Goal: Feedback & Contribution: Submit feedback/report problem

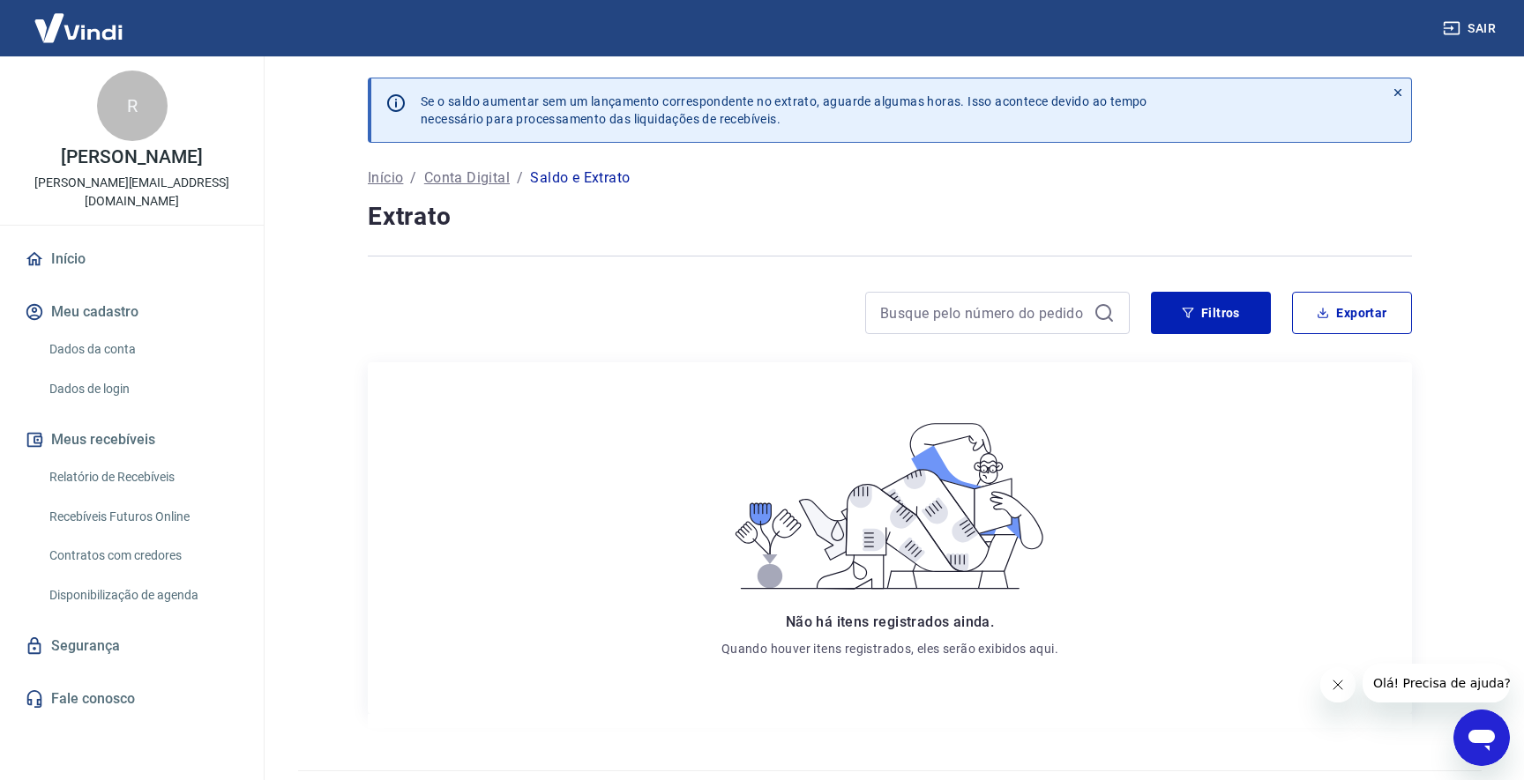
click at [152, 103] on div "R" at bounding box center [132, 106] width 71 height 71
click at [97, 32] on img at bounding box center [78, 28] width 115 height 54
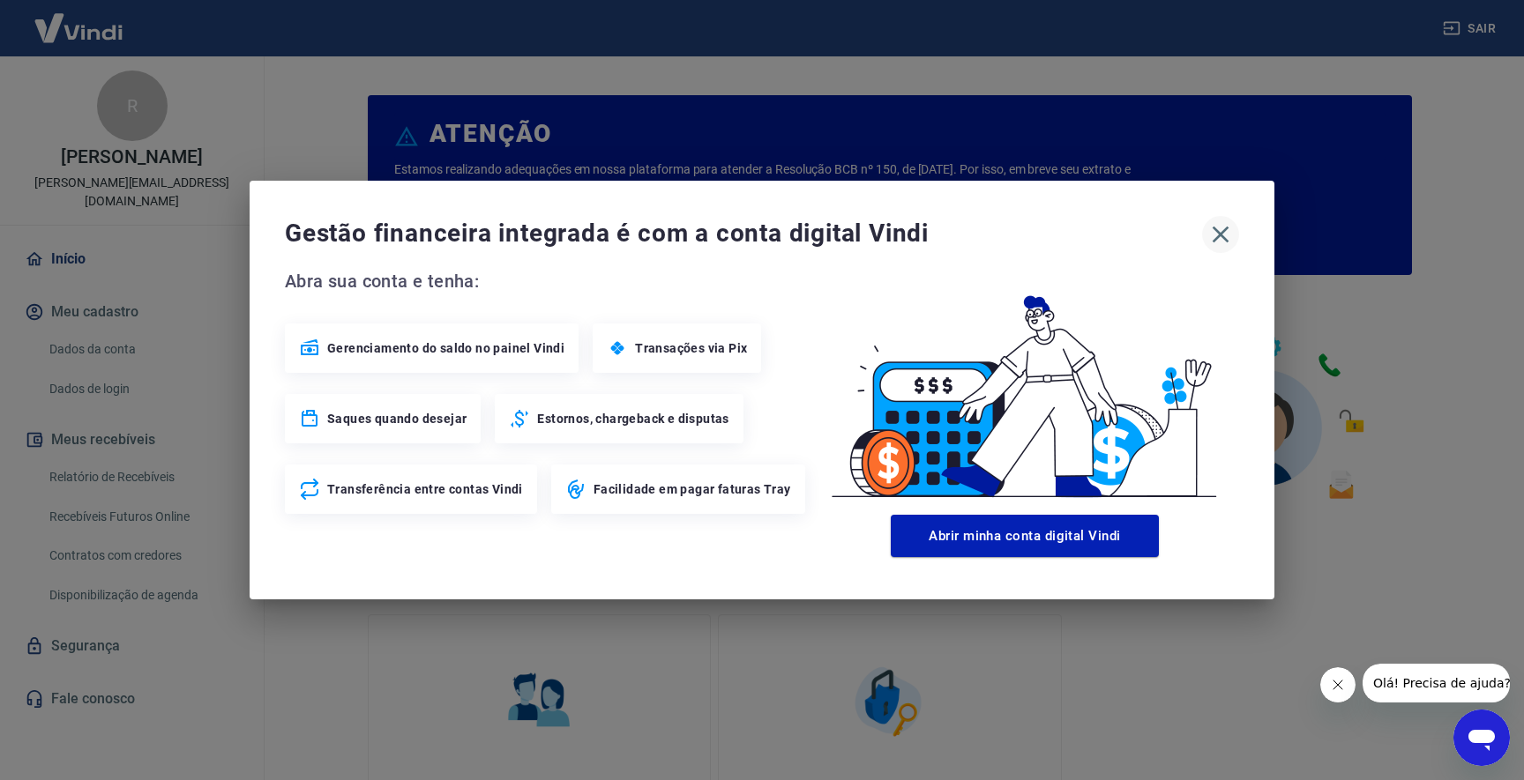
click at [1222, 235] on icon "button" at bounding box center [1221, 235] width 17 height 17
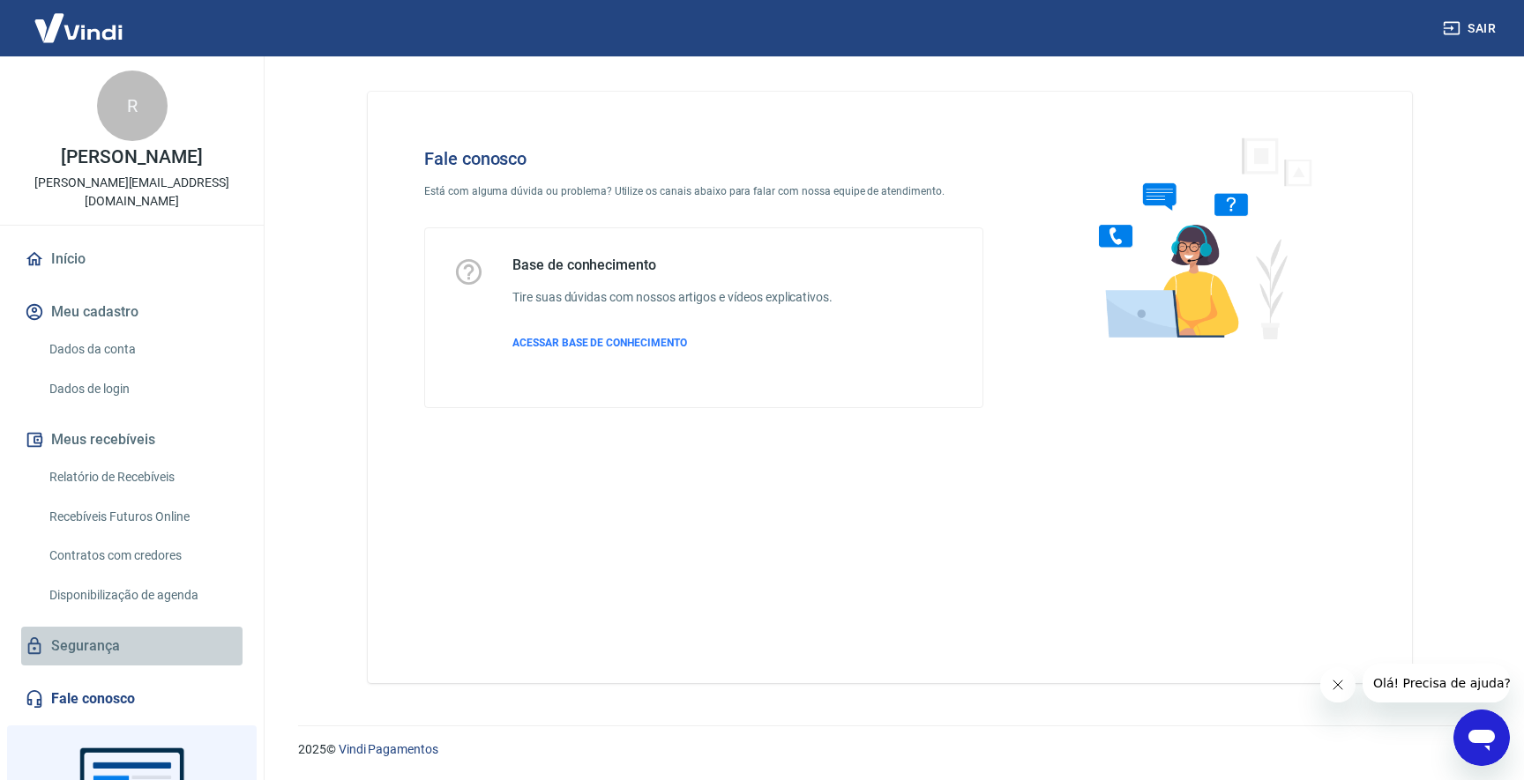
click at [127, 630] on link "Segurança" at bounding box center [131, 646] width 221 height 39
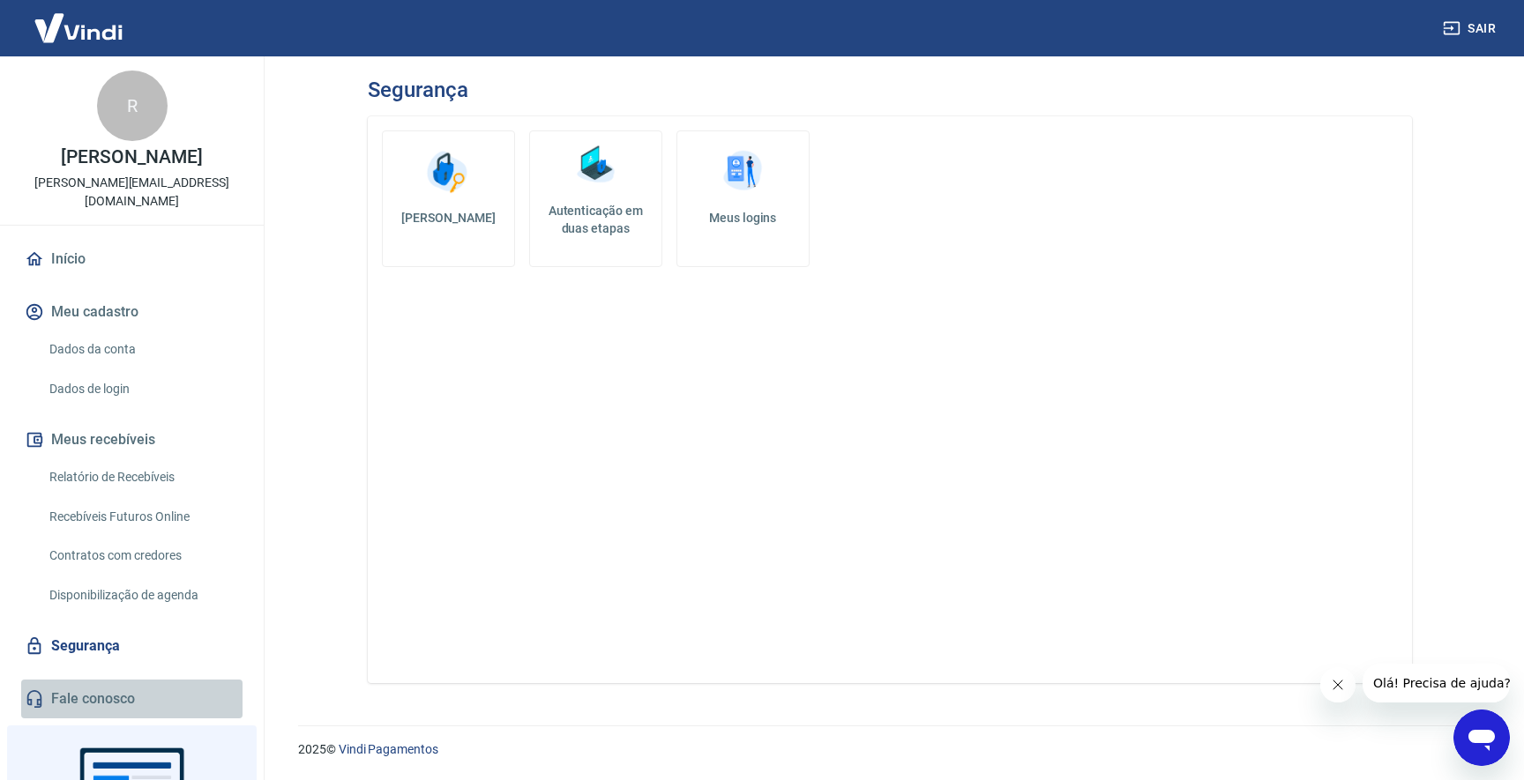
click at [123, 680] on link "Fale conosco" at bounding box center [131, 699] width 221 height 39
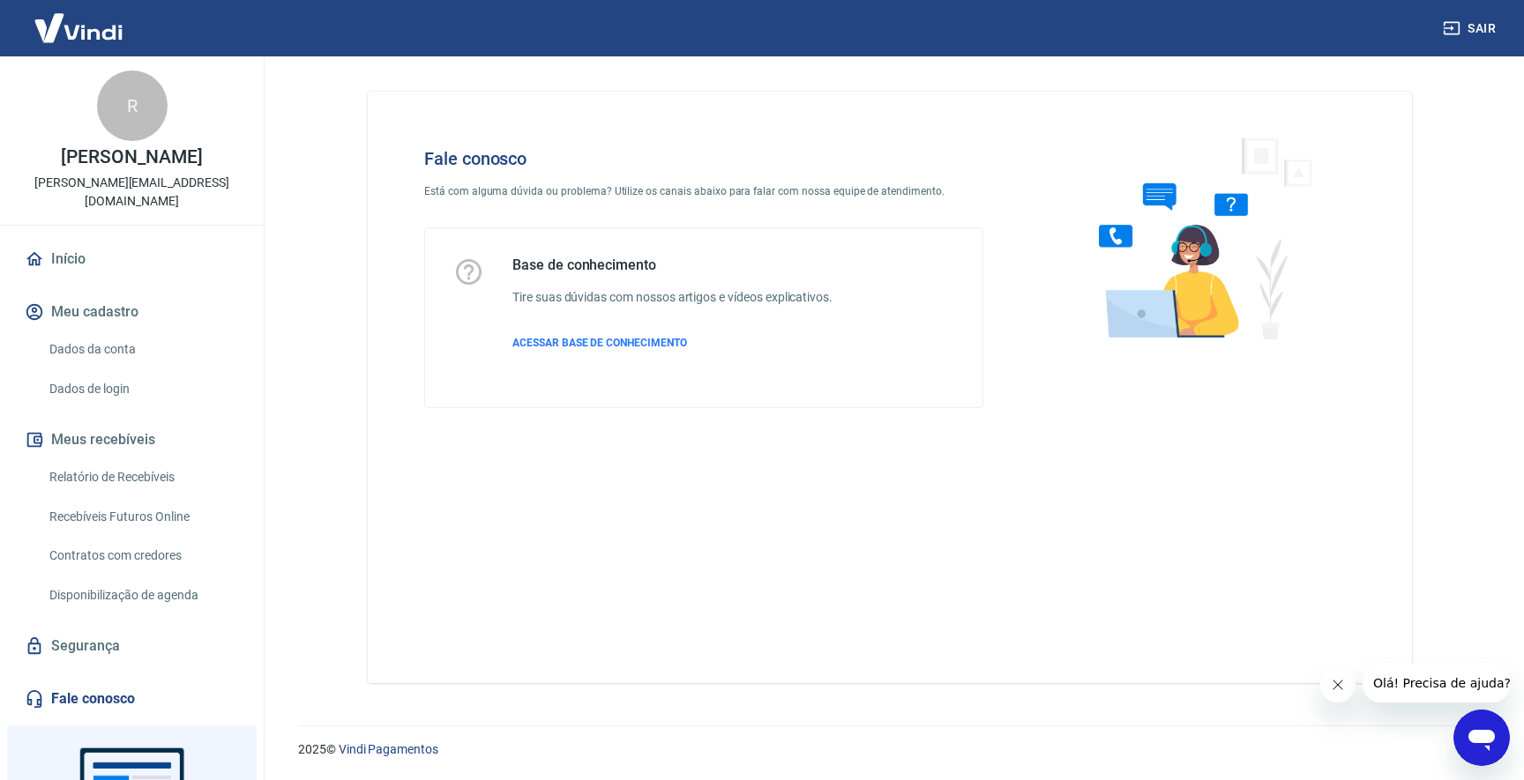
click at [1450, 695] on button "Olá! Precisa de ajuda?" at bounding box center [1441, 683] width 159 height 39
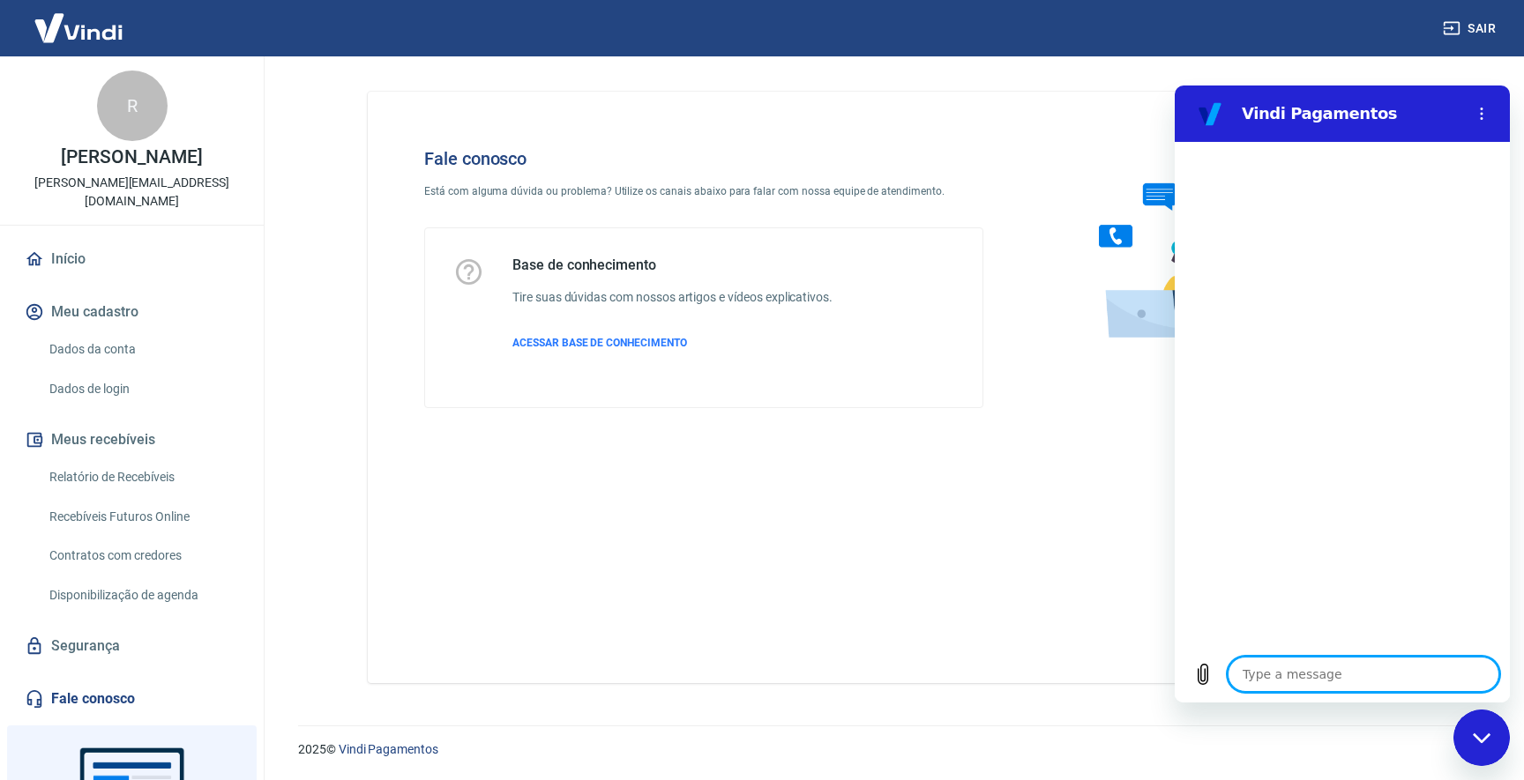
type textarea "f"
type textarea "x"
type textarea "fa"
type textarea "x"
type textarea "fal"
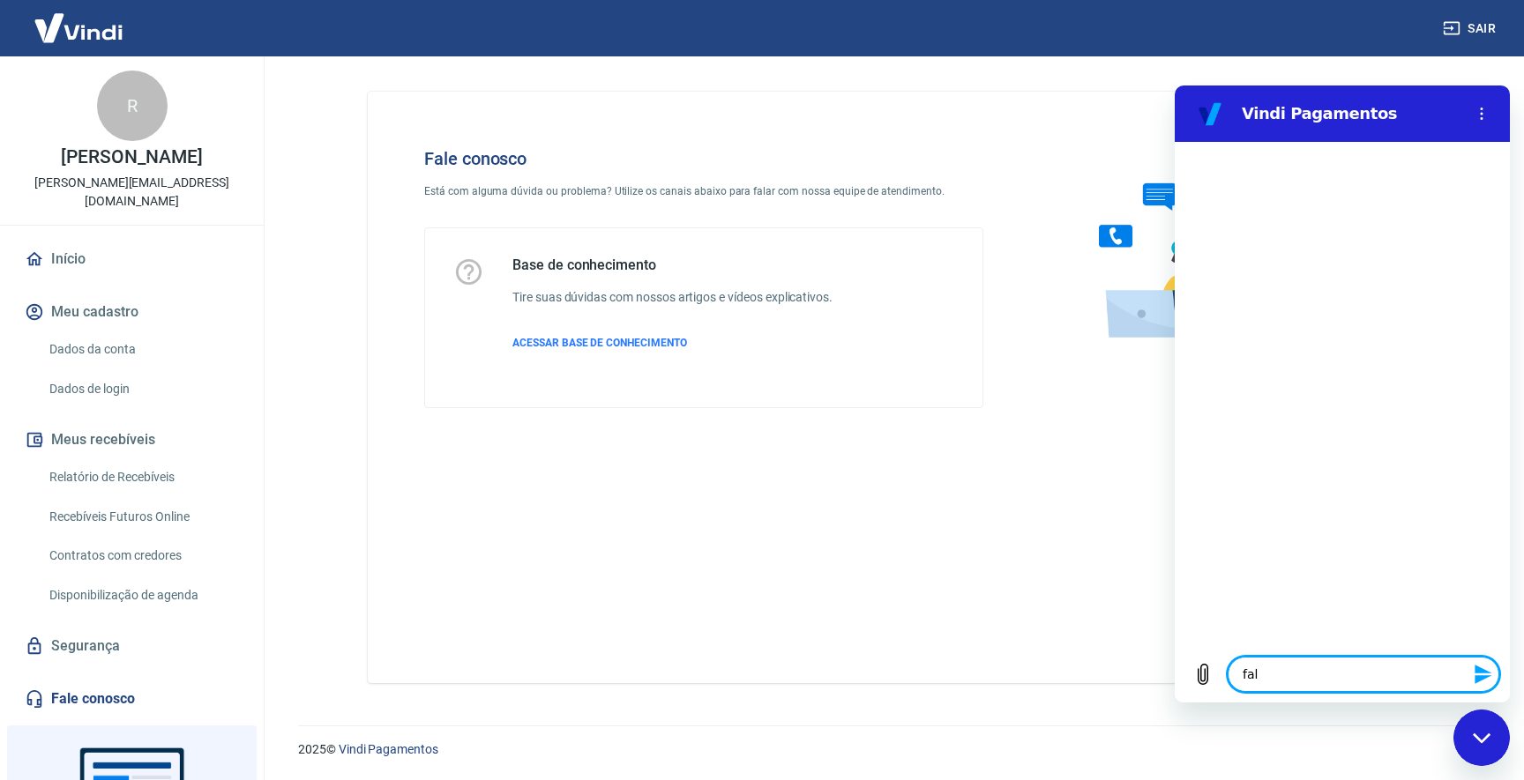
type textarea "x"
type textarea "fala"
type textarea "x"
type textarea "falar"
type textarea "x"
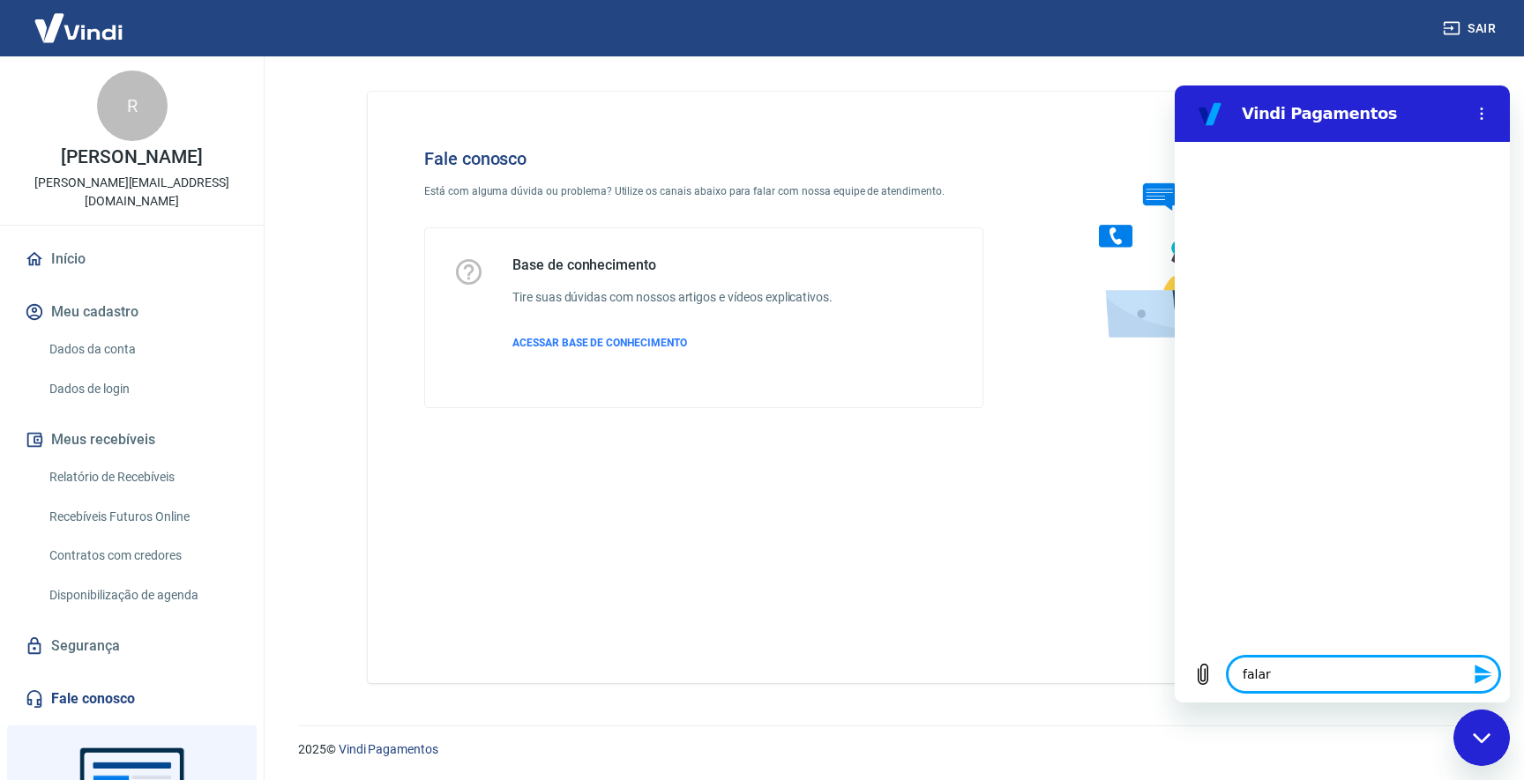
type textarea "falar"
type textarea "x"
type textarea "falar c"
type textarea "x"
type textarea "falar co"
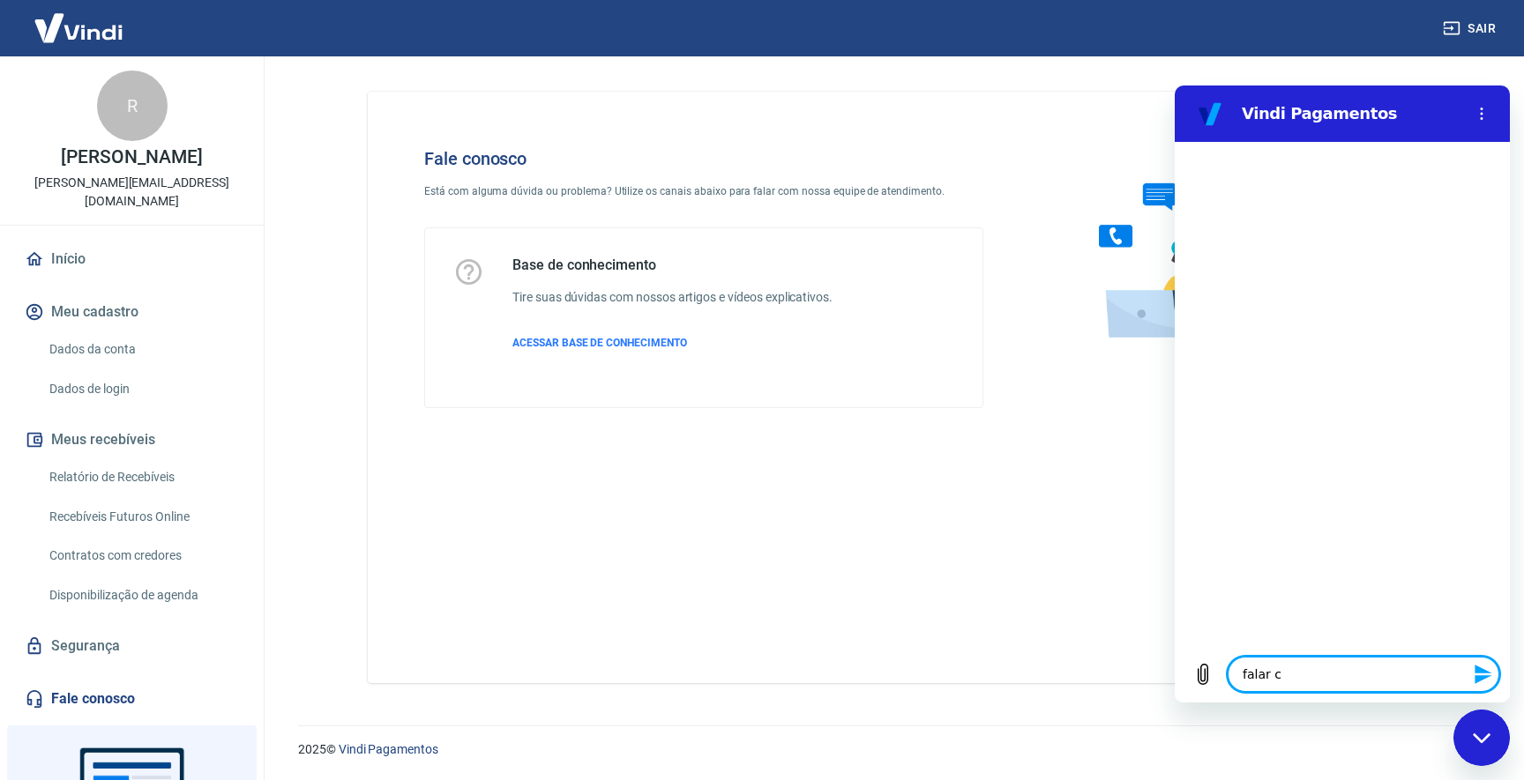
type textarea "x"
type textarea "falar com"
type textarea "x"
type textarea "falar com"
type textarea "x"
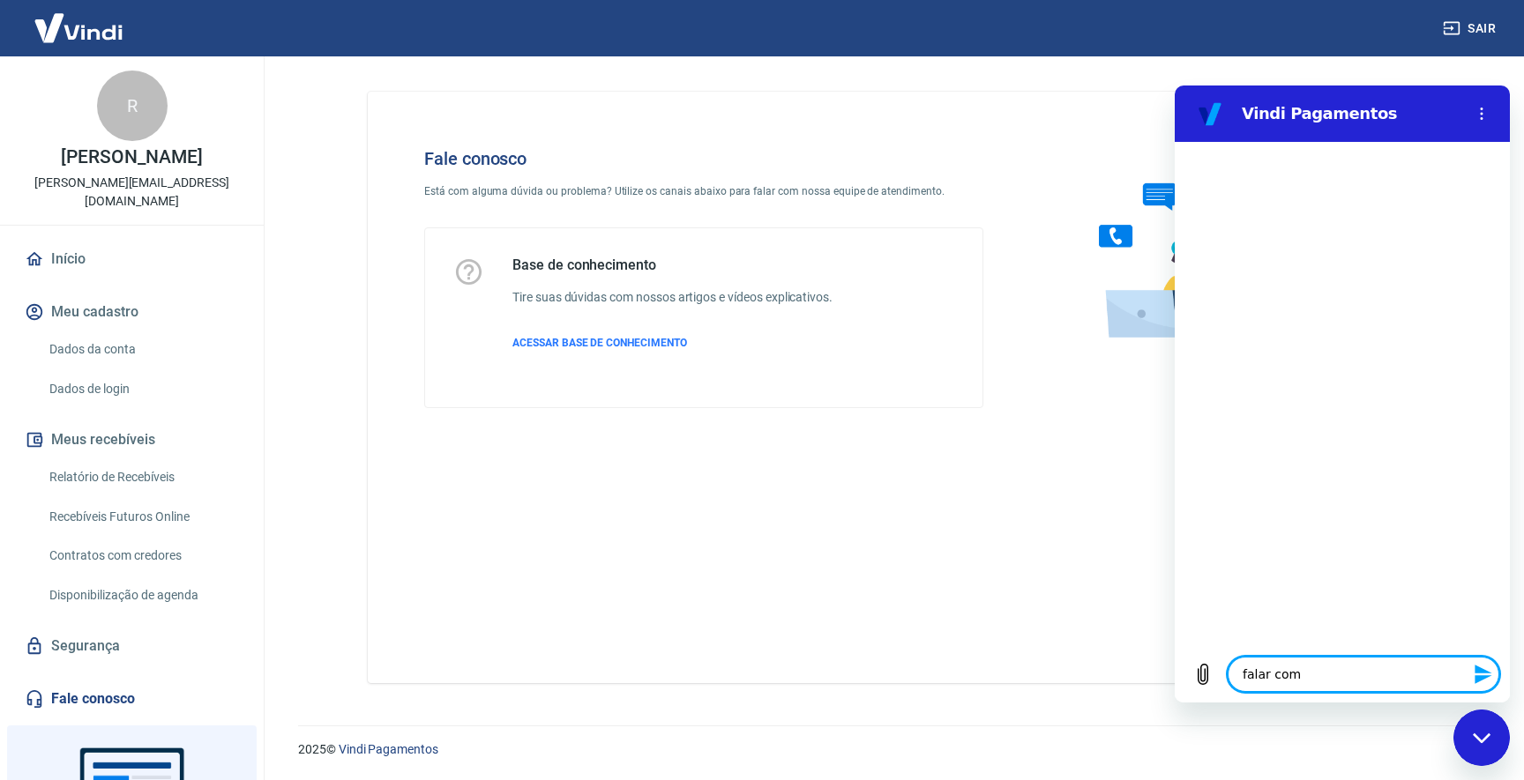
type textarea "falar com a"
type textarea "x"
type textarea "falar com at"
type textarea "x"
type textarea "falar com ate"
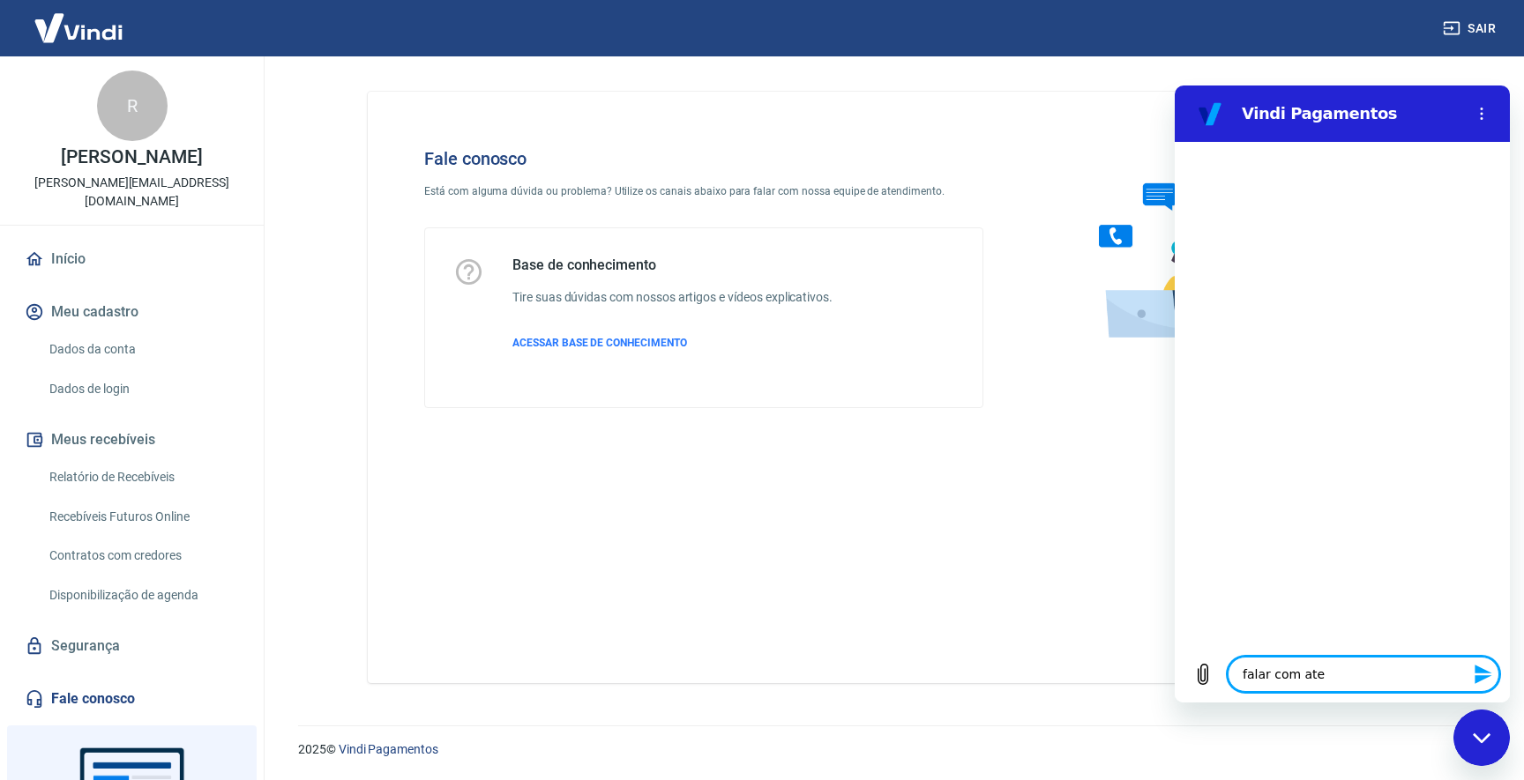
type textarea "x"
type textarea "falar com aten"
type textarea "x"
type textarea "falar com atend"
type textarea "x"
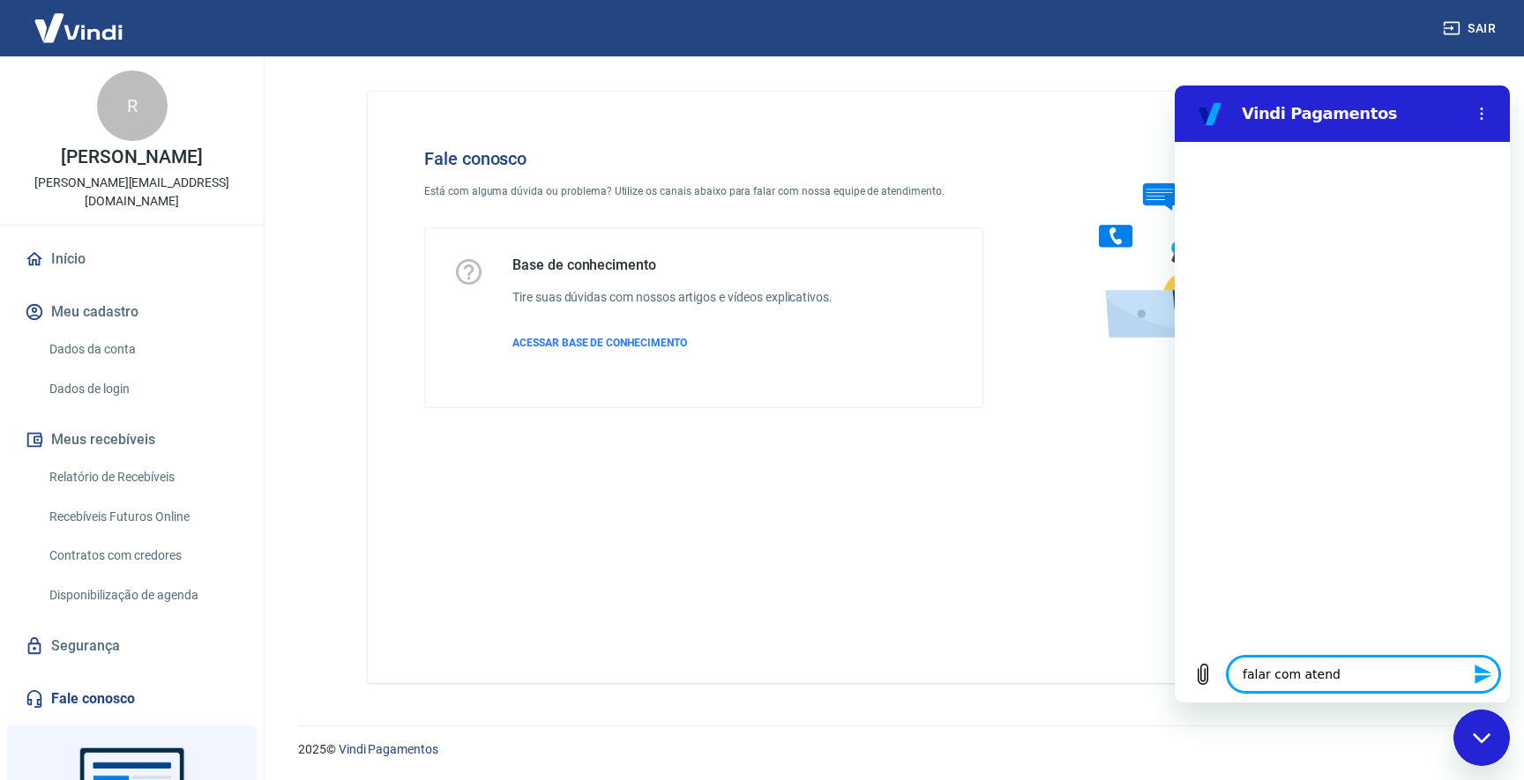
type textarea "falar com atende"
type textarea "x"
type textarea "falar com atenden"
type textarea "x"
type textarea "falar com atendent"
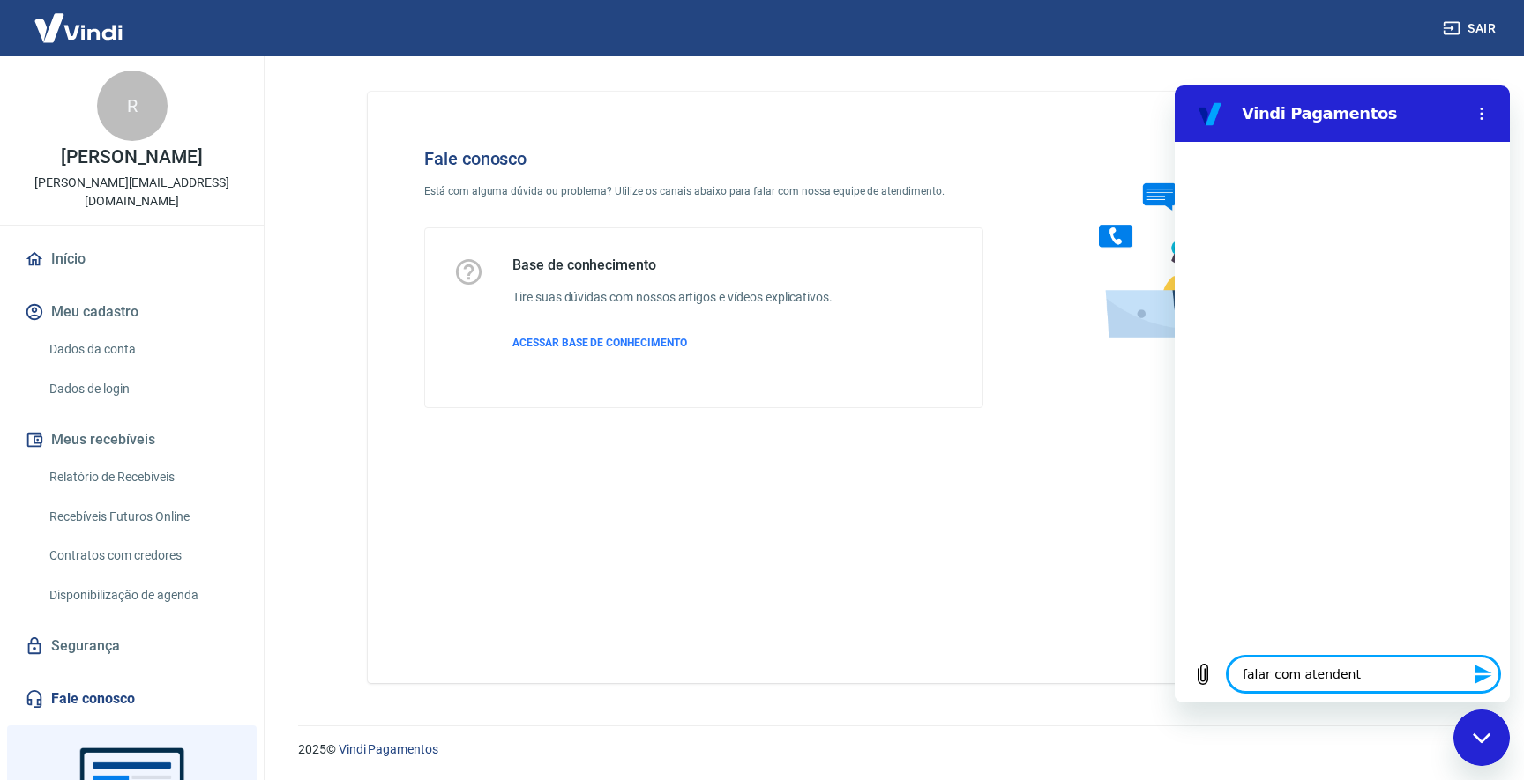
type textarea "x"
type textarea "falar com atendente"
type textarea "x"
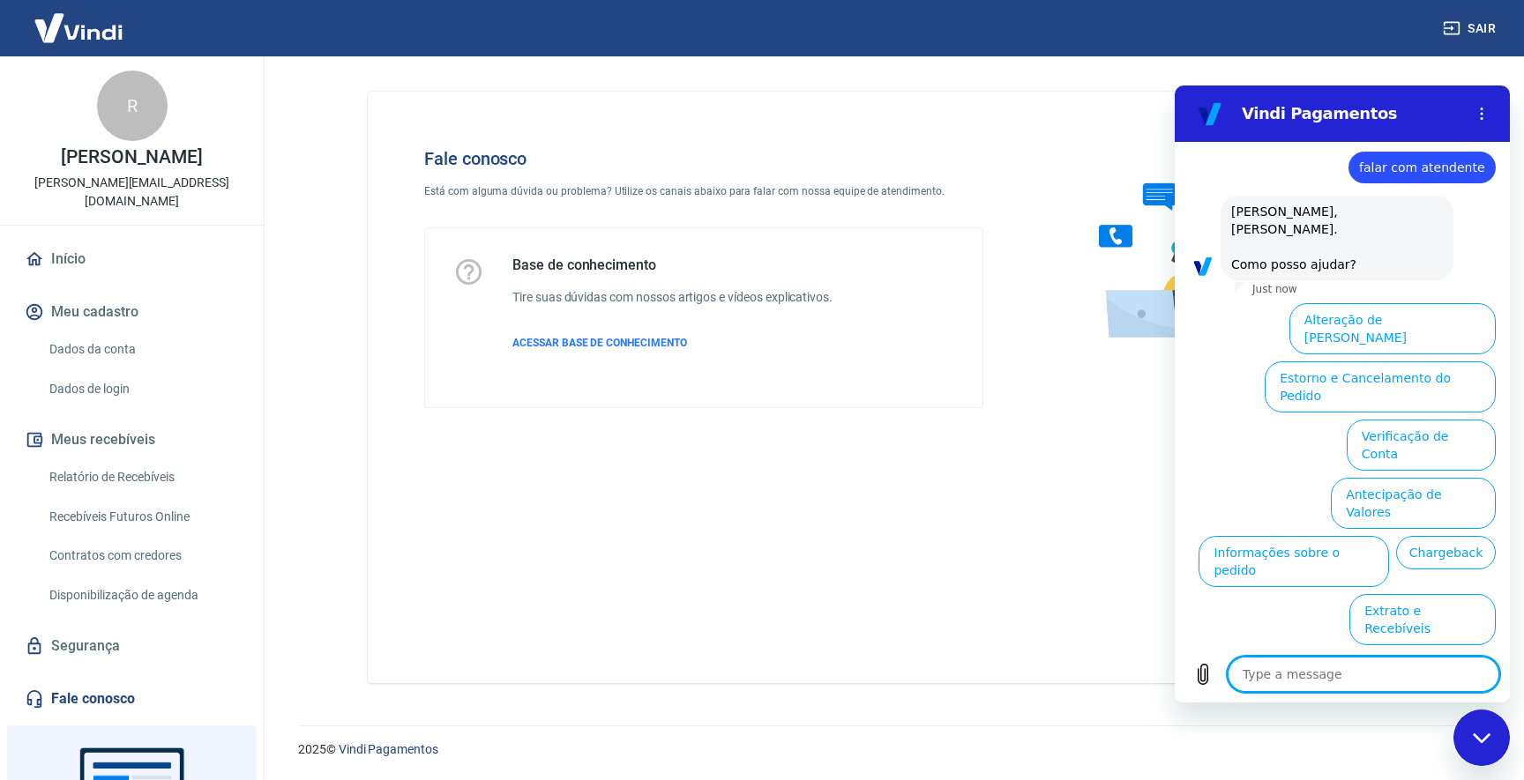
scroll to position [27, 0]
type textarea "f"
type textarea "x"
type textarea "fa"
type textarea "x"
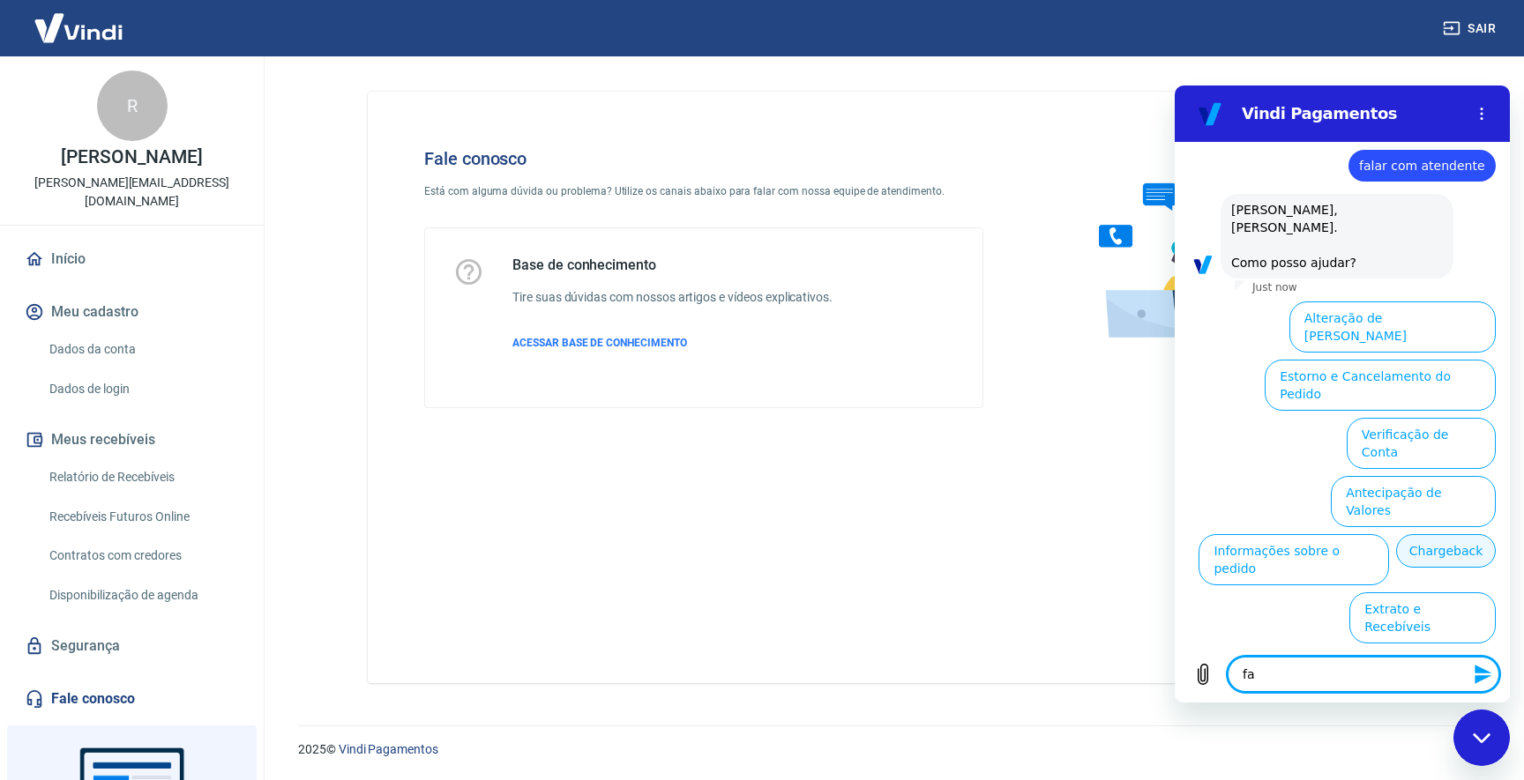
type textarea "fal"
type textarea "x"
type textarea "fala"
type textarea "x"
type textarea "falar"
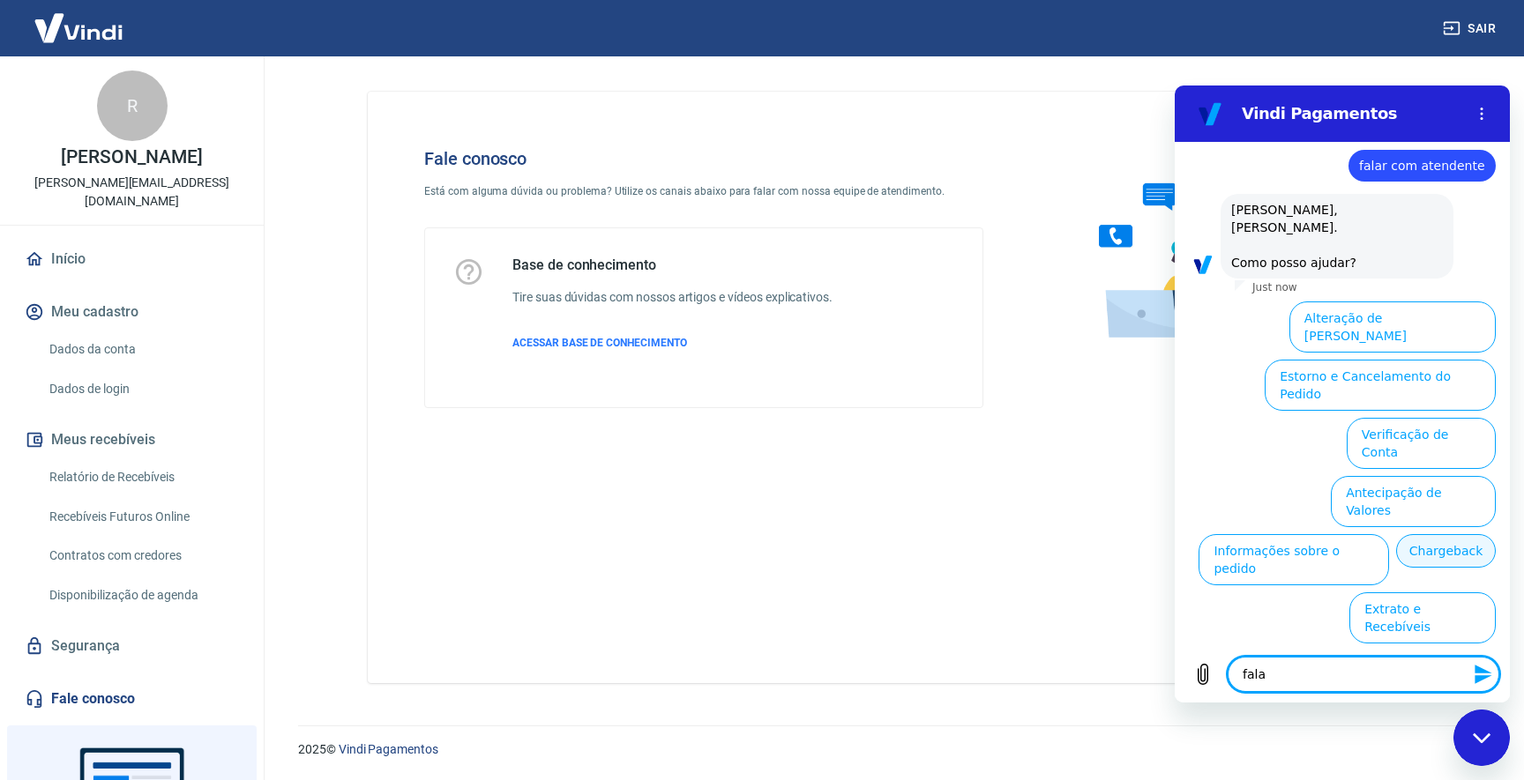
type textarea "x"
type textarea "falar"
type textarea "x"
type textarea "falar c"
type textarea "x"
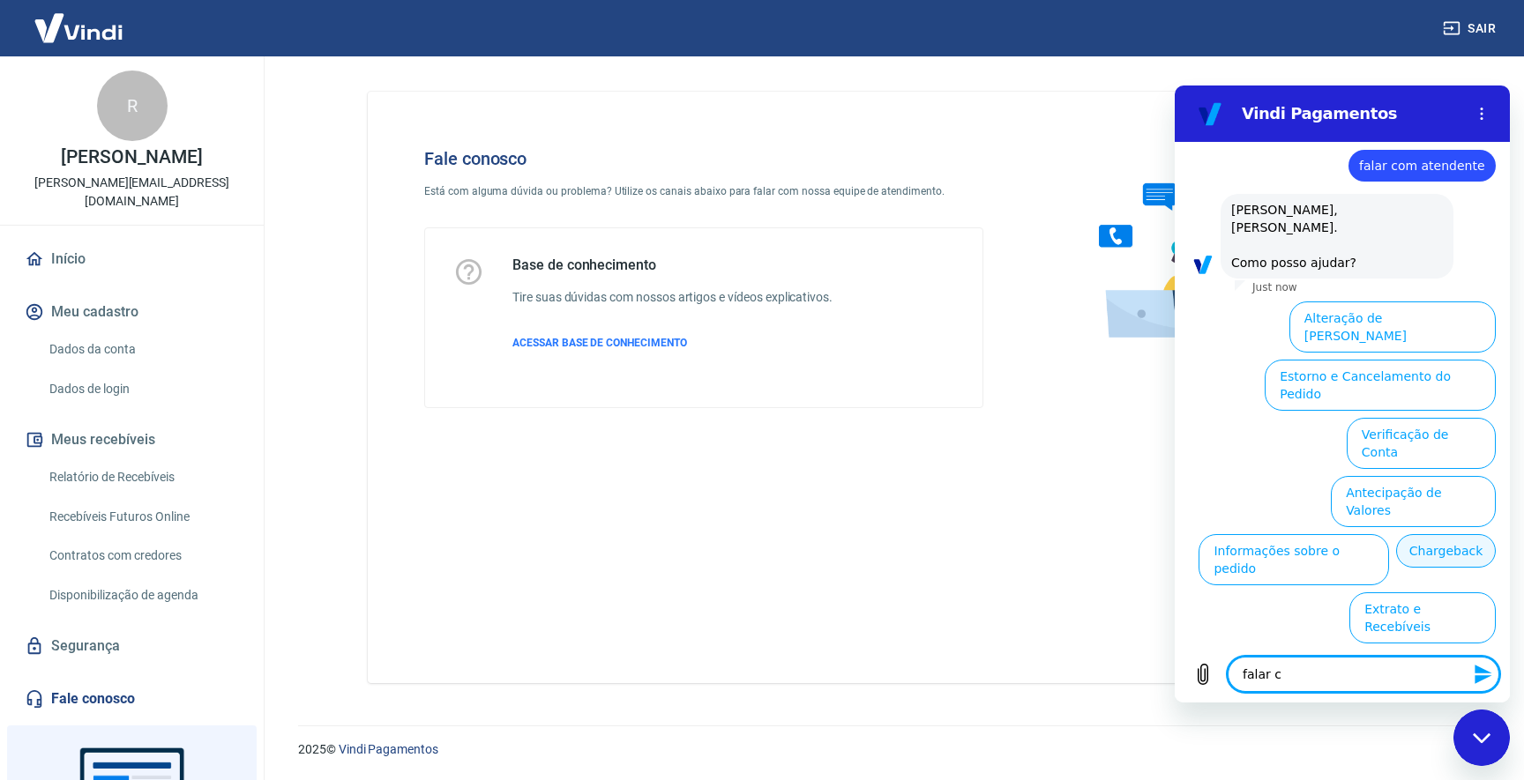
type textarea "falar co"
type textarea "x"
type textarea "falar com"
type textarea "x"
type textarea "falar com"
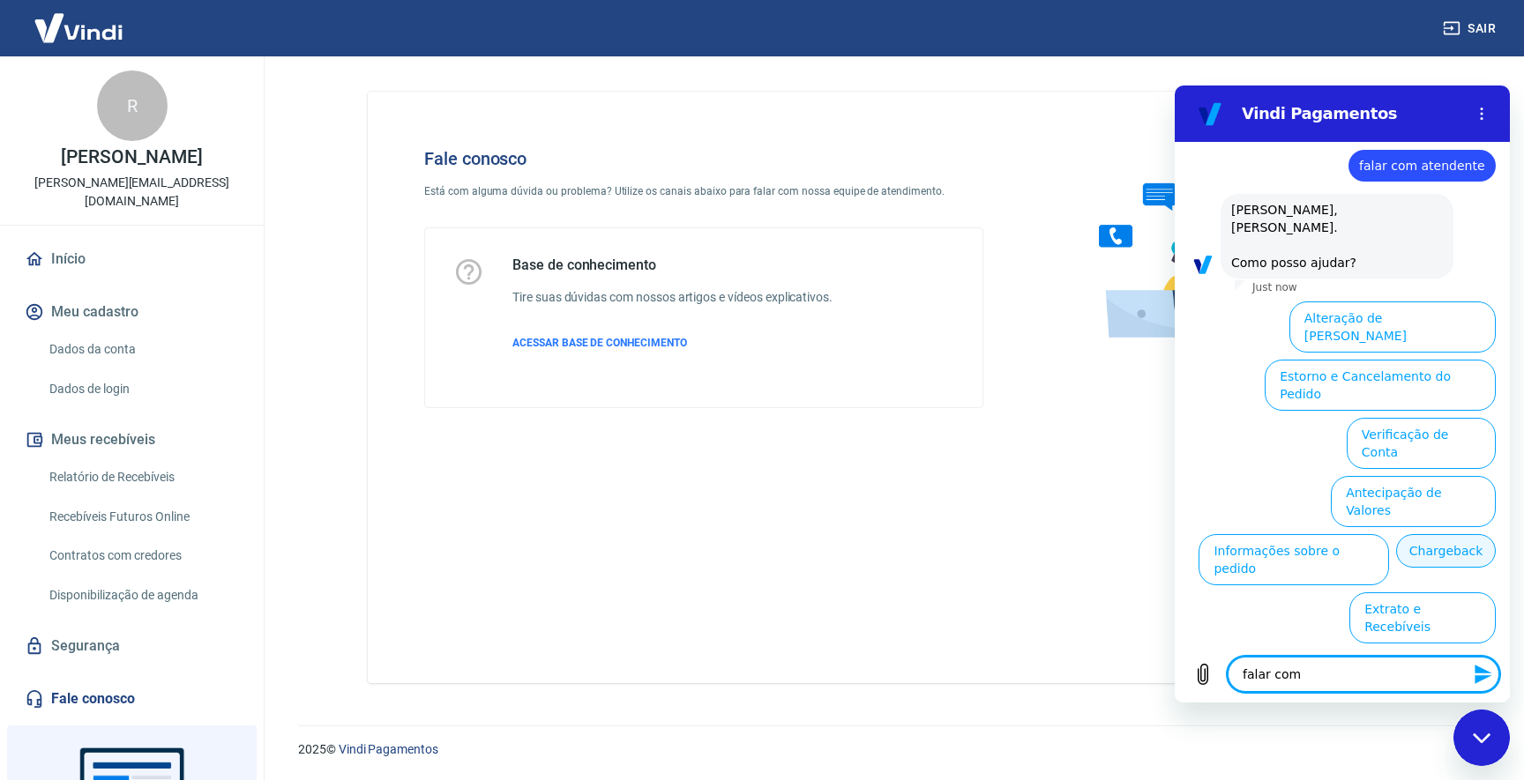
type textarea "x"
type textarea "falar com a"
type textarea "x"
type textarea "falar com at"
type textarea "x"
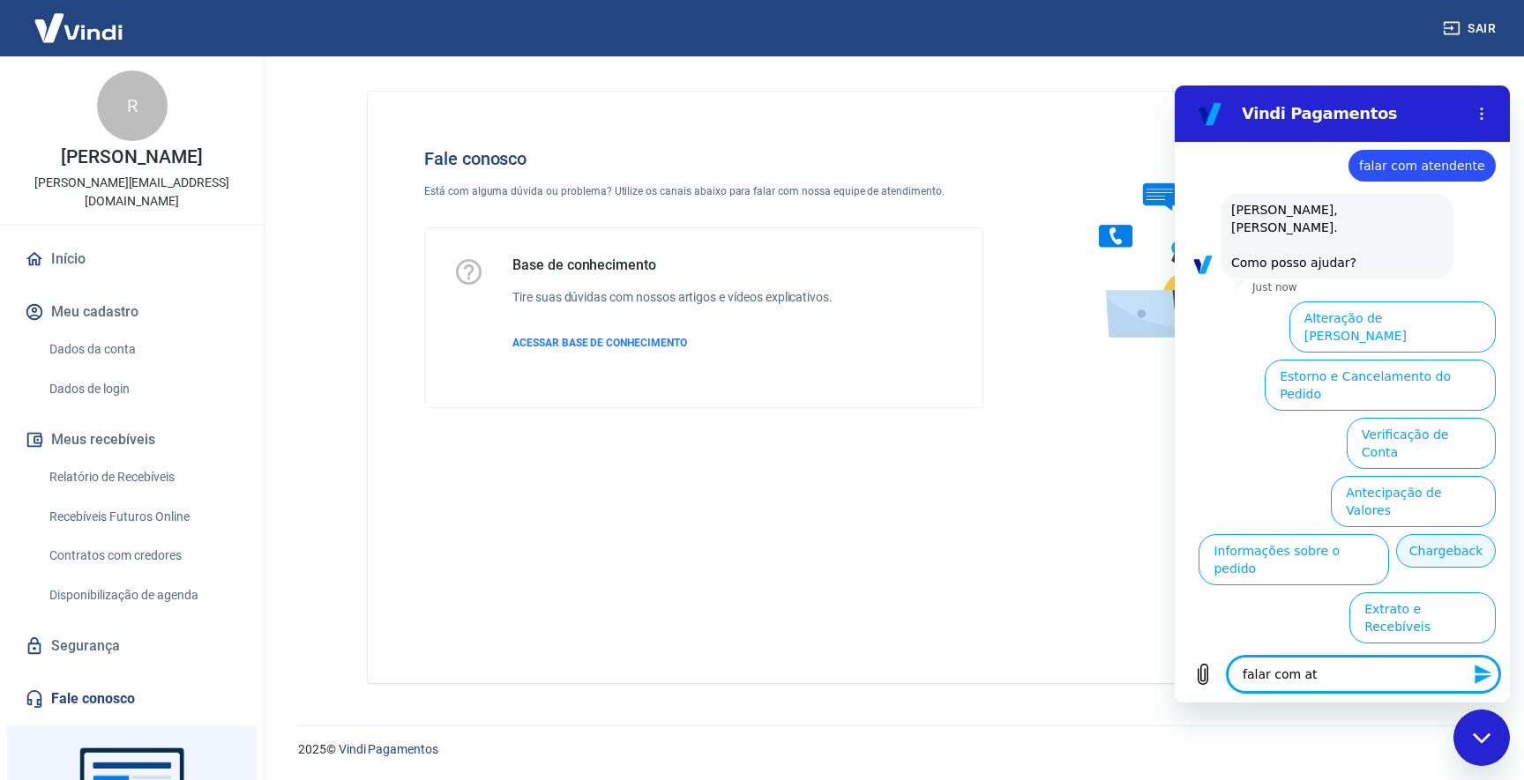
type textarea "falar com ate"
type textarea "x"
type textarea "falar com aten"
type textarea "x"
type textarea "falar com atent"
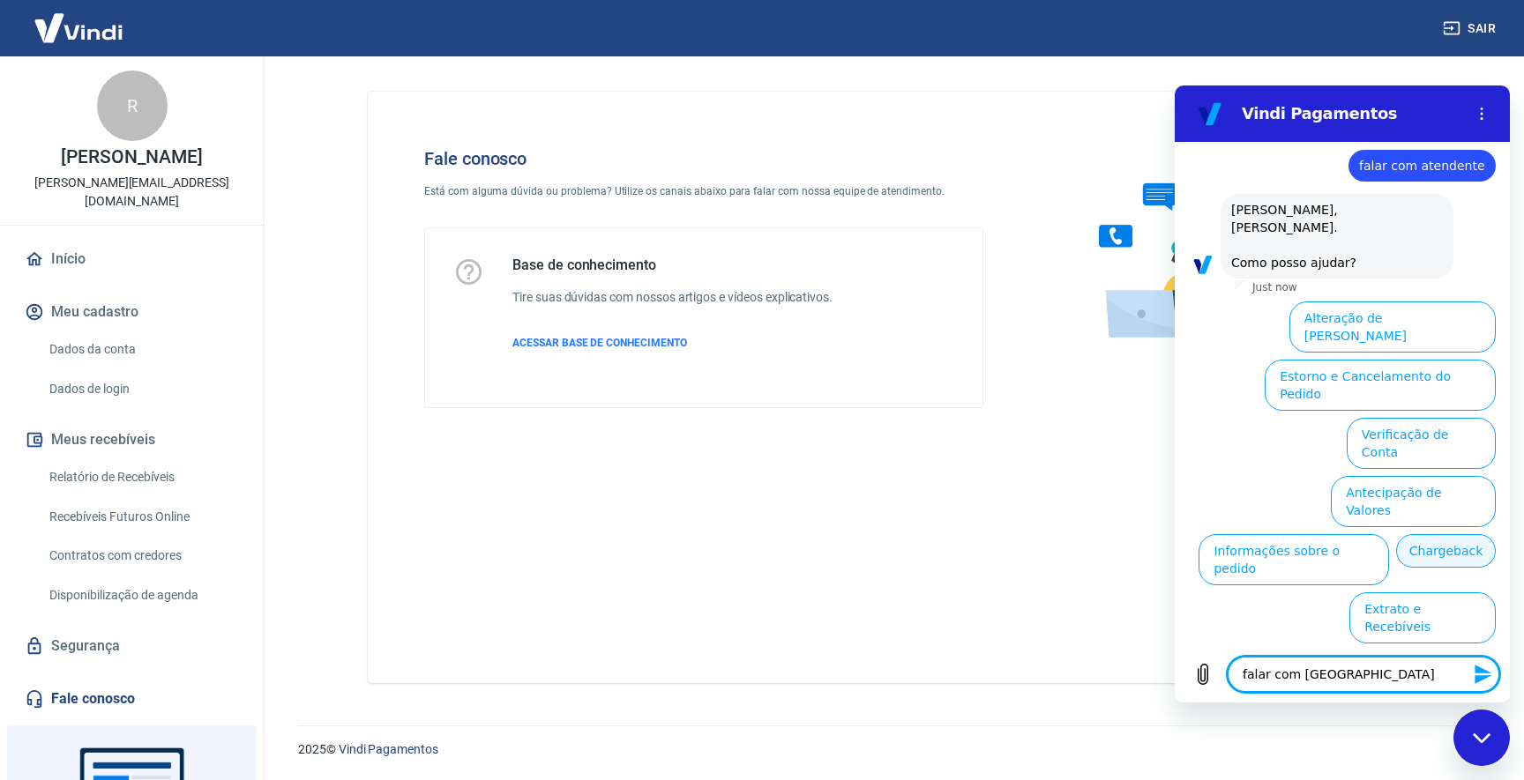
type textarea "x"
type textarea "falar com atente"
type textarea "x"
type textarea "falar com atent"
type textarea "x"
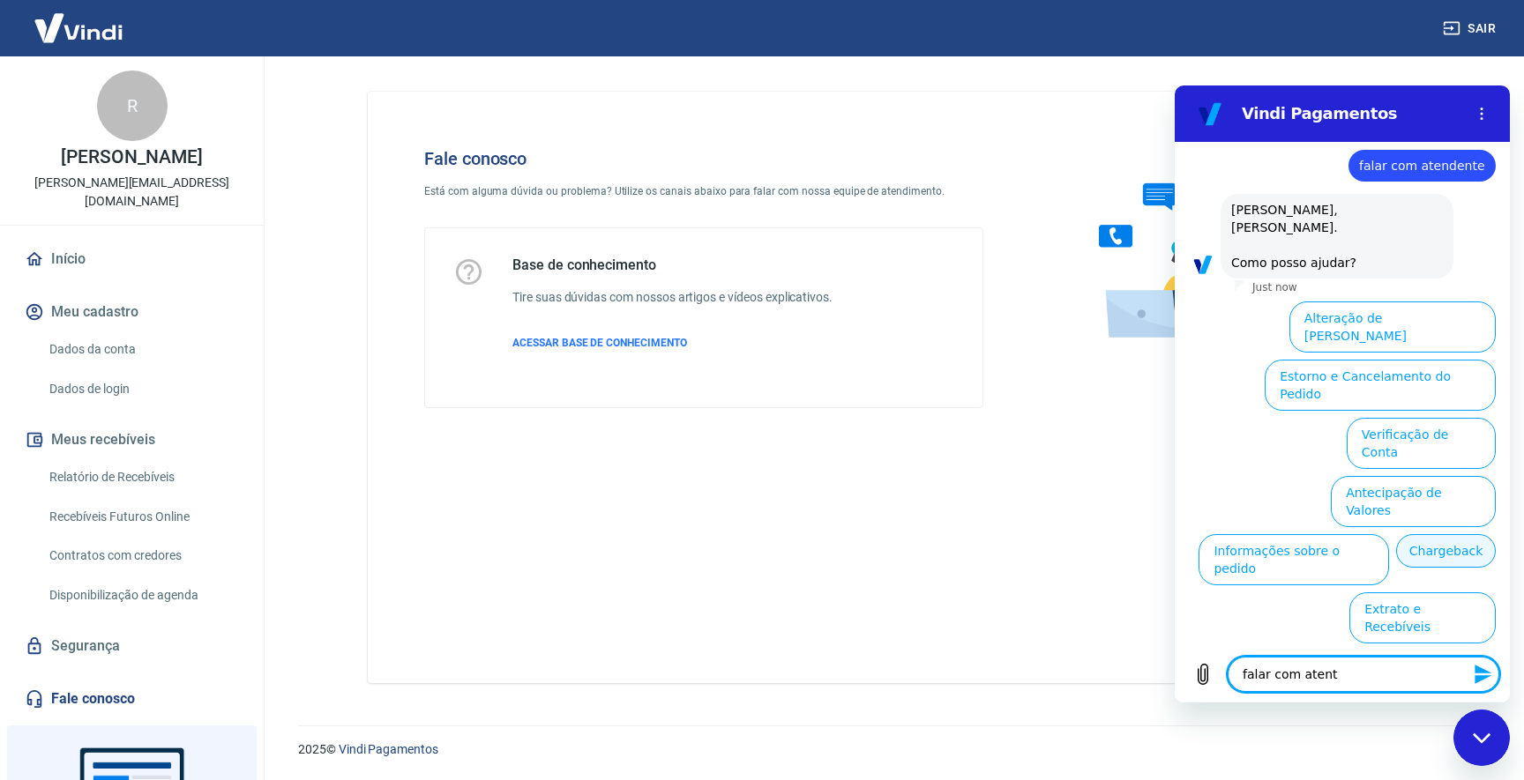
type textarea "falar com atentd"
type textarea "x"
type textarea "falar com atentdn"
type textarea "x"
type textarea "falar com atentdnd"
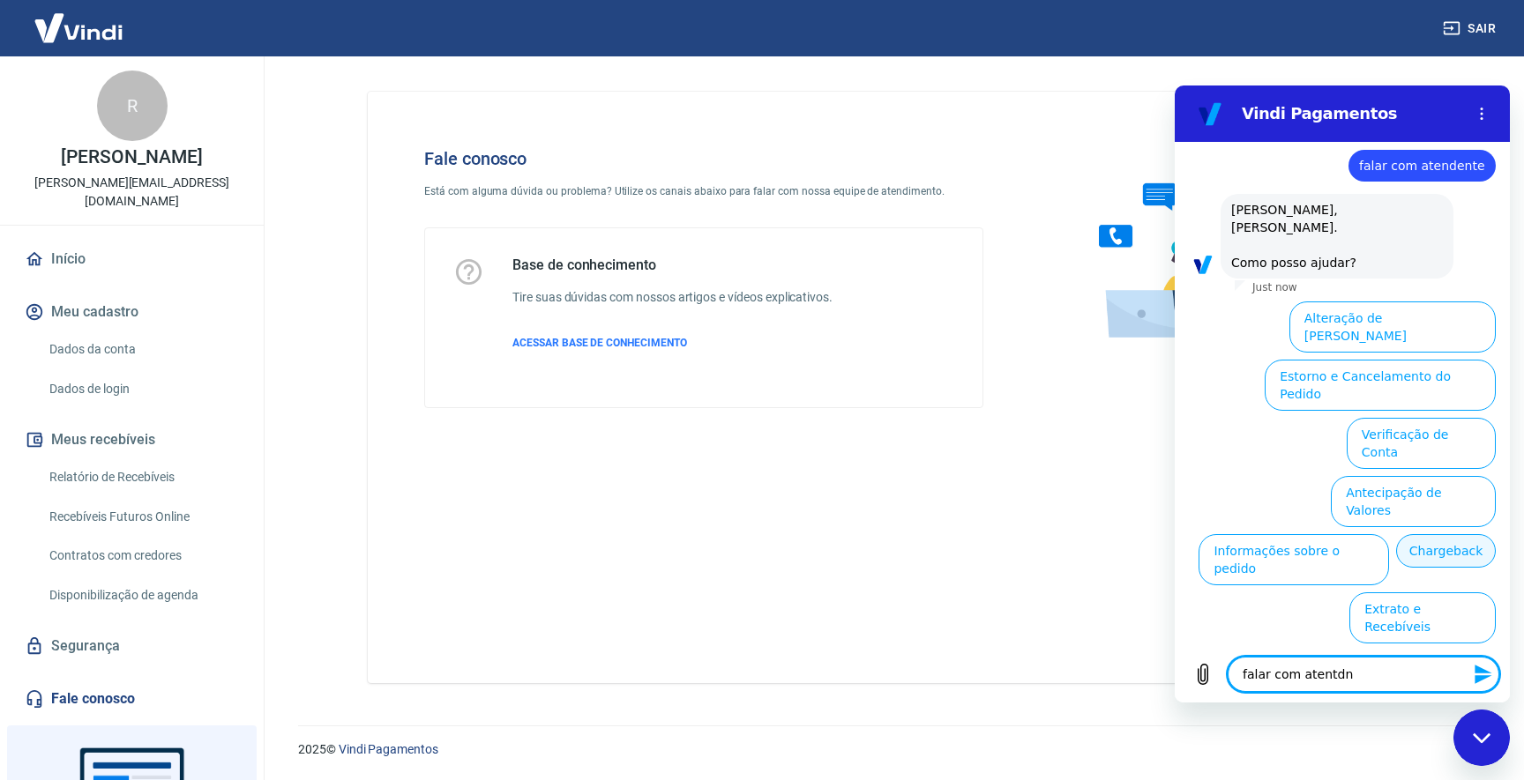
type textarea "x"
type textarea "falar com atentdn"
type textarea "x"
type textarea "falar com atentd"
type textarea "x"
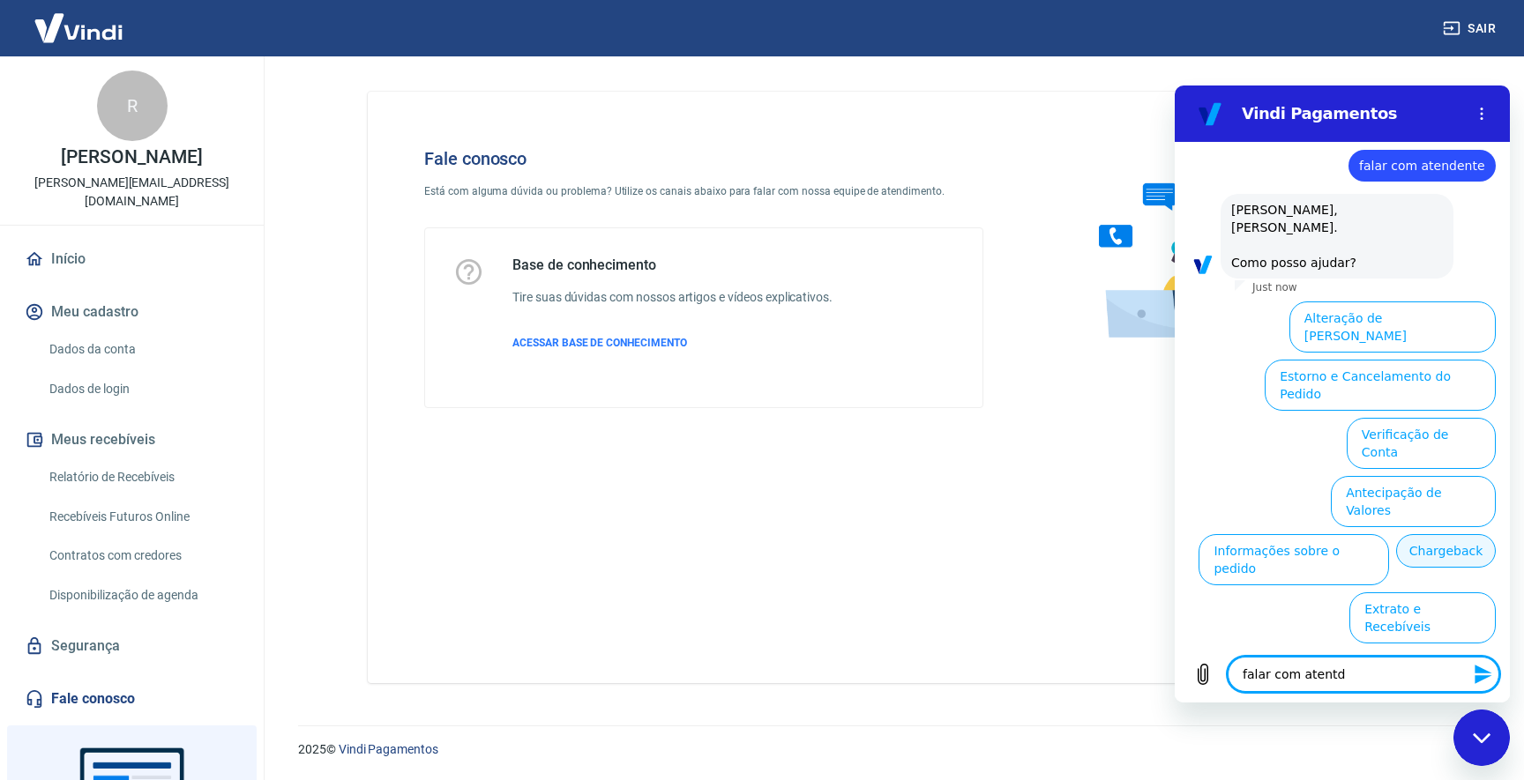
type textarea "falar com atentde"
type textarea "x"
type textarea "falar com atentden"
type textarea "x"
type textarea "falar com atentdent"
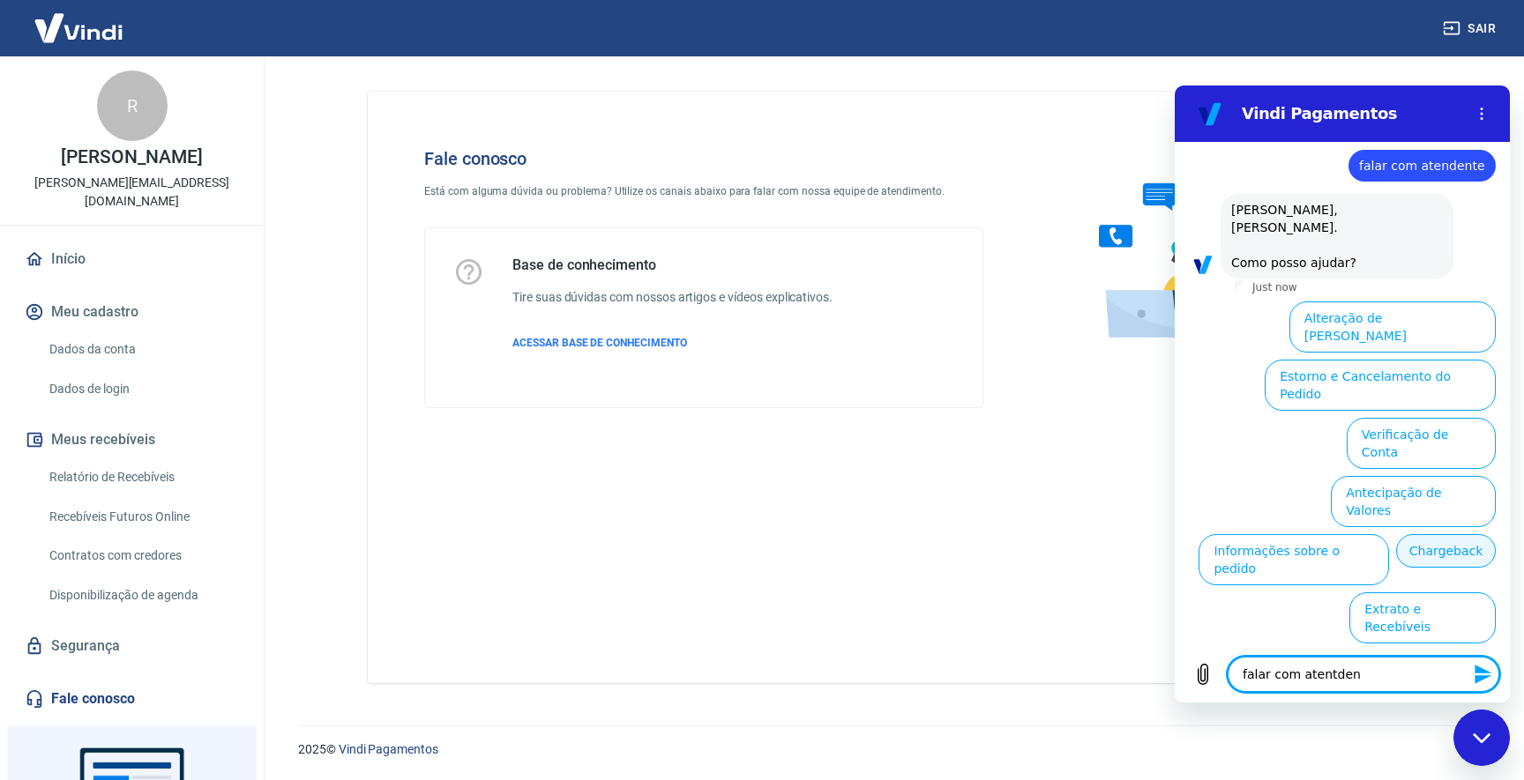
type textarea "x"
type textarea "falar com atentdente"
type textarea "x"
type textarea "falar com atendente"
type textarea "x"
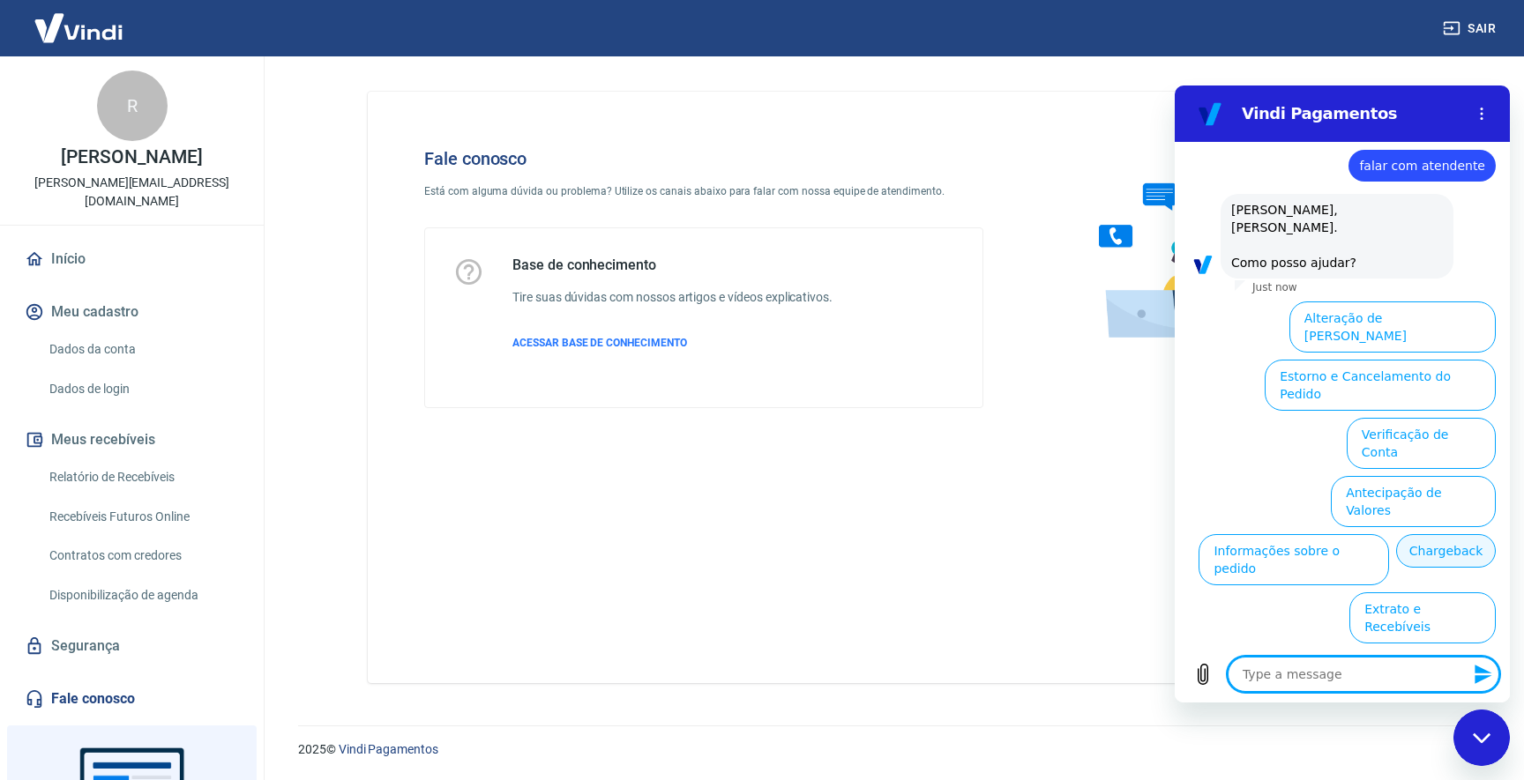
scroll to position [0, 0]
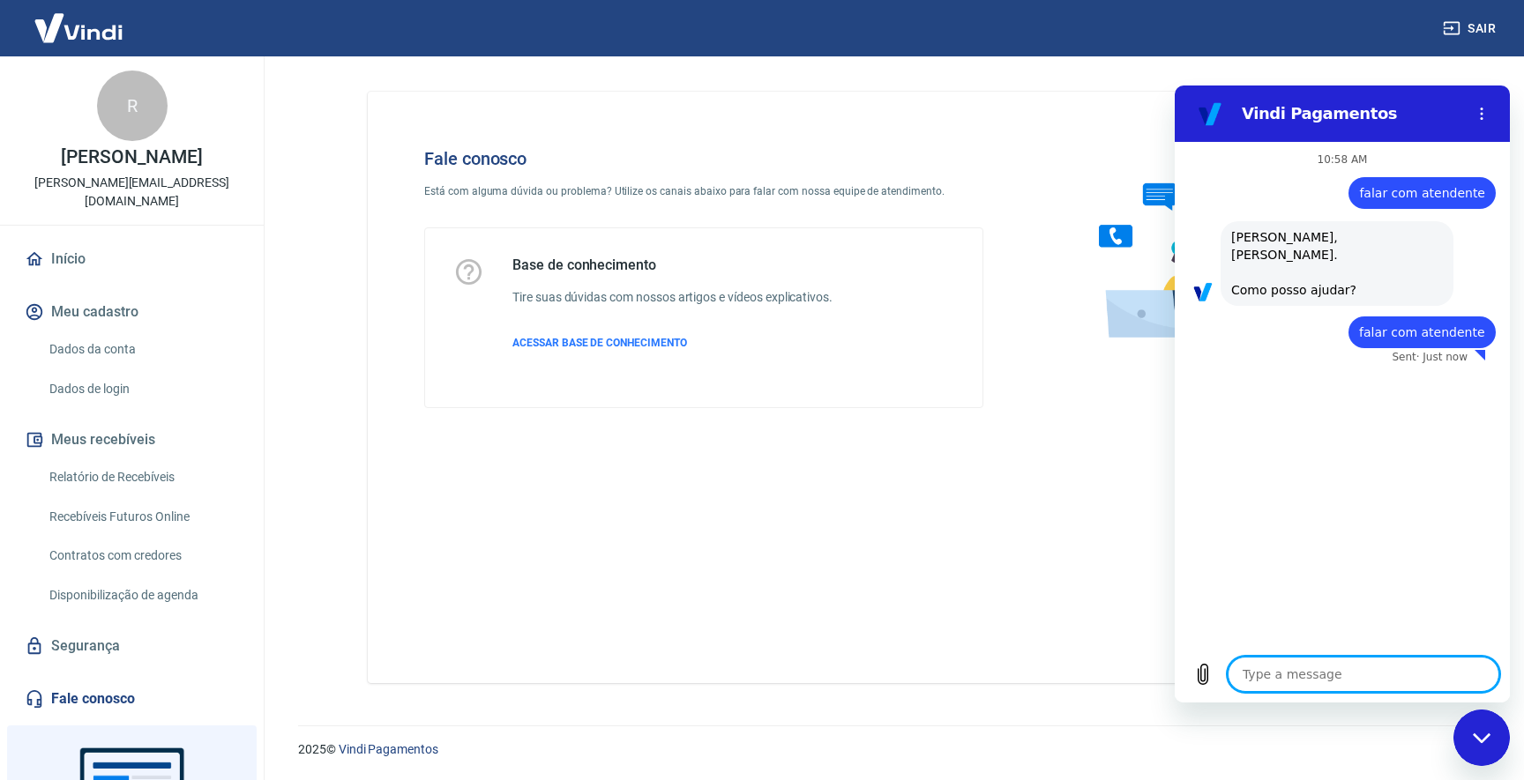
type textarea "x"
click at [1371, 565] on div "10:58 AM says: falar com atendente Sent · Just now says: Olá, Eduardo Jhun Koya…" at bounding box center [1342, 394] width 335 height 504
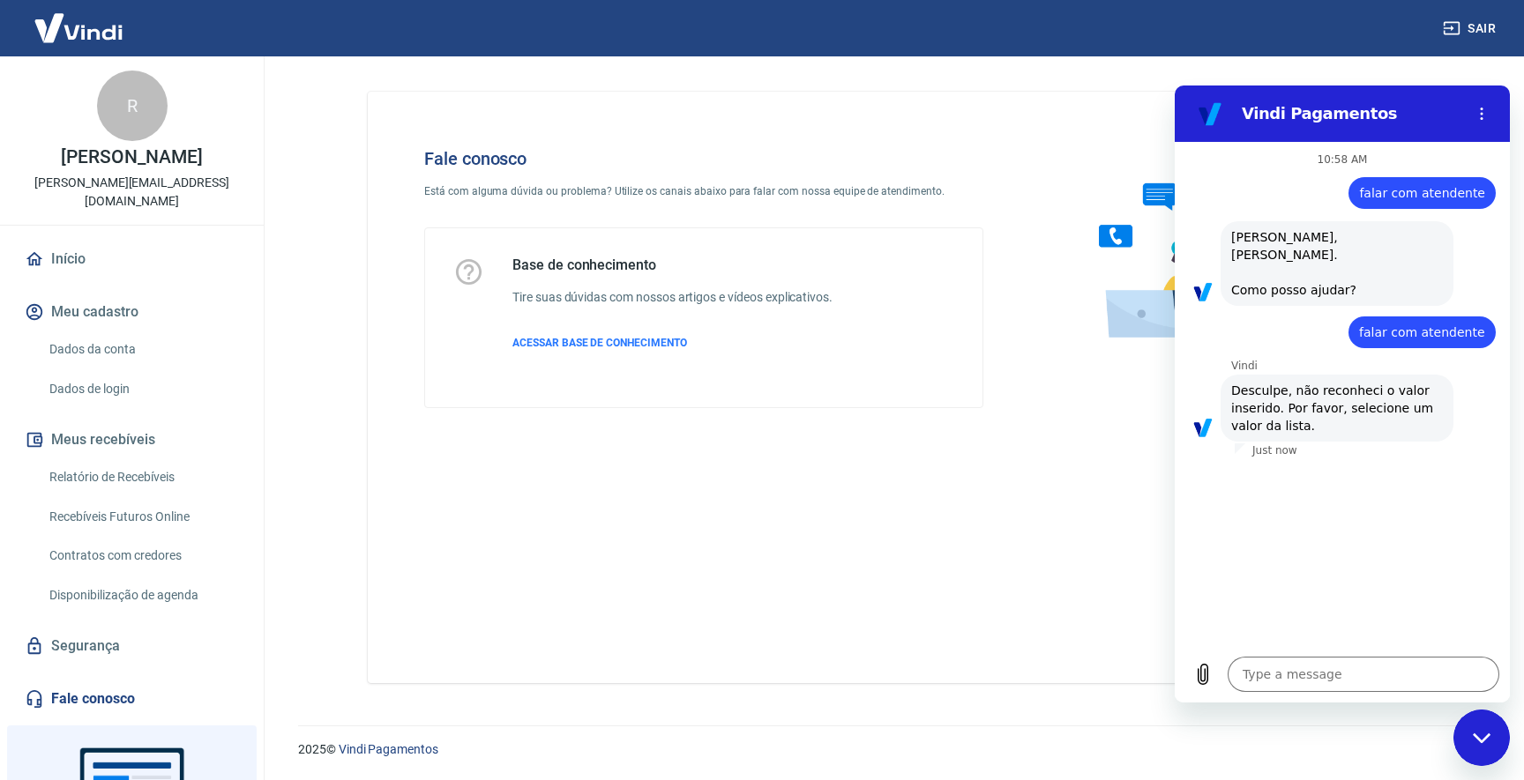
click at [1343, 656] on div "Type a message x" at bounding box center [1342, 674] width 335 height 56
click at [1340, 662] on textarea at bounding box center [1364, 674] width 272 height 35
type textarea "E"
type textarea "x"
type textarea "Es"
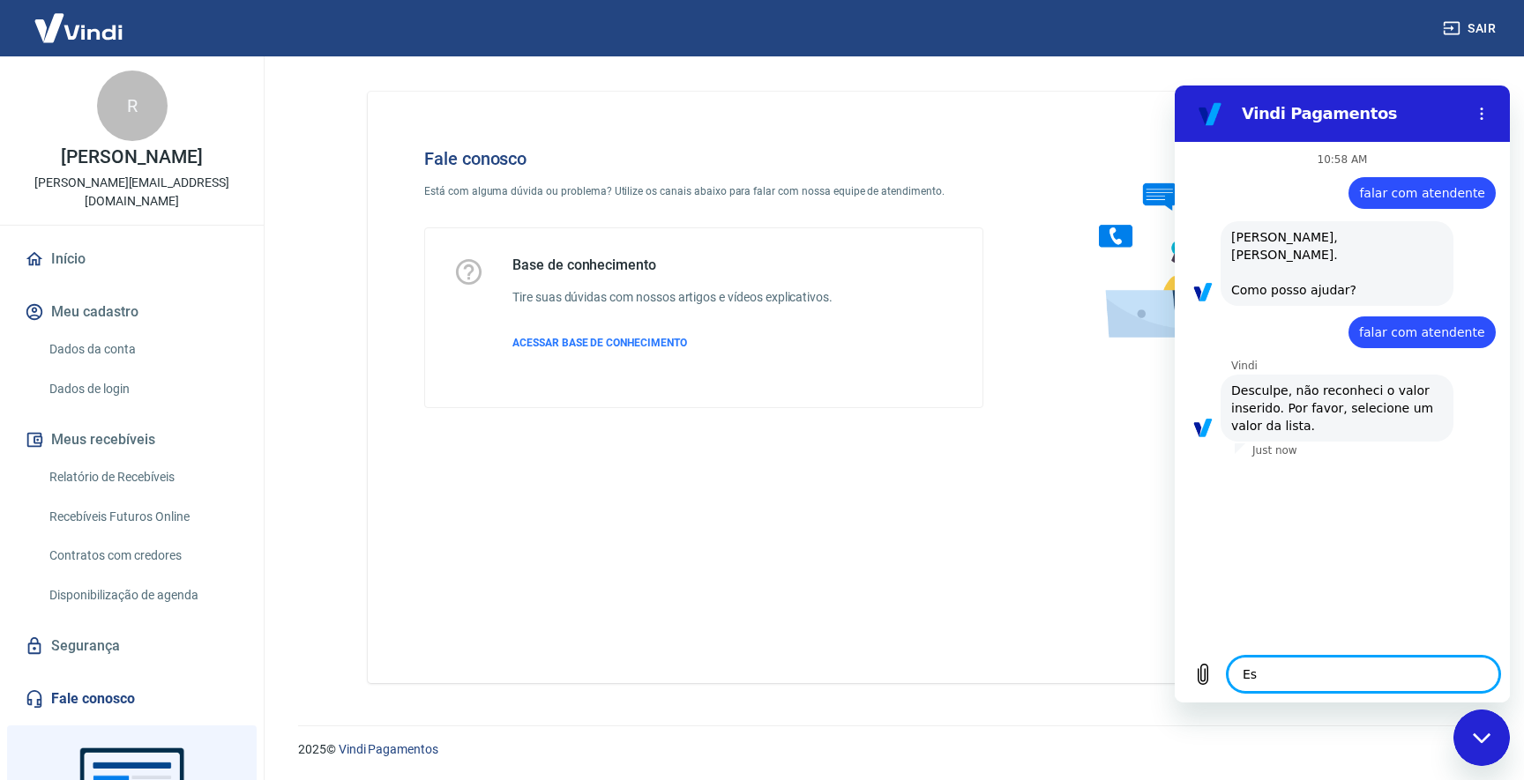
type textarea "x"
type textarea "Est"
type textarea "x"
type textarea "Esto"
type textarea "x"
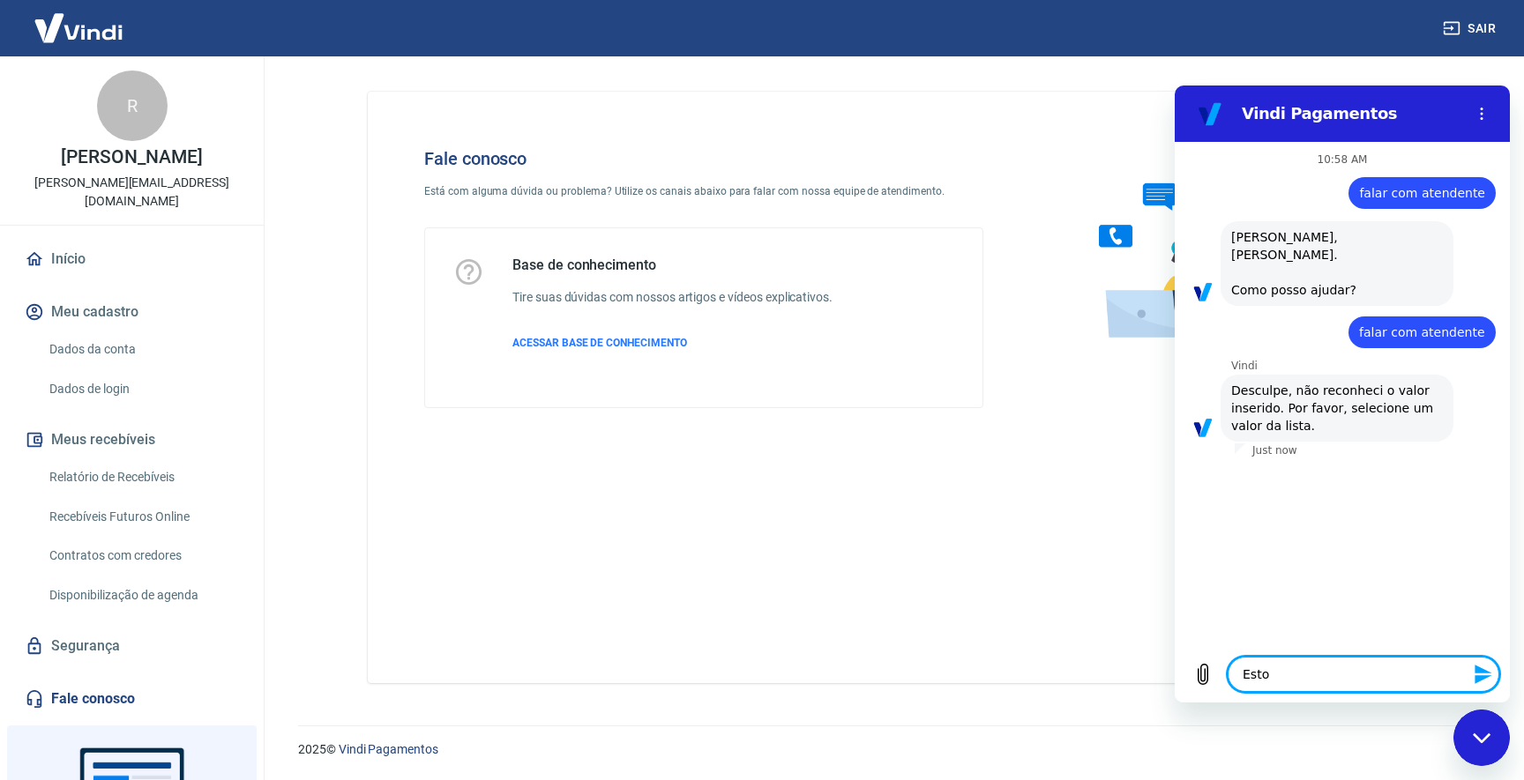
type textarea "Estou"
type textarea "x"
type textarea "Estou"
type textarea "x"
type textarea "Estou a"
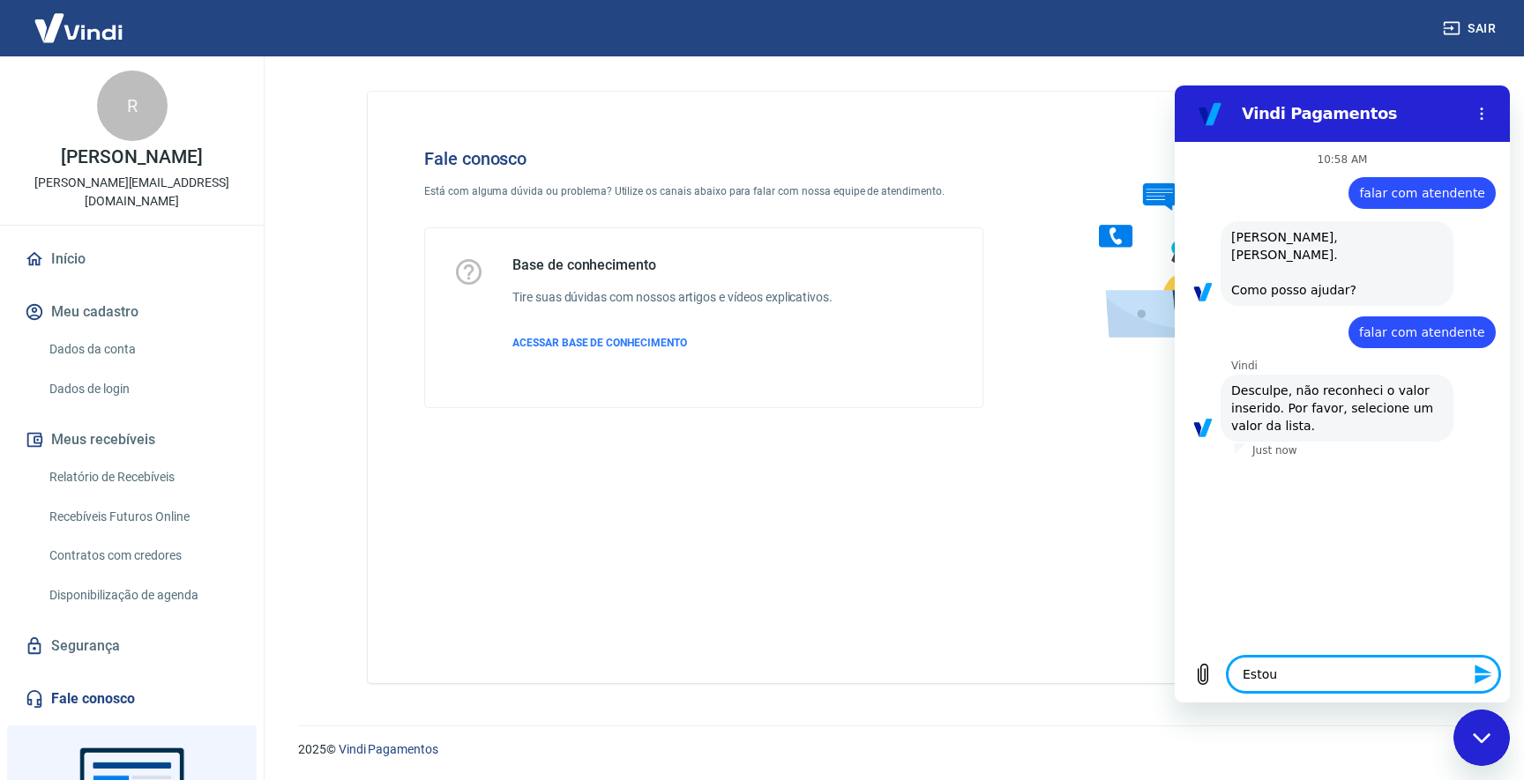
type textarea "x"
type textarea "Estou ad"
type textarea "x"
type textarea "Estou adi"
type textarea "x"
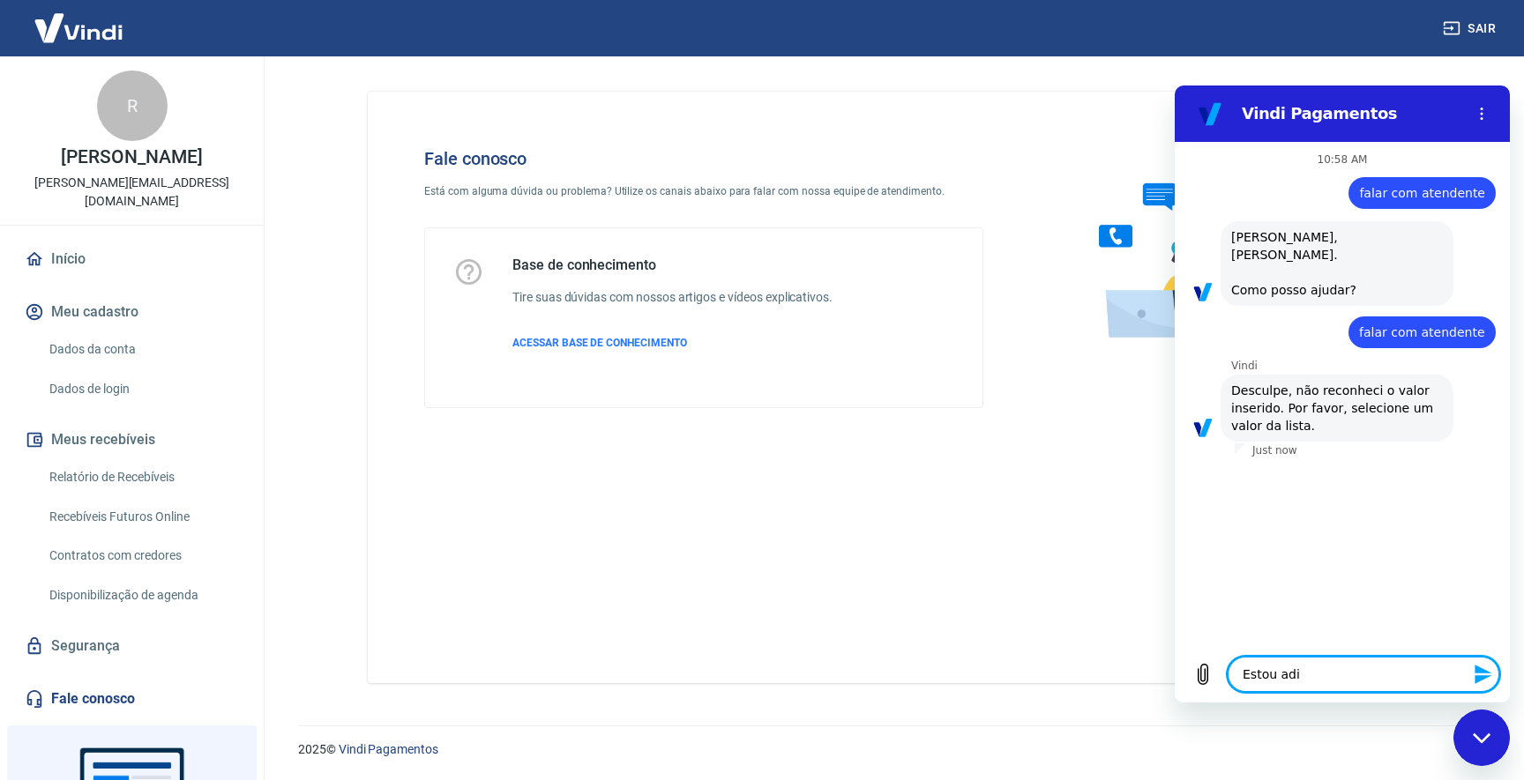
type textarea "Estou adic"
type textarea "x"
type textarea "Estou adico"
type textarea "x"
type textarea "Estou adic"
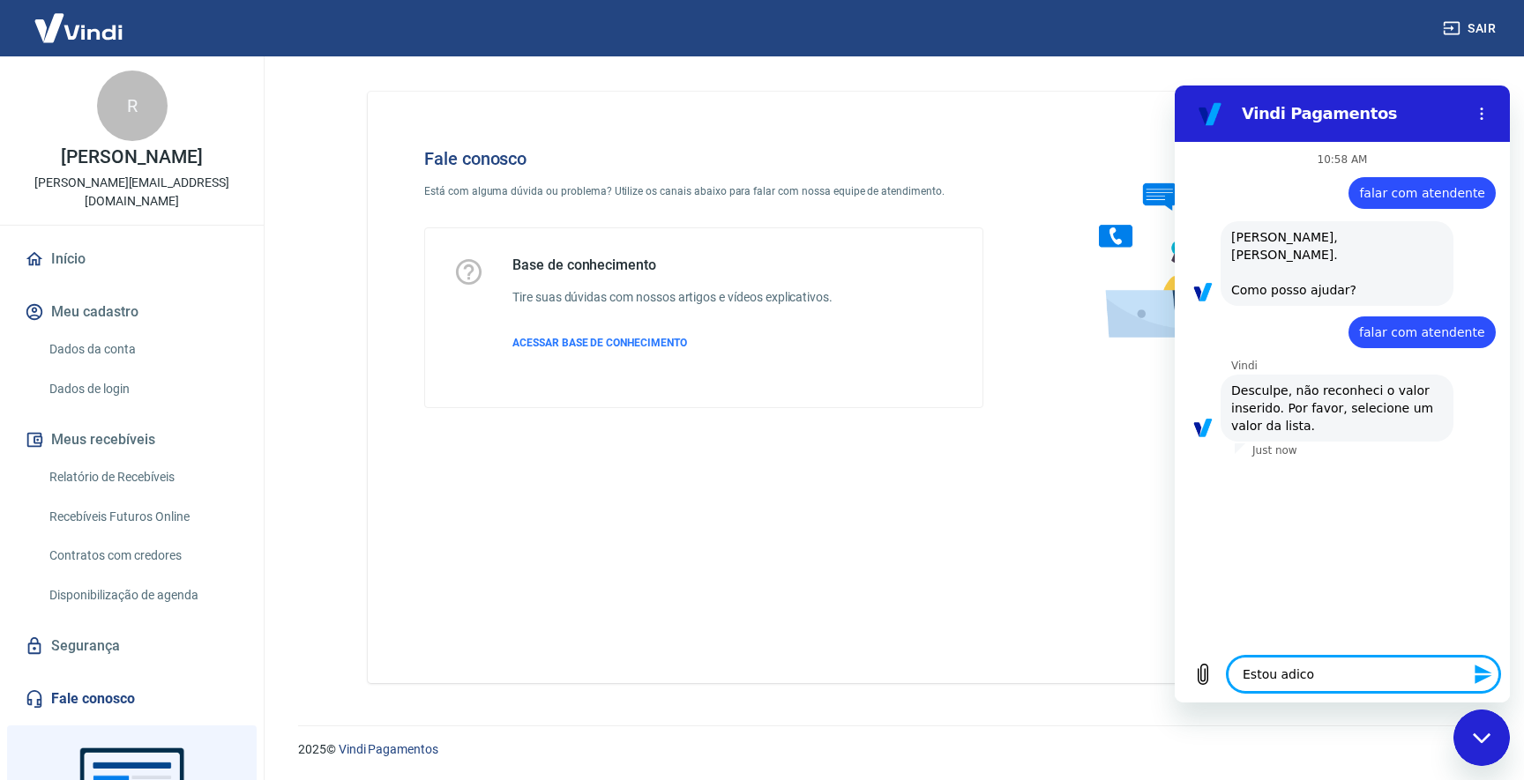
type textarea "x"
type textarea "Estou adici"
type textarea "x"
type textarea "Estou adicio"
type textarea "x"
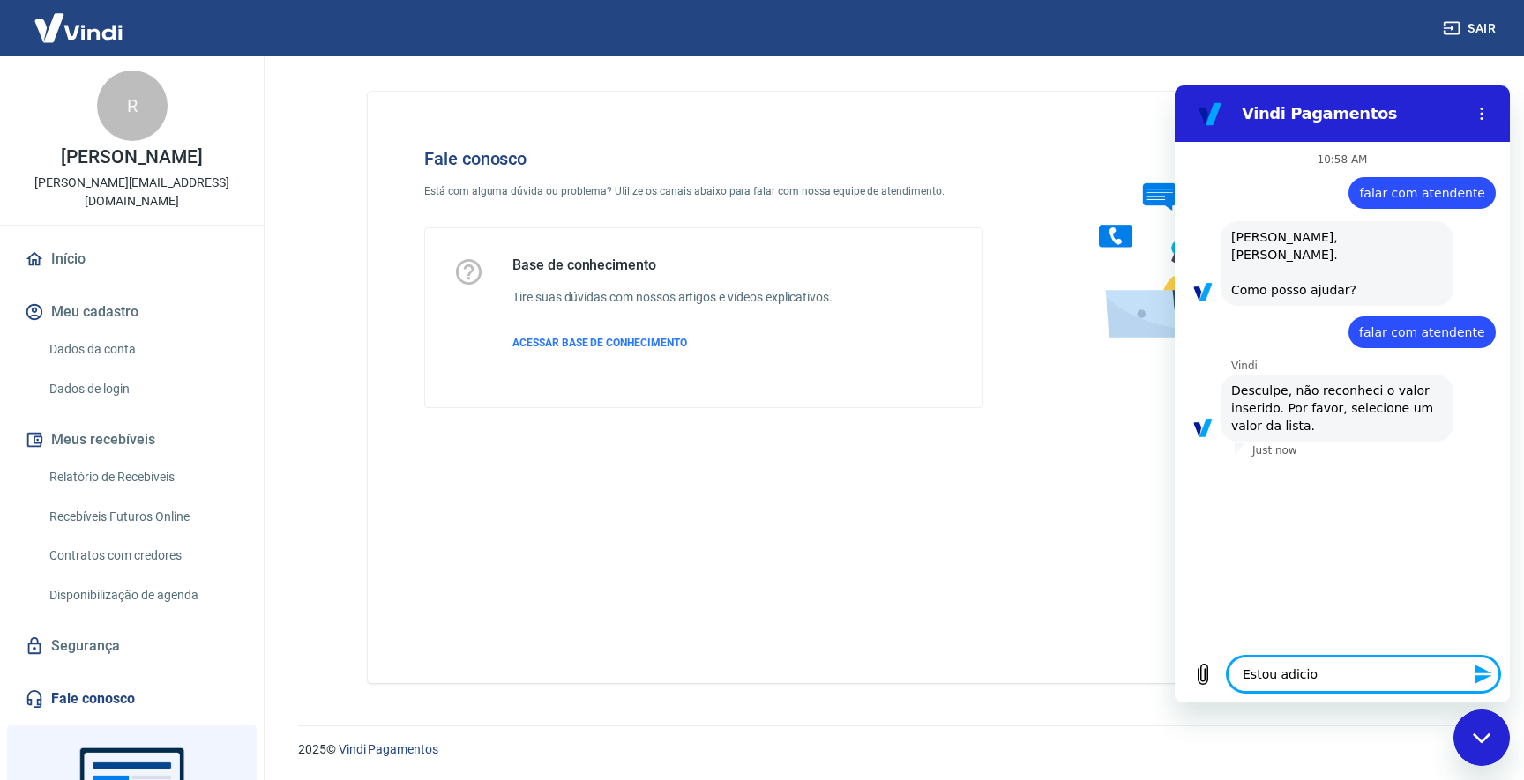
type textarea "Estou adicion"
type textarea "x"
type textarea "Estou adiciona"
type textarea "x"
type textarea "Estou adicionan"
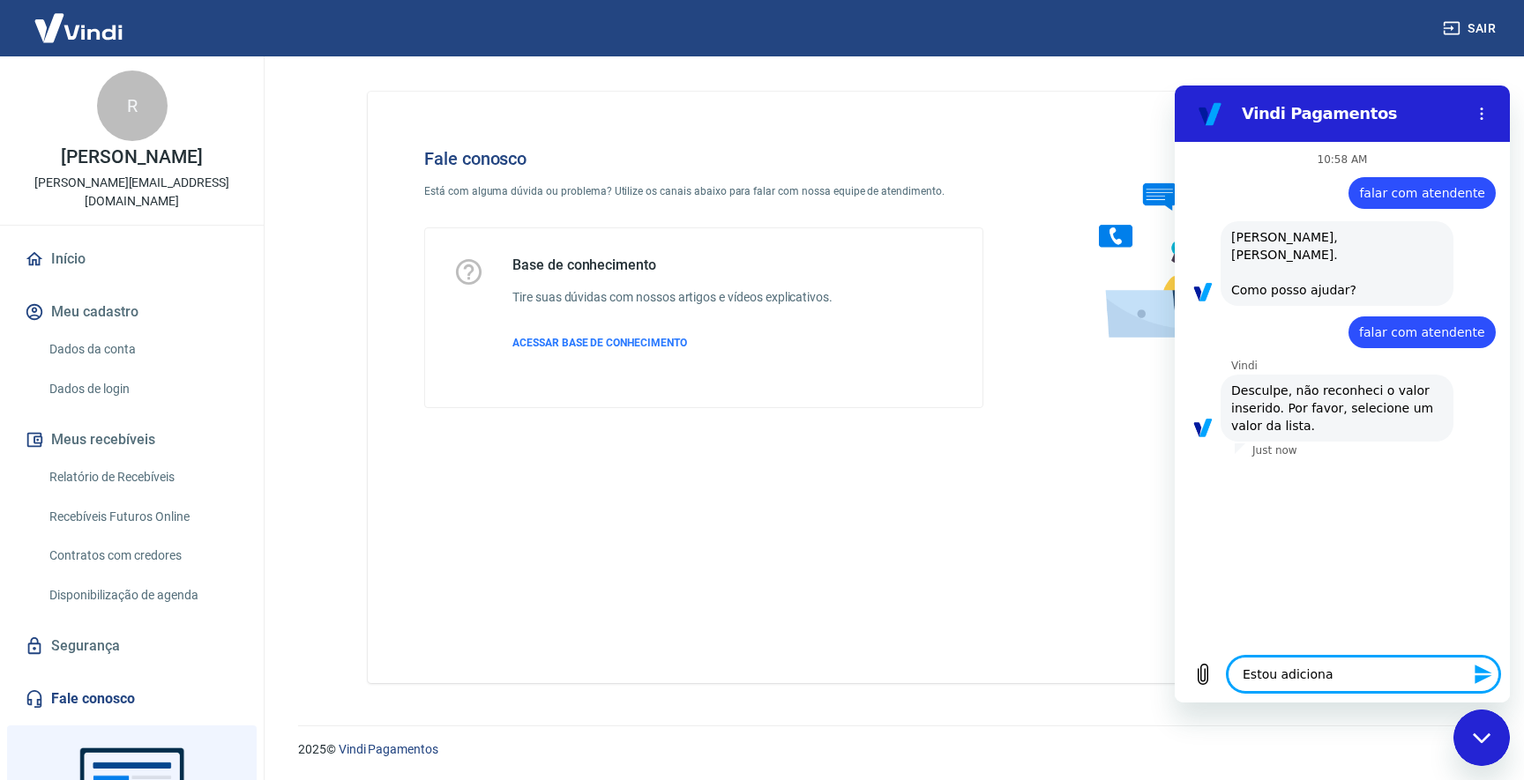
type textarea "x"
type textarea "Estou adicionand"
type textarea "x"
type textarea "Estou adicionando"
type textarea "x"
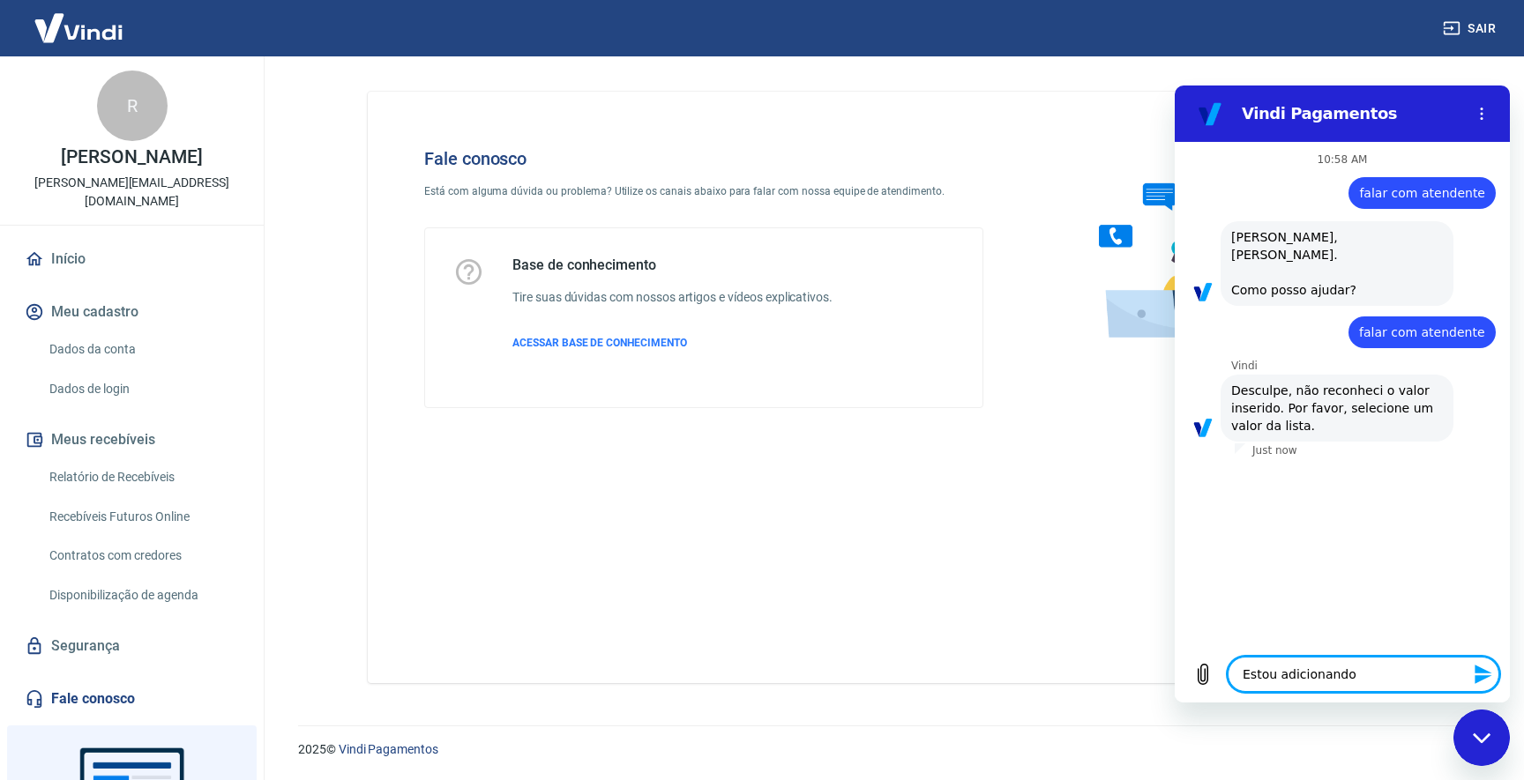
type textarea "Estou adicionando"
type textarea "x"
type textarea "Estou adicionando s"
type textarea "x"
type textarea "Estou adicionando sa"
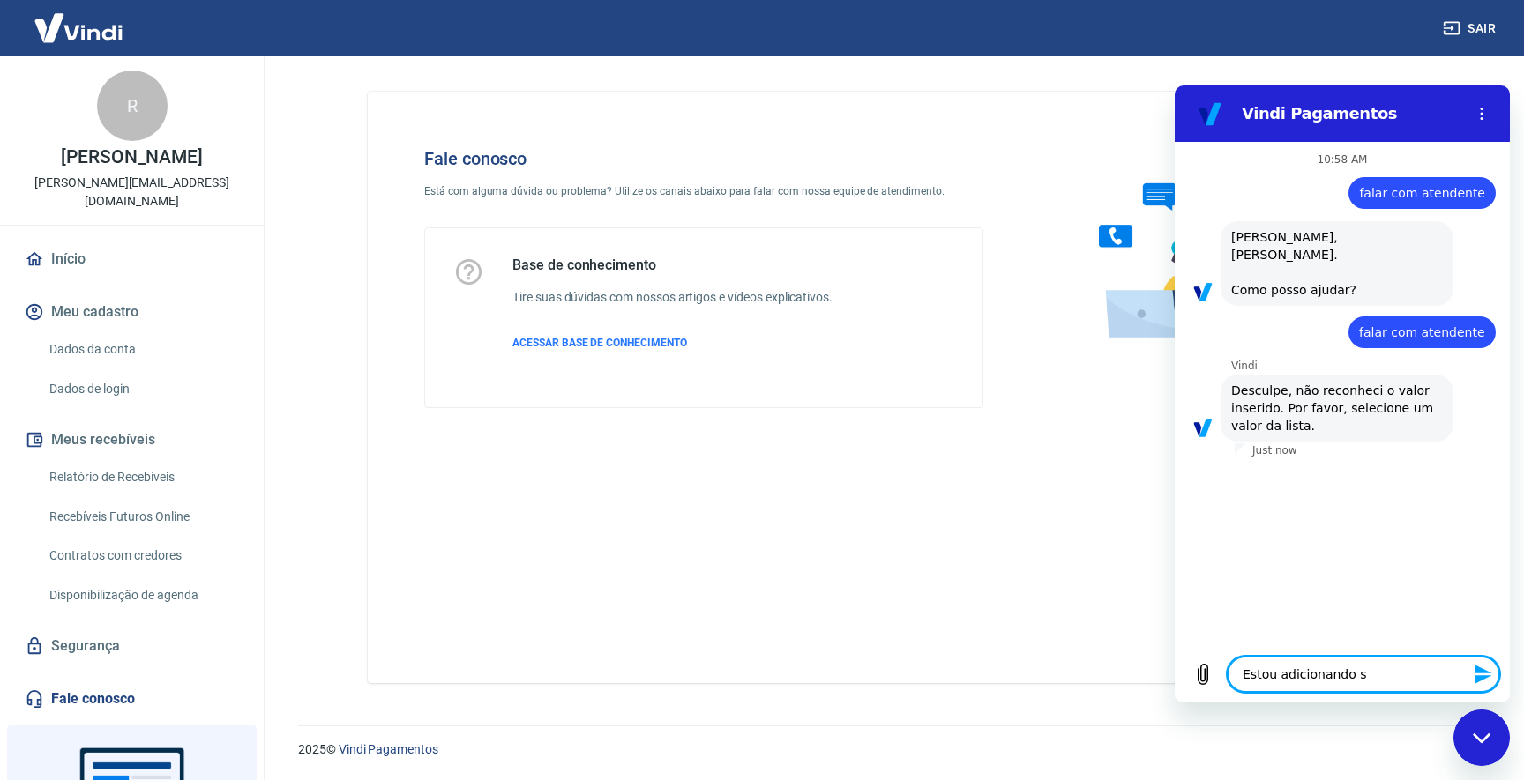
type textarea "x"
type textarea "Estou adicionando sal"
type textarea "x"
type textarea "Estou adicionando sald"
type textarea "x"
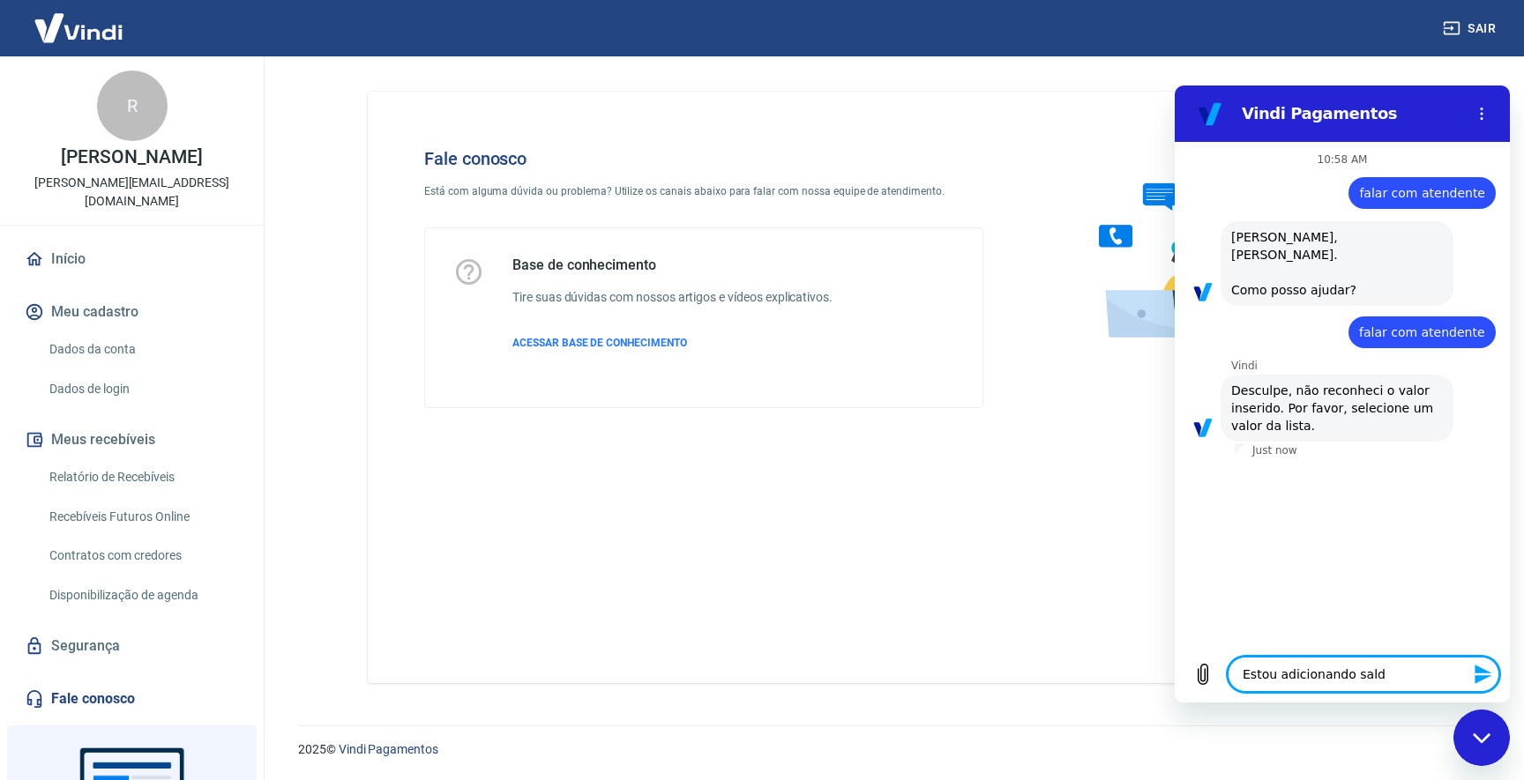
type textarea "Estou adicionando saldo"
type textarea "x"
type textarea "Estou adicionando saldo"
type textarea "x"
type textarea "Estou adicionando saldo ,"
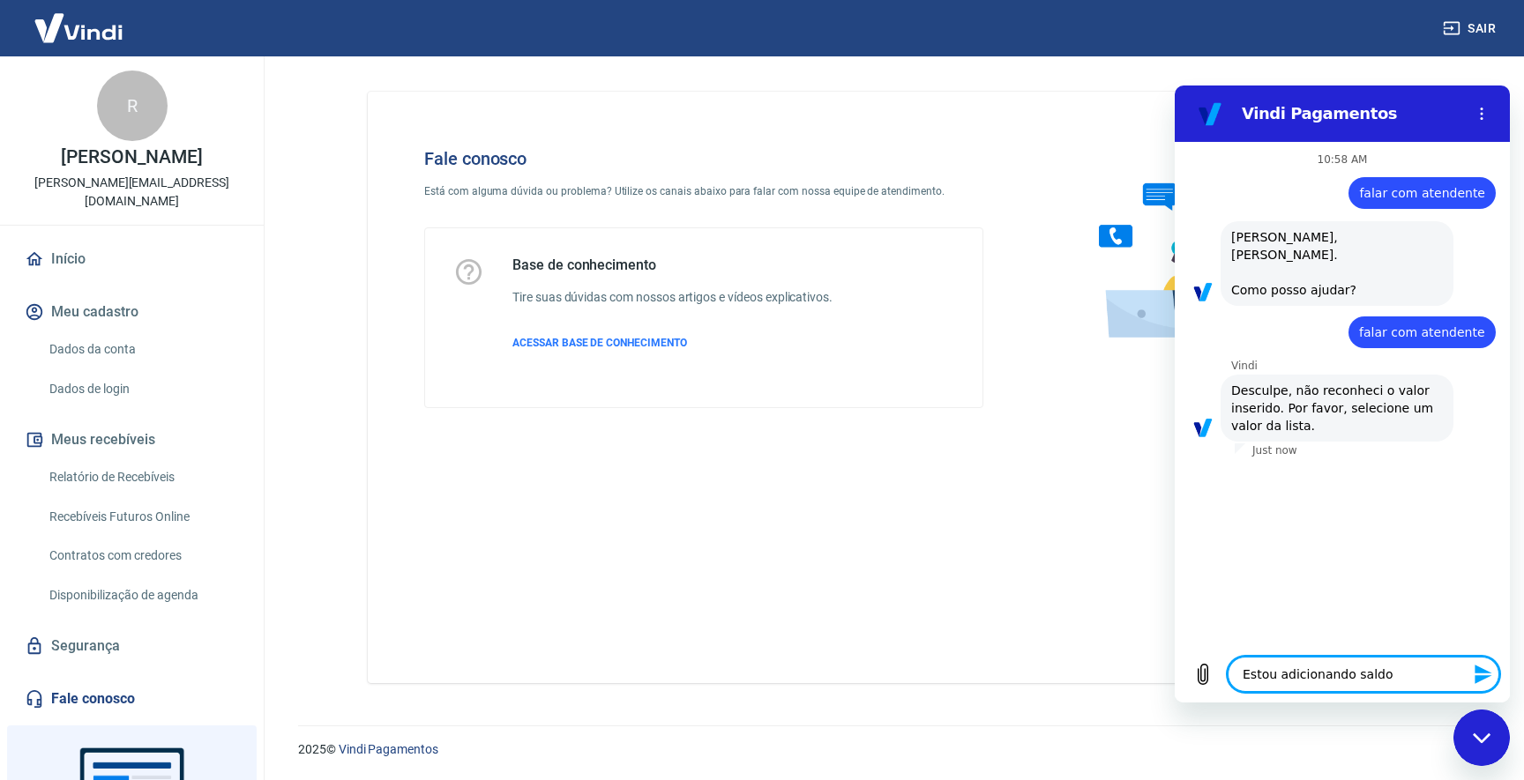
type textarea "x"
type textarea "Estou adicionando saldo"
type textarea "x"
type textarea "Estou adicionando saldo"
type textarea "x"
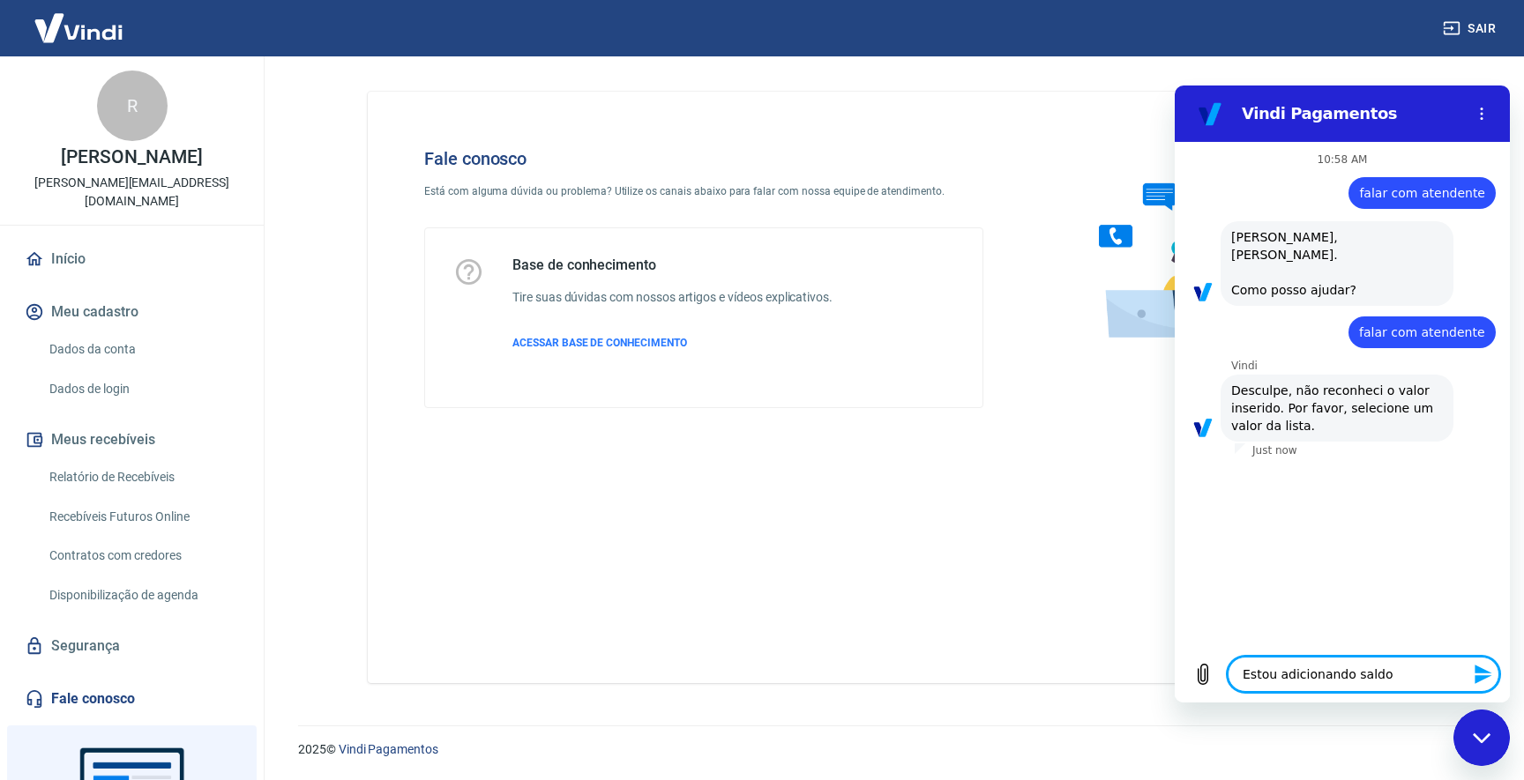
type textarea "Estou adicionando saldo,"
type textarea "x"
type textarea "Estou adicionando saldo,"
type textarea "x"
type textarea "Estou adicionando saldo, m"
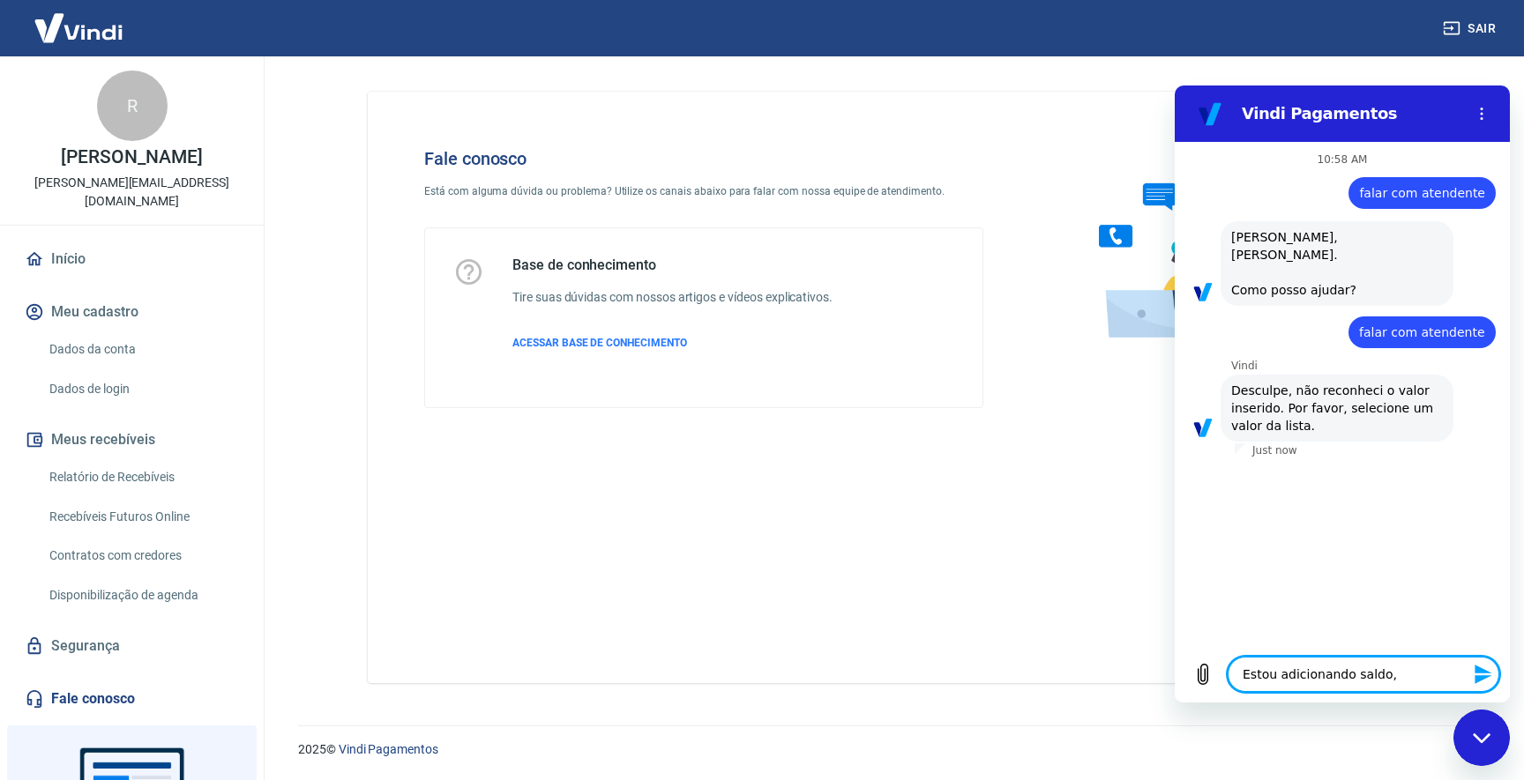
type textarea "x"
type textarea "Estou adicionando saldo, ma"
type textarea "x"
type textarea "Estou adicionando saldo, mas"
type textarea "x"
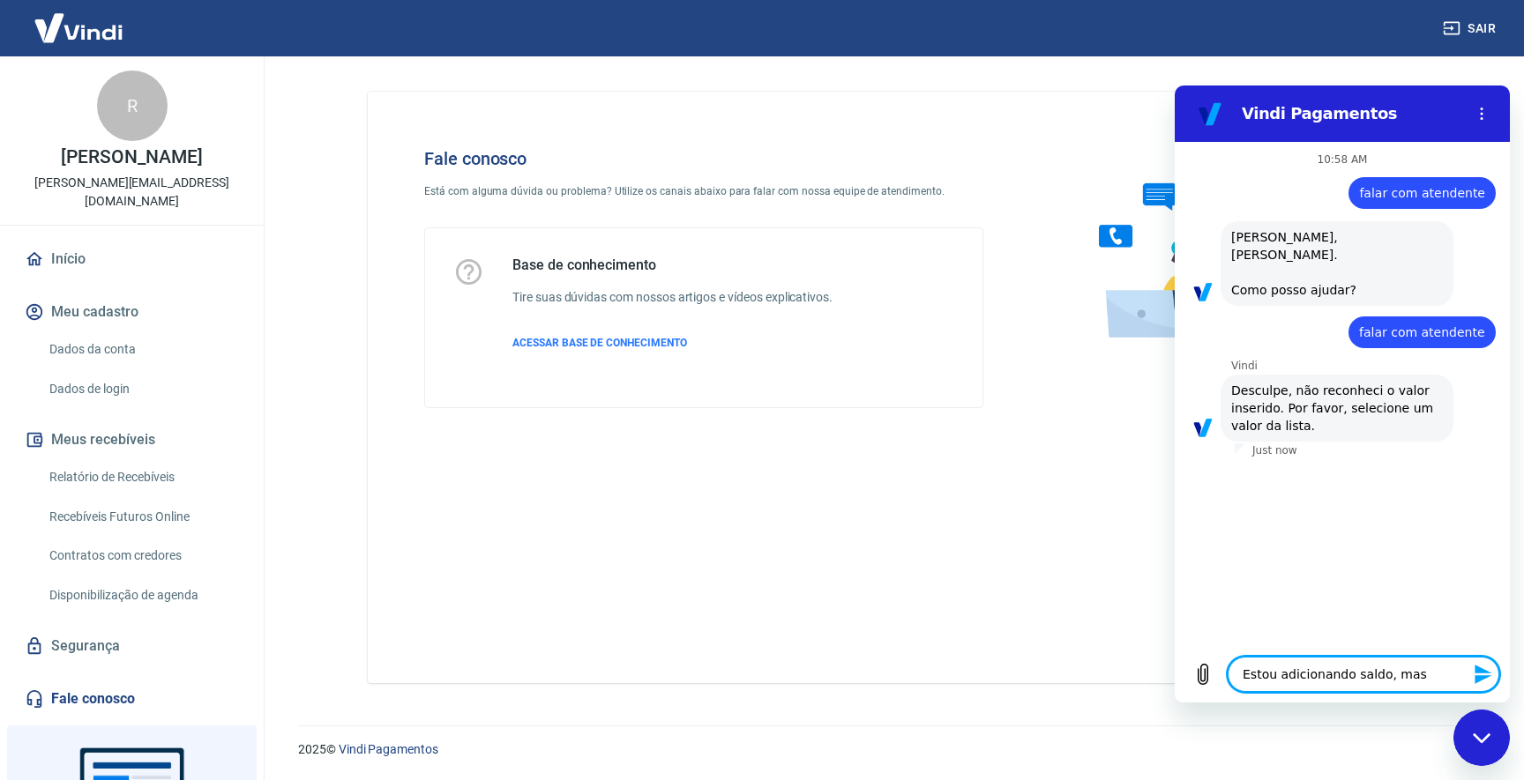
type textarea "Estou adicionando saldo, mas"
type textarea "x"
type textarea "Estou adicionando saldo, mas a"
type textarea "x"
type textarea "Estou adicionando saldo, mas ap"
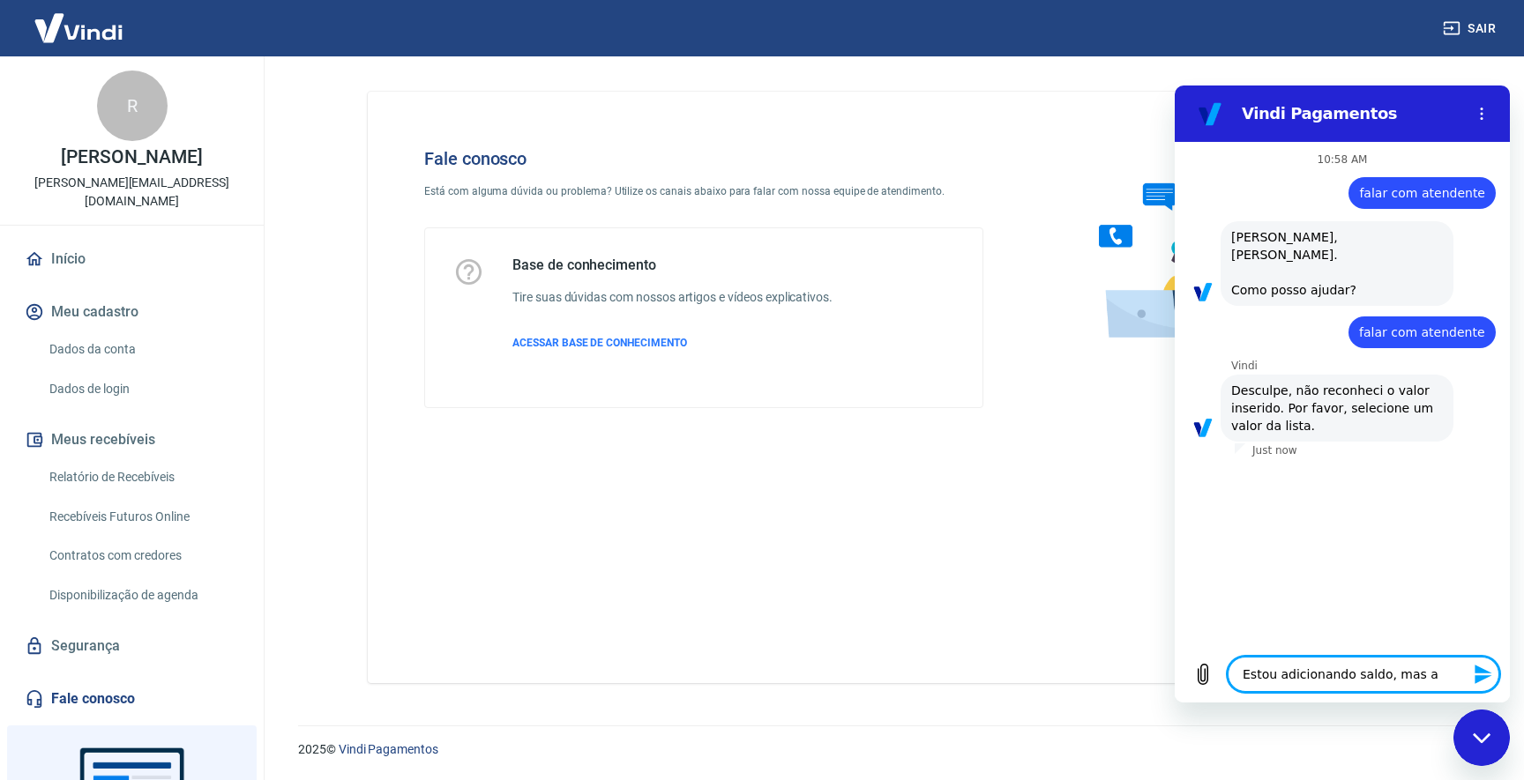
type textarea "x"
type textarea "Estou adicionando saldo, mas apa"
type textarea "x"
type textarea "Estou adicionando saldo, mas apar"
type textarea "x"
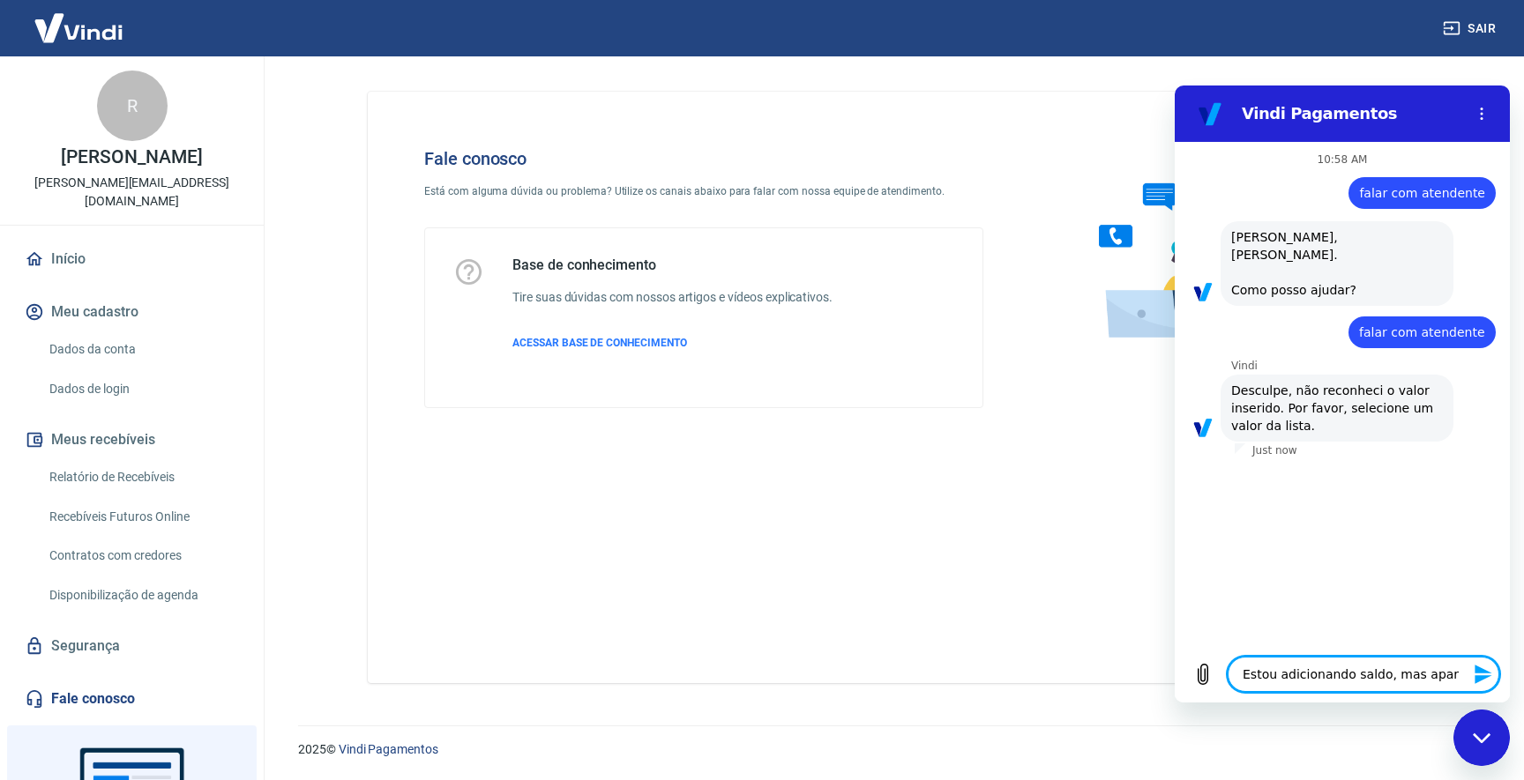
type textarea "Estou adicionando saldo, mas apare"
type textarea "x"
type textarea "Estou adicionando saldo, mas aparen"
type textarea "x"
type textarea "Estou adicionando saldo, mas aparent"
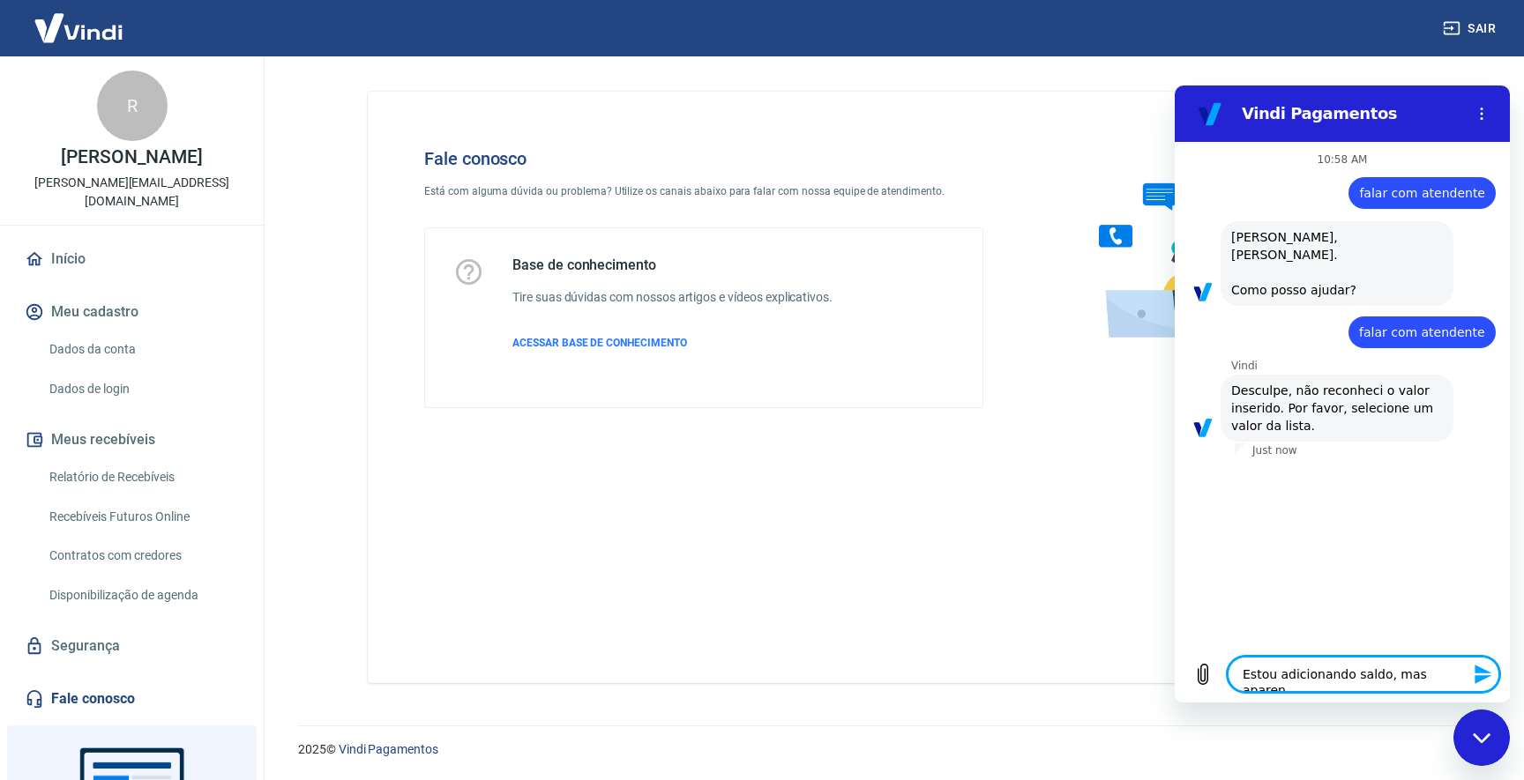
type textarea "x"
type textarea "Estou adicionando saldo, mas aparente"
type textarea "x"
type textarea "Estou adicionando saldo, mas aparentem"
type textarea "x"
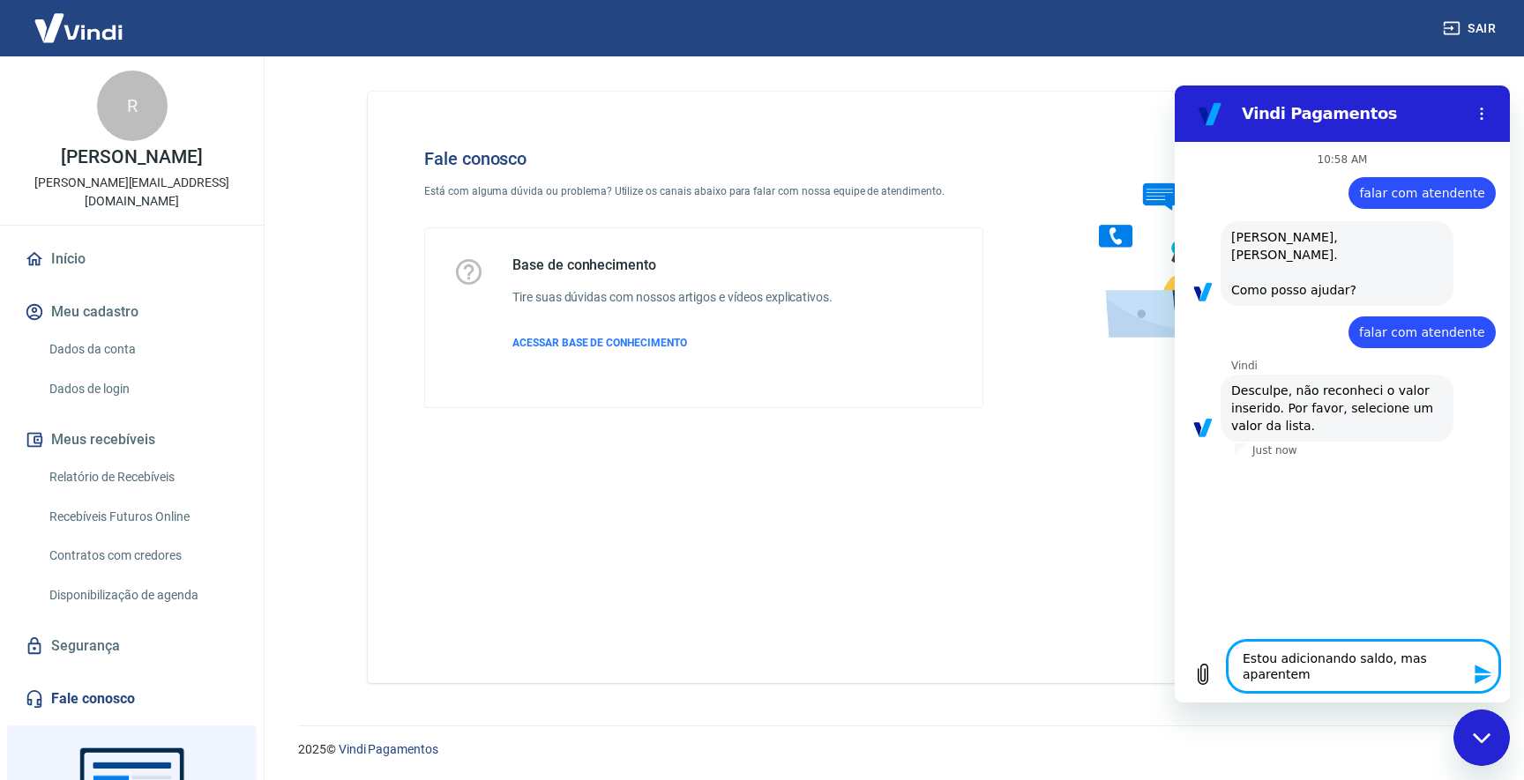
type textarea "Estou adicionando saldo, mas aparenteme"
type textarea "x"
type textarea "Estou adicionando saldo, mas aparentemen"
type textarea "x"
type textarea "Estou adicionando saldo, mas aparentement"
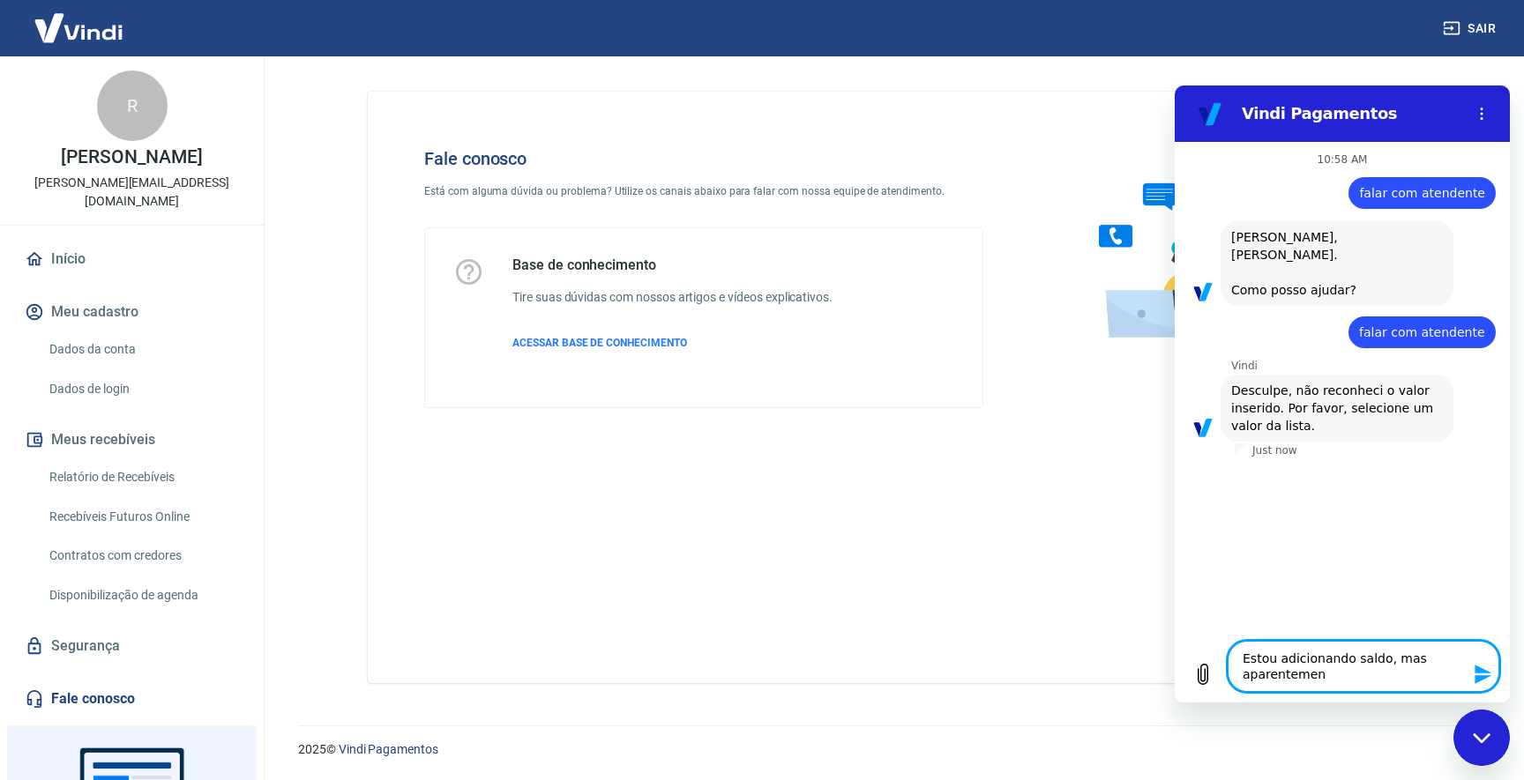
type textarea "x"
type textarea "Estou adicionando saldo, mas aparentemente"
type textarea "x"
type textarea "Estou adicionando saldo, mas aparentemente"
type textarea "x"
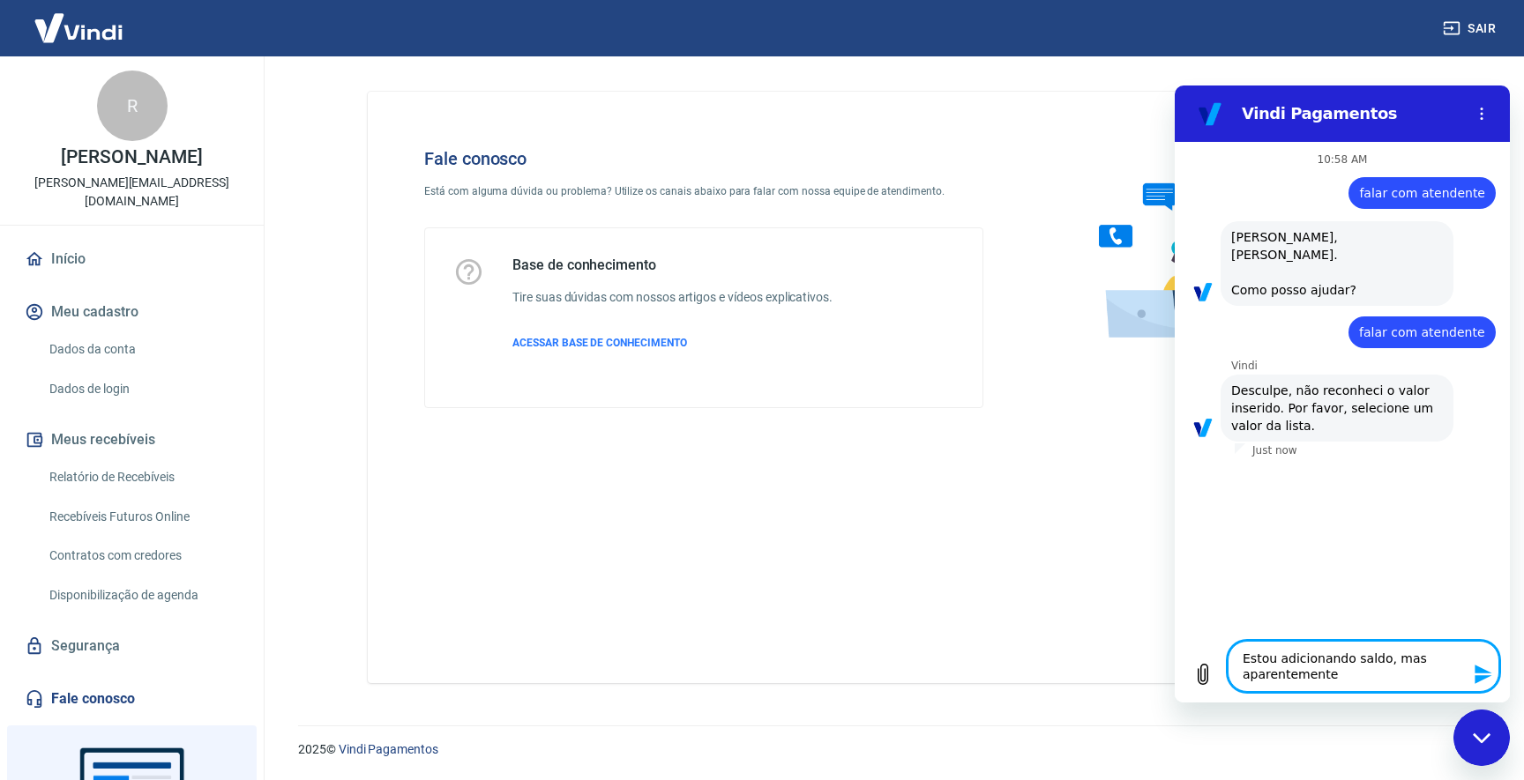
type textarea "Estou adicionando saldo, mas aparentemente n"
type textarea "x"
type textarea "Estou adicionando saldo, mas aparentemente na"
type textarea "x"
type textarea "Estou adicionando saldo, mas aparentemente nao"
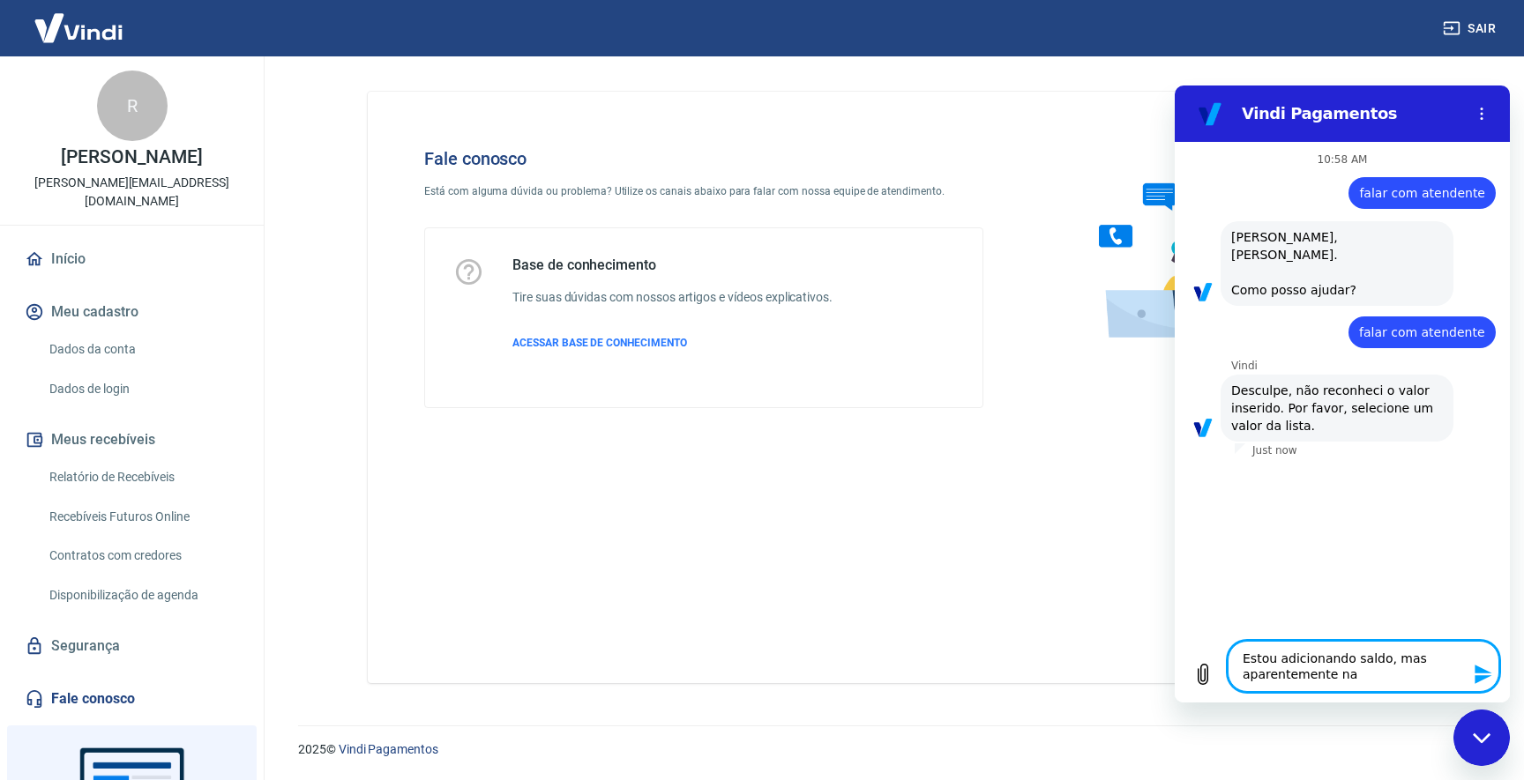
type textarea "x"
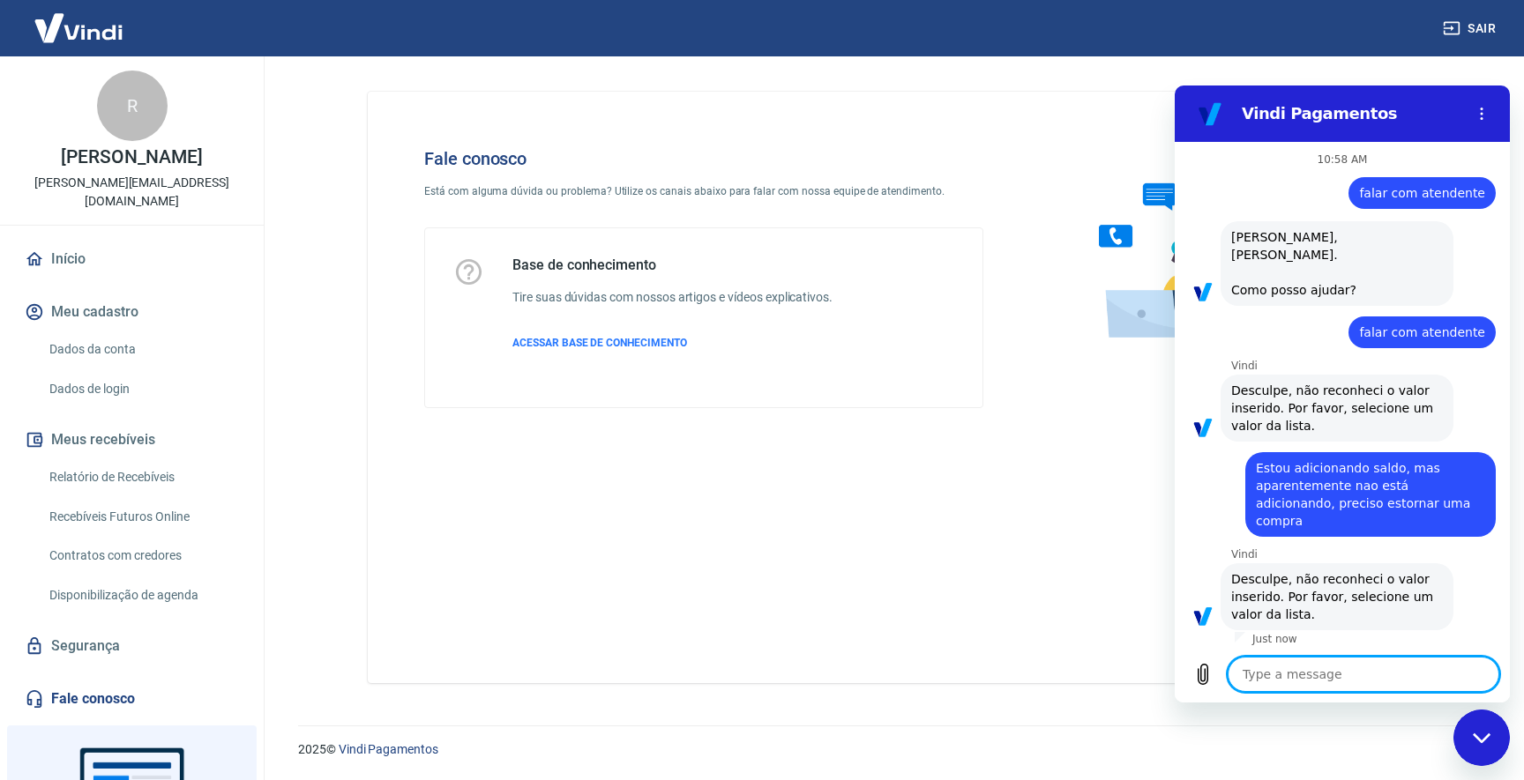
click at [1252, 632] on p "Just now" at bounding box center [1274, 639] width 45 height 14
click at [1475, 745] on div "Close messaging window" at bounding box center [1481, 738] width 53 height 53
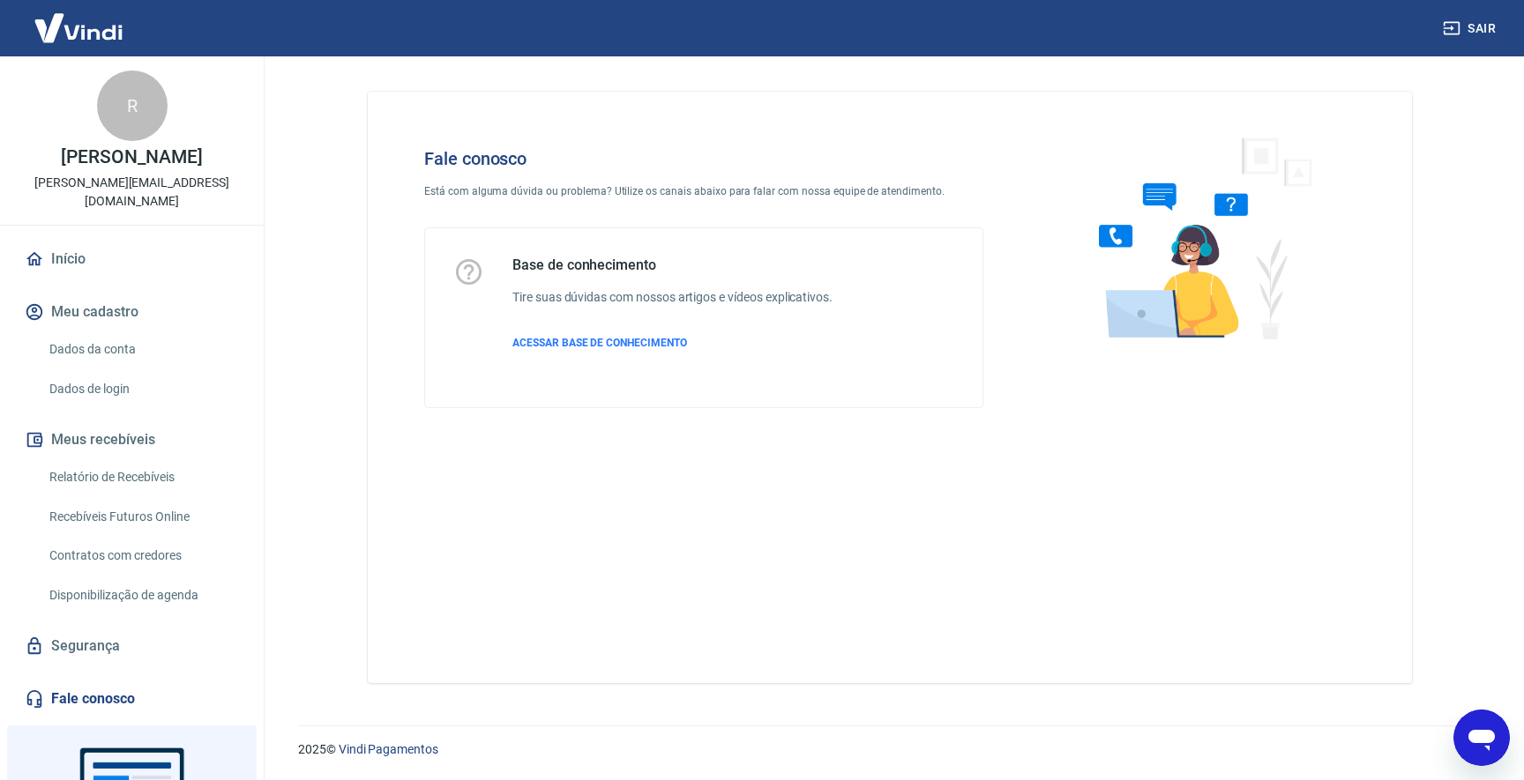
click at [1475, 745] on icon "Open messaging window" at bounding box center [1482, 738] width 32 height 32
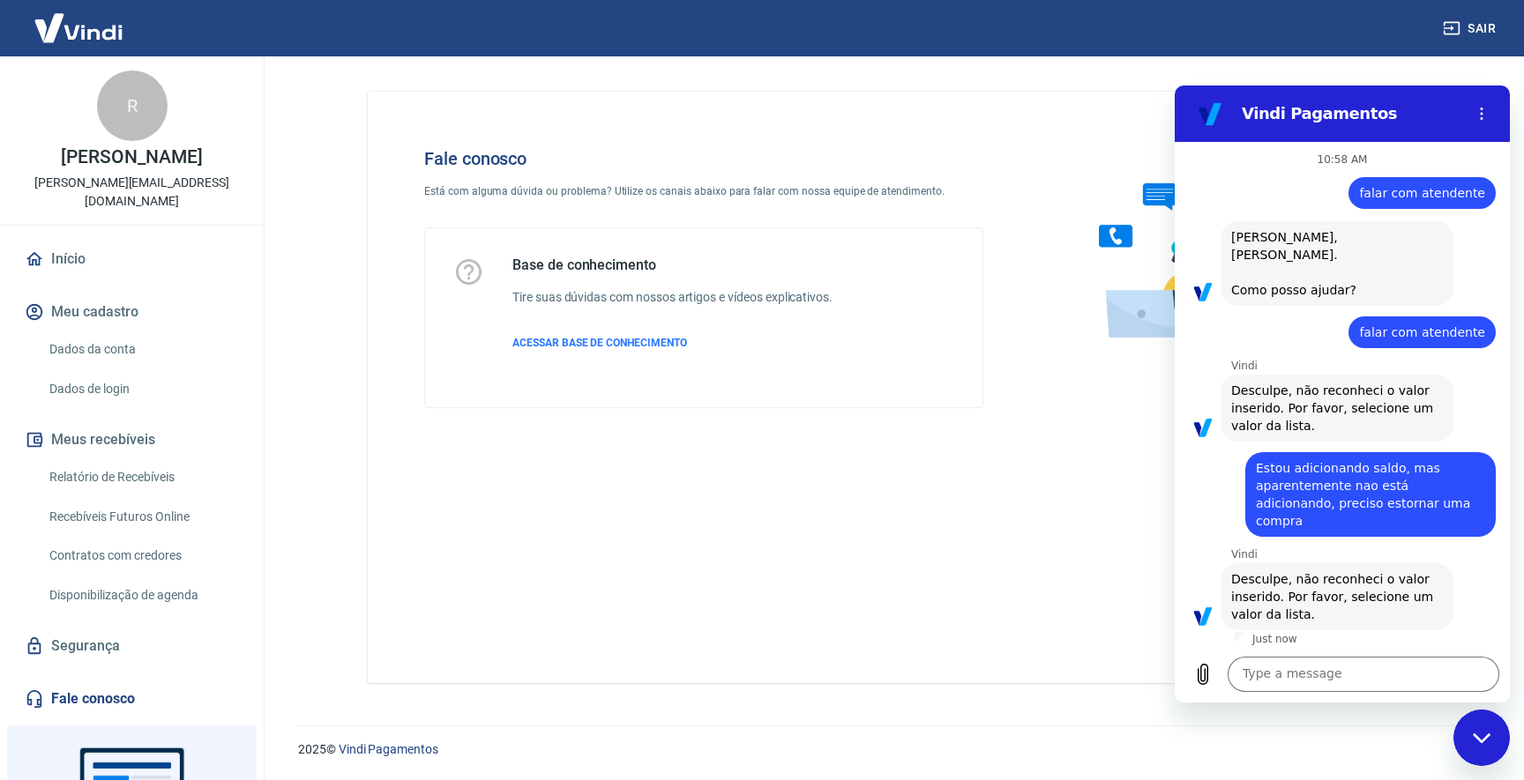
click at [1127, 669] on div "Fale conosco Está com alguma dúvida ou problema? Utilize os canais abaixo para …" at bounding box center [890, 388] width 1044 height 592
click at [1504, 743] on div "Close messaging window" at bounding box center [1481, 738] width 53 height 53
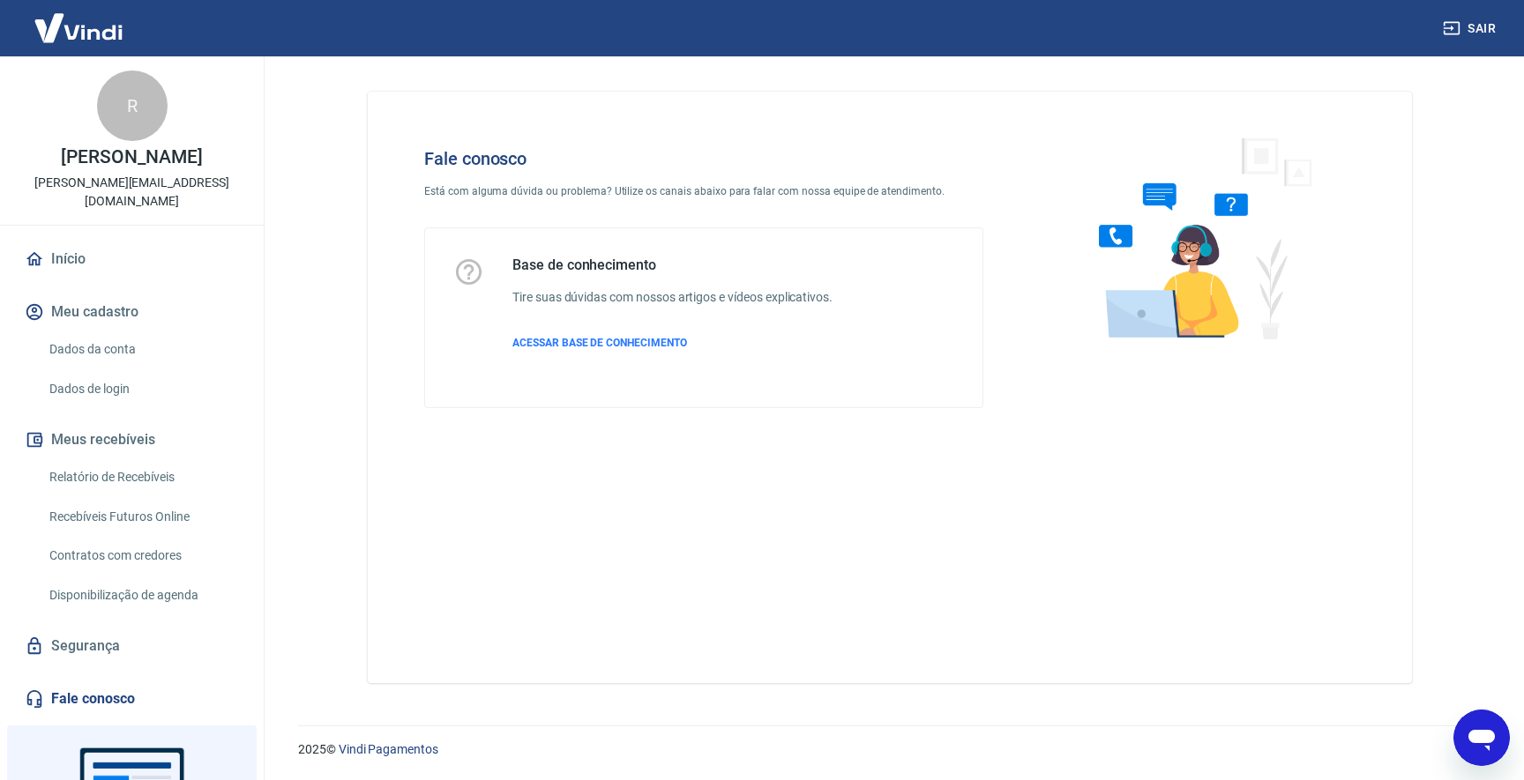
click at [1503, 743] on div "Open messaging window" at bounding box center [1481, 738] width 53 height 53
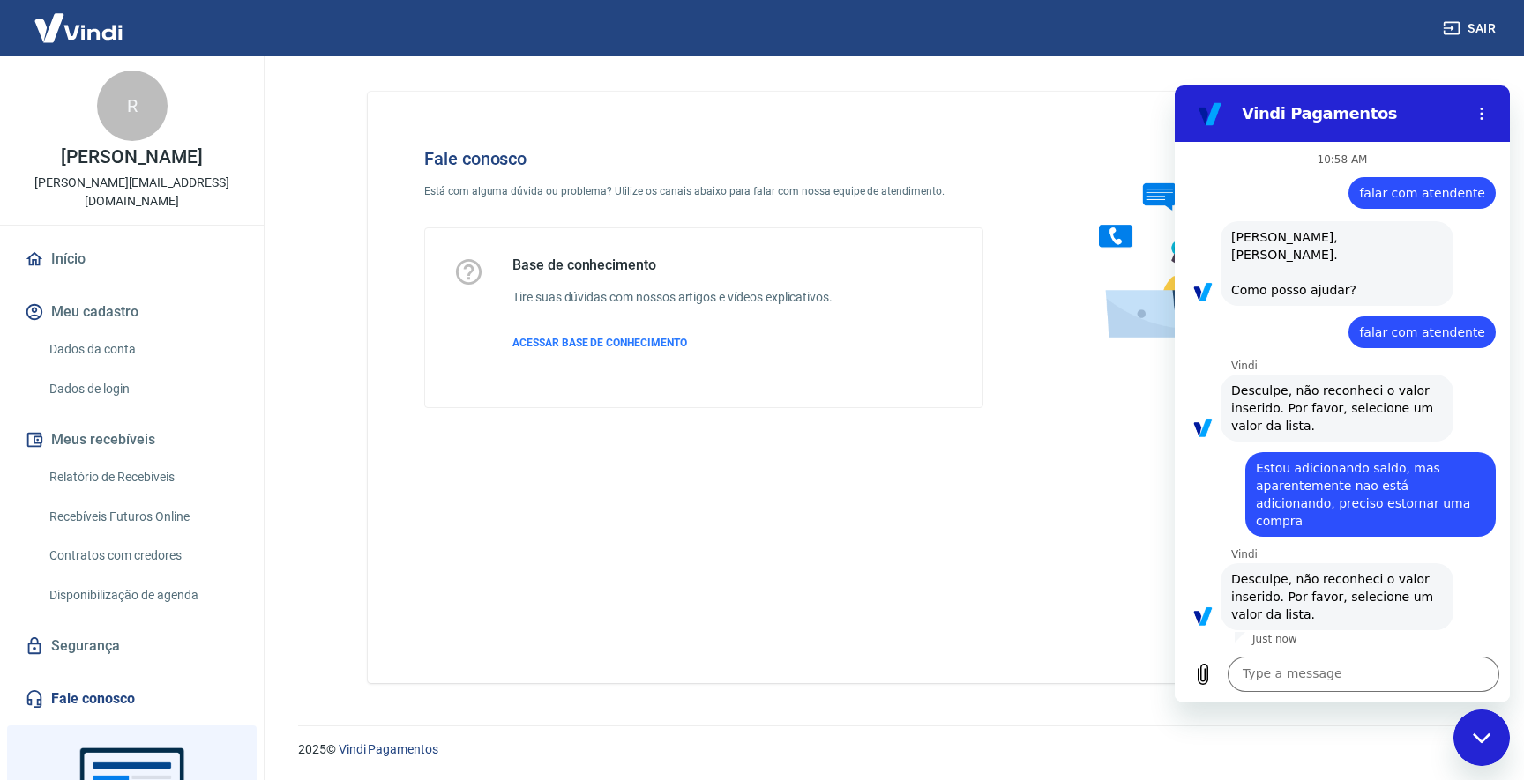
click at [892, 444] on div "Fale conosco Está com alguma dúvida ou problema? Utilize os canais abaixo para …" at bounding box center [890, 388] width 1044 height 592
click at [77, 24] on img at bounding box center [78, 28] width 115 height 54
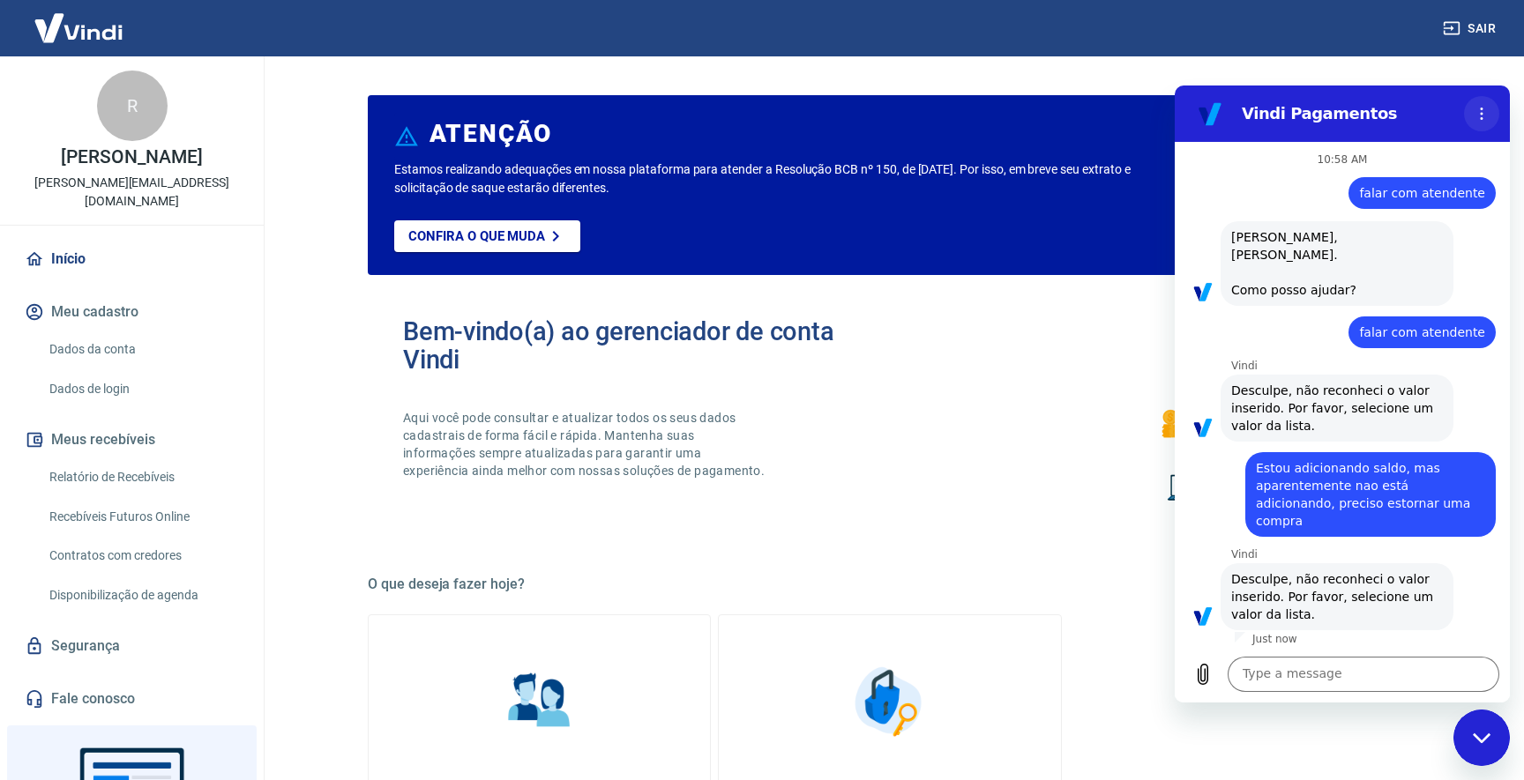
click at [1485, 114] on icon "Options menu" at bounding box center [1481, 114] width 14 height 14
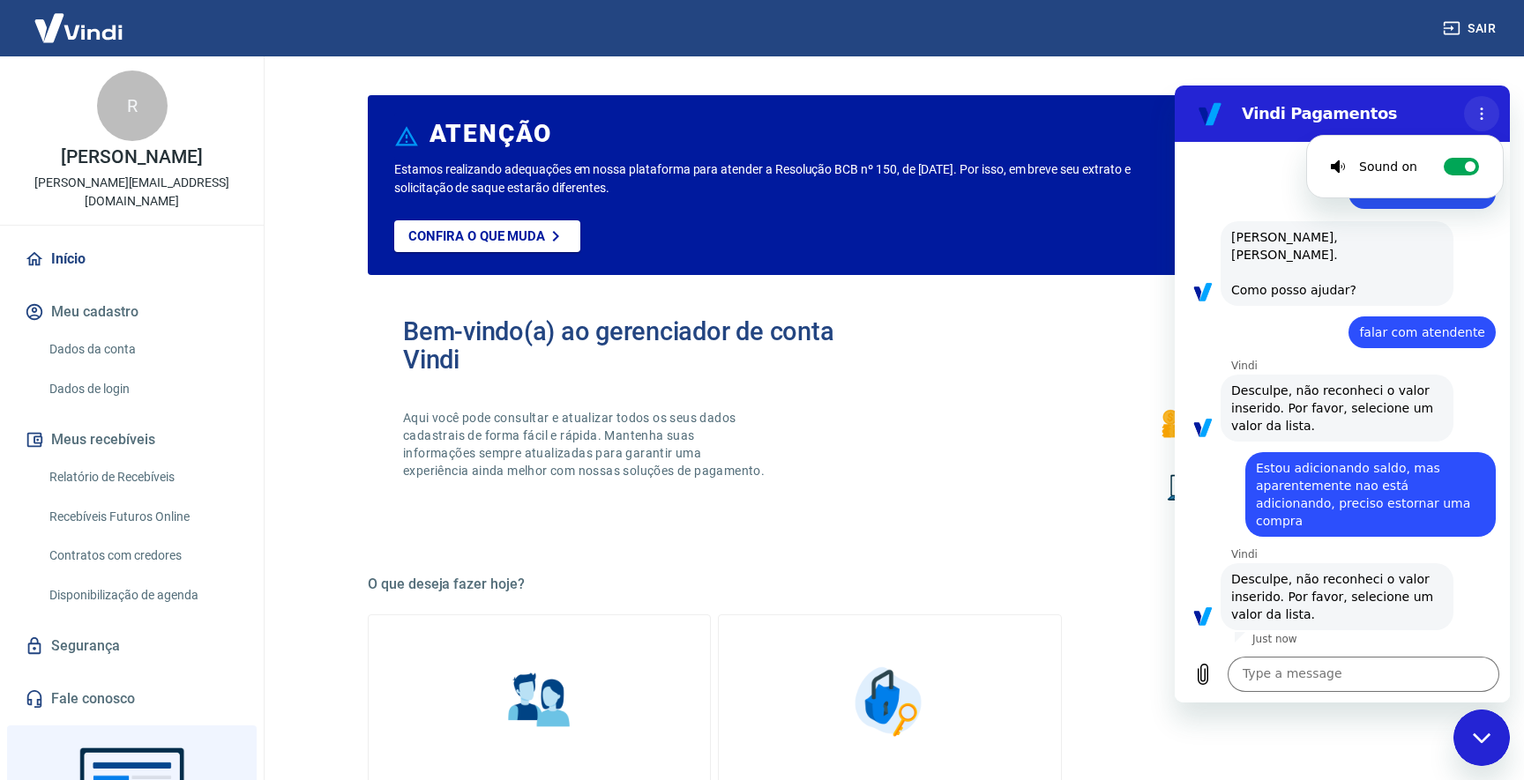
click at [1481, 122] on button "Options menu" at bounding box center [1481, 113] width 35 height 35
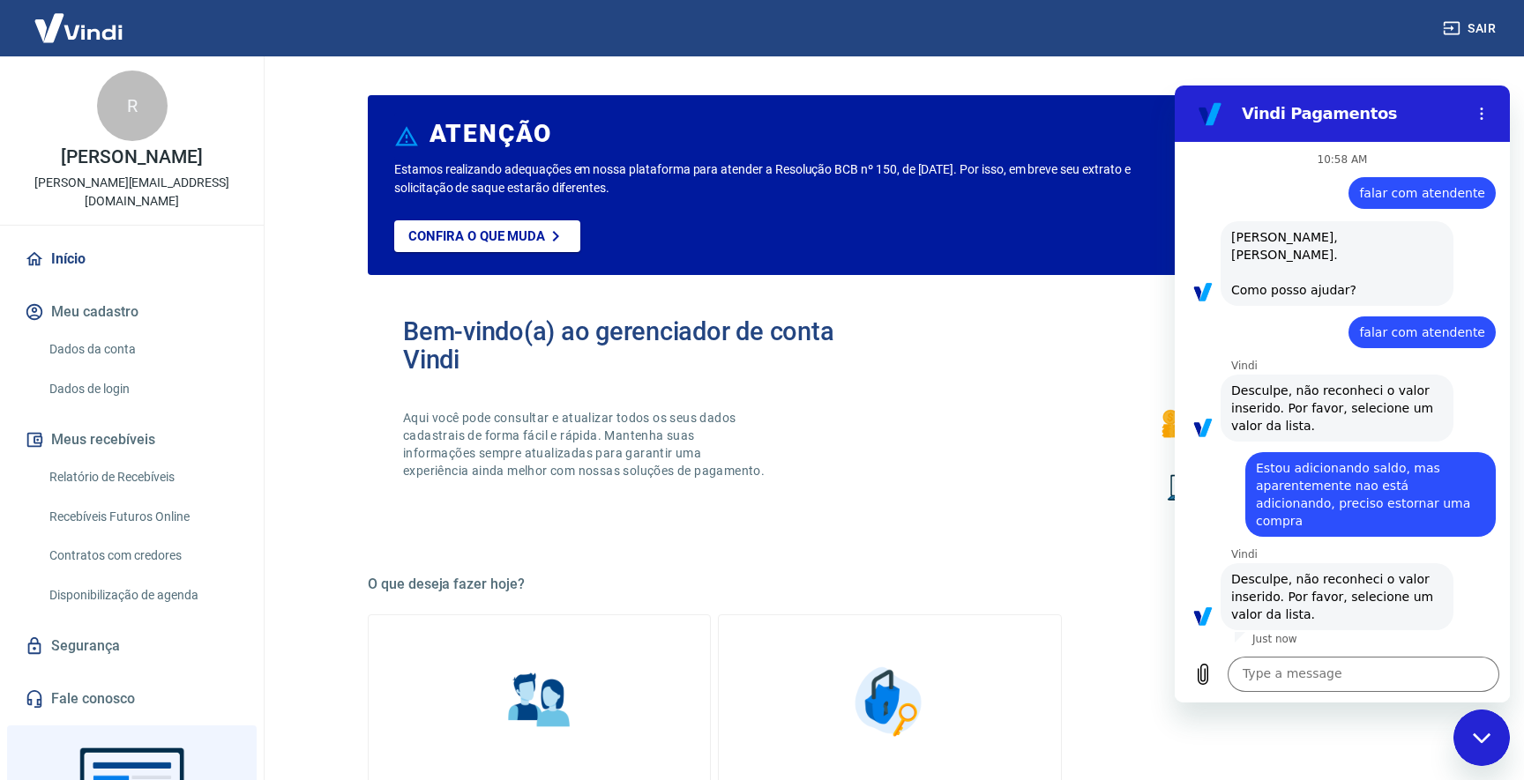
click at [1474, 756] on div "Close messaging window" at bounding box center [1481, 738] width 53 height 53
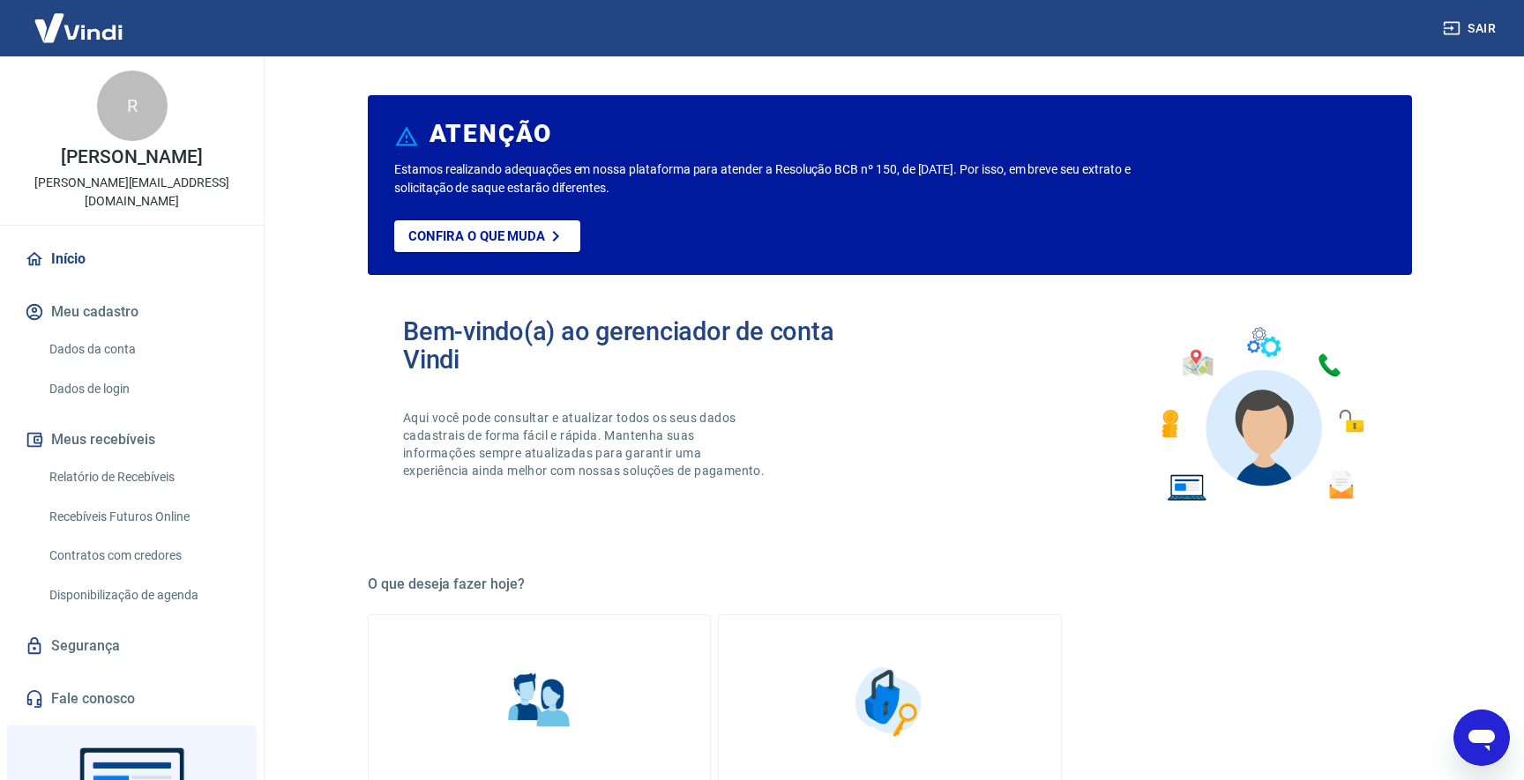
click at [1465, 743] on div "Open messaging window" at bounding box center [1481, 738] width 53 height 53
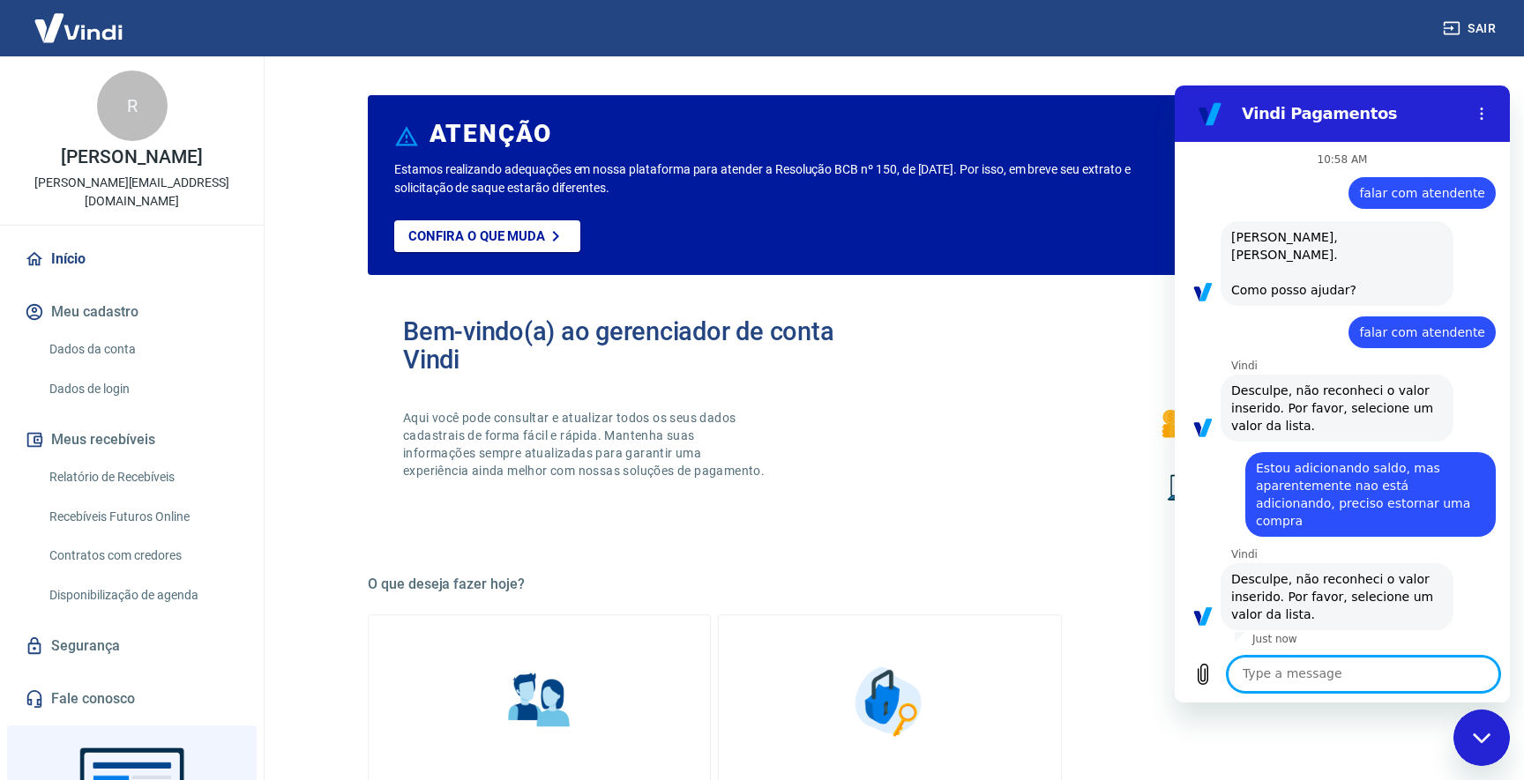
click at [1423, 682] on textarea at bounding box center [1364, 674] width 272 height 35
click at [565, 443] on p "Aqui você pode consultar e atualizar todos os seus dados cadastrais de forma fá…" at bounding box center [585, 444] width 365 height 71
click at [127, 332] on link "Dados da conta" at bounding box center [142, 350] width 200 height 36
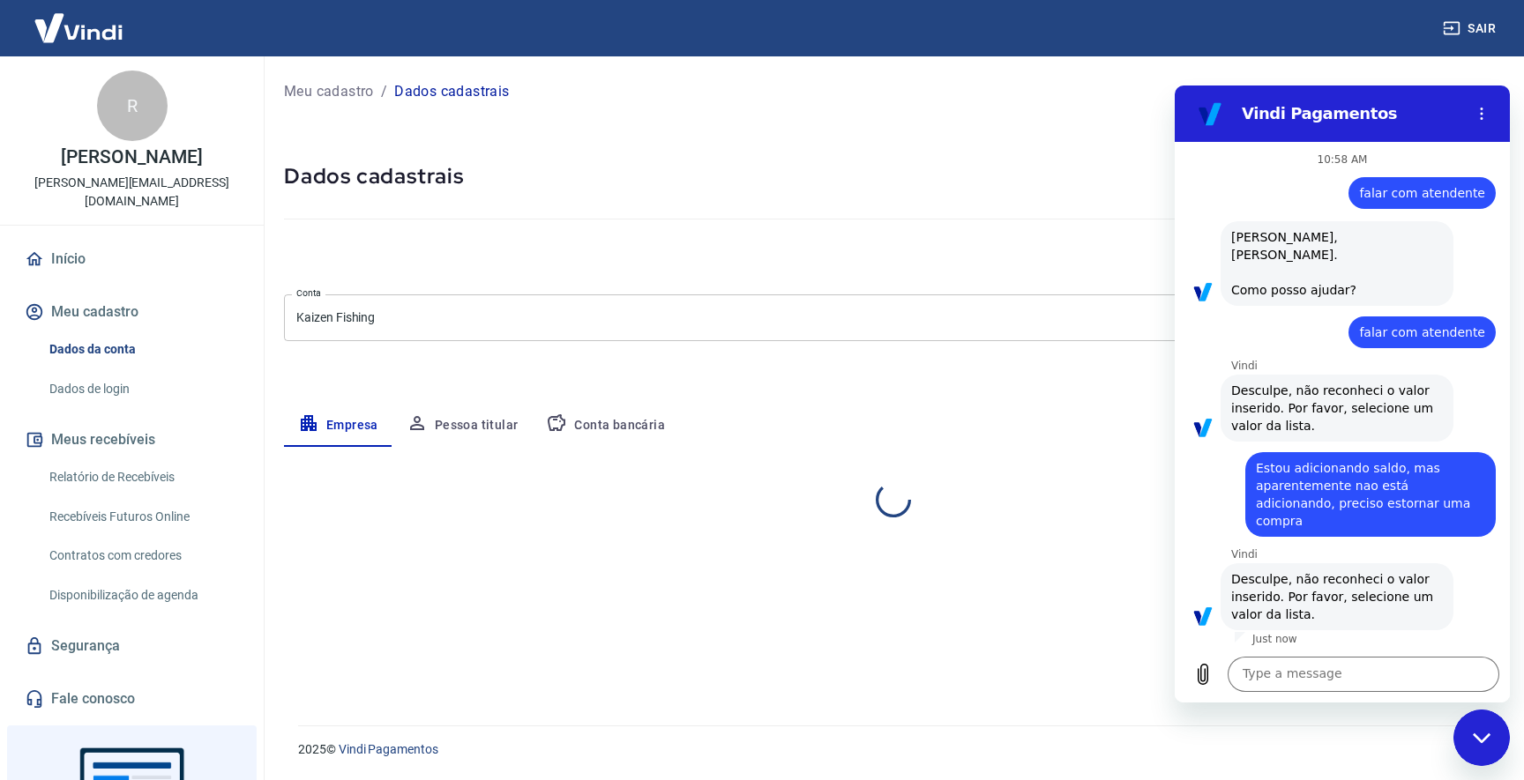
select select "PR"
select select "business"
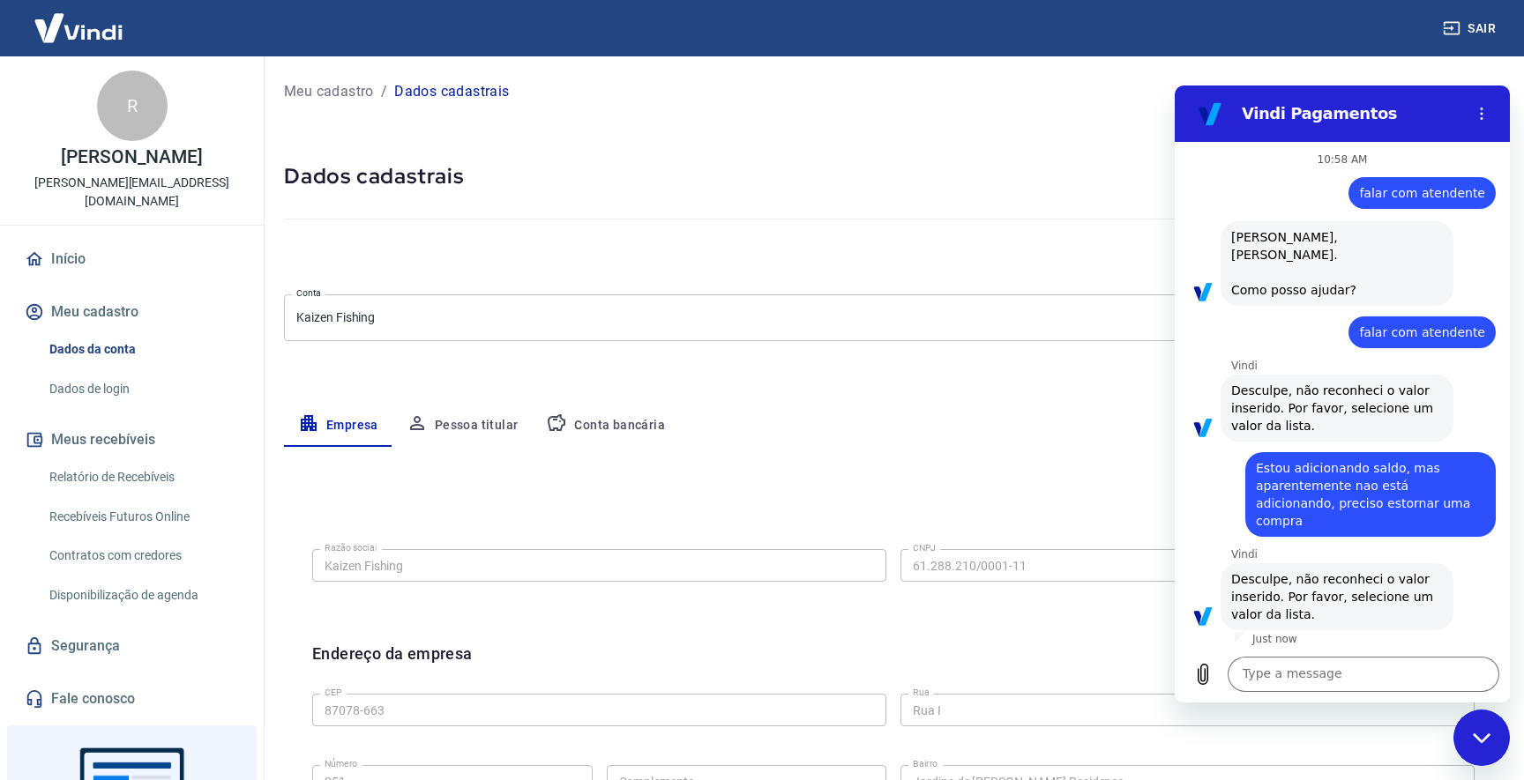
click at [125, 161] on p "[PERSON_NAME]" at bounding box center [131, 157] width 141 height 19
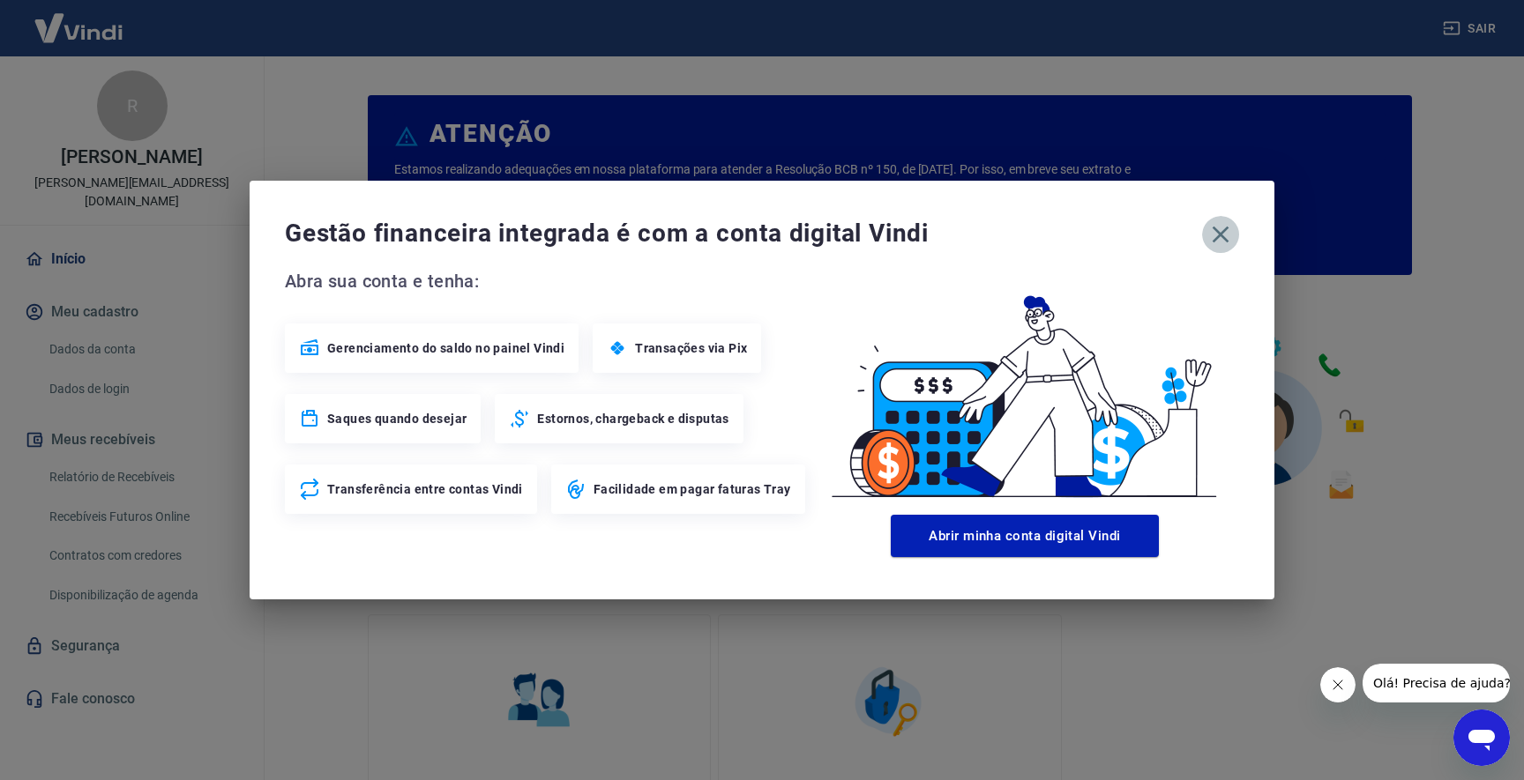
click at [1220, 250] on button "button" at bounding box center [1220, 234] width 37 height 37
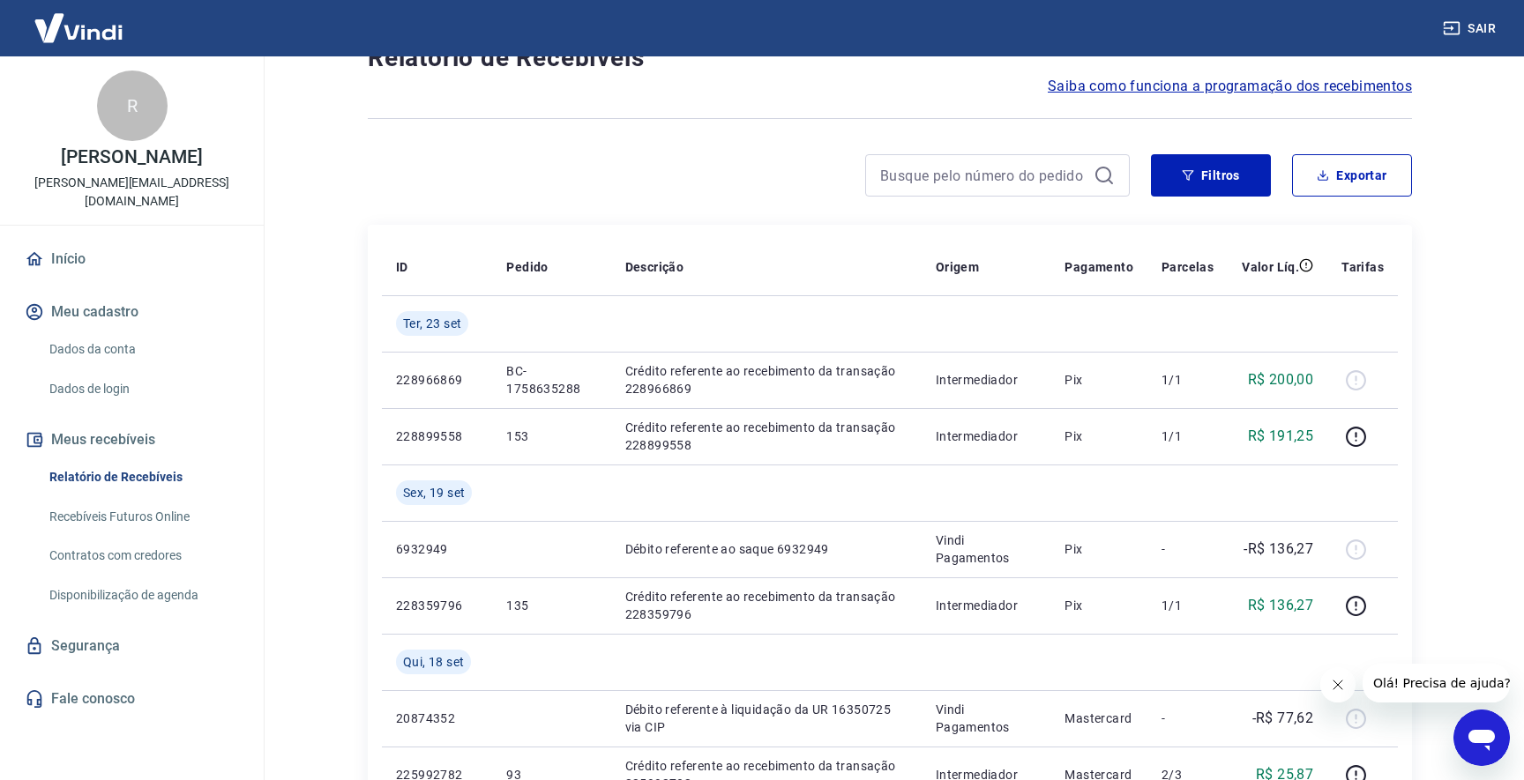
scroll to position [67, 0]
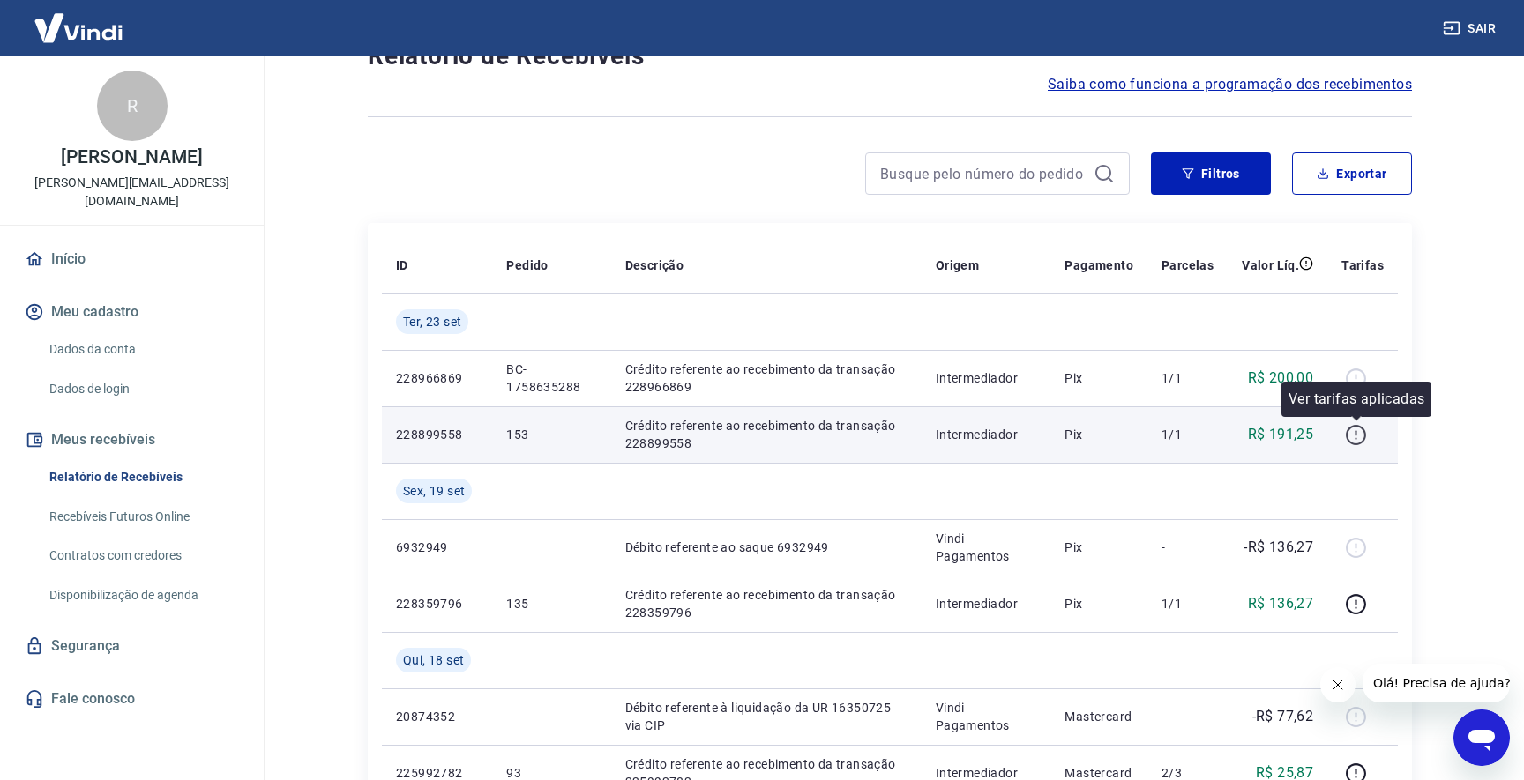
click at [1359, 436] on icon "button" at bounding box center [1356, 435] width 22 height 22
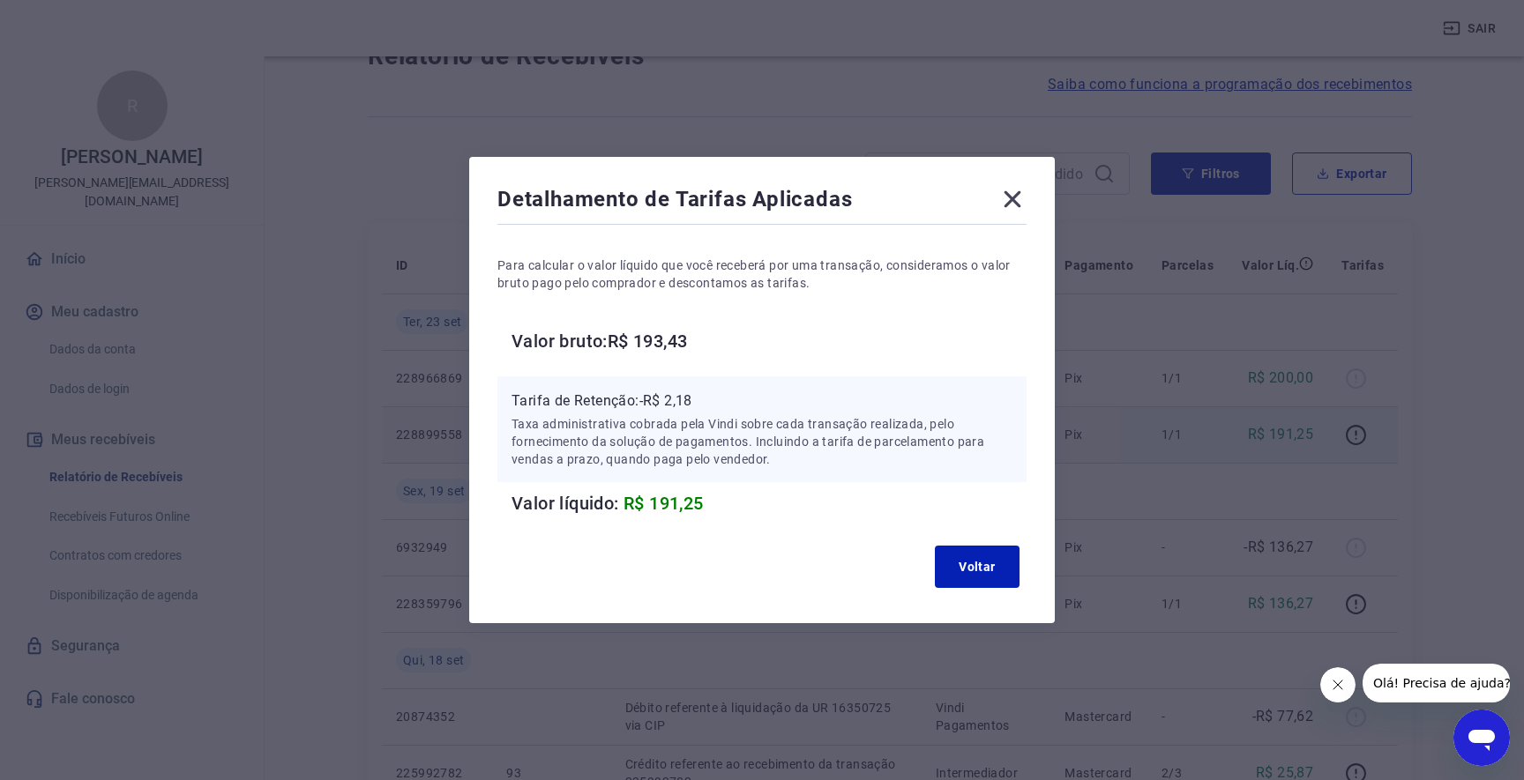
click at [1008, 196] on icon at bounding box center [1012, 199] width 17 height 17
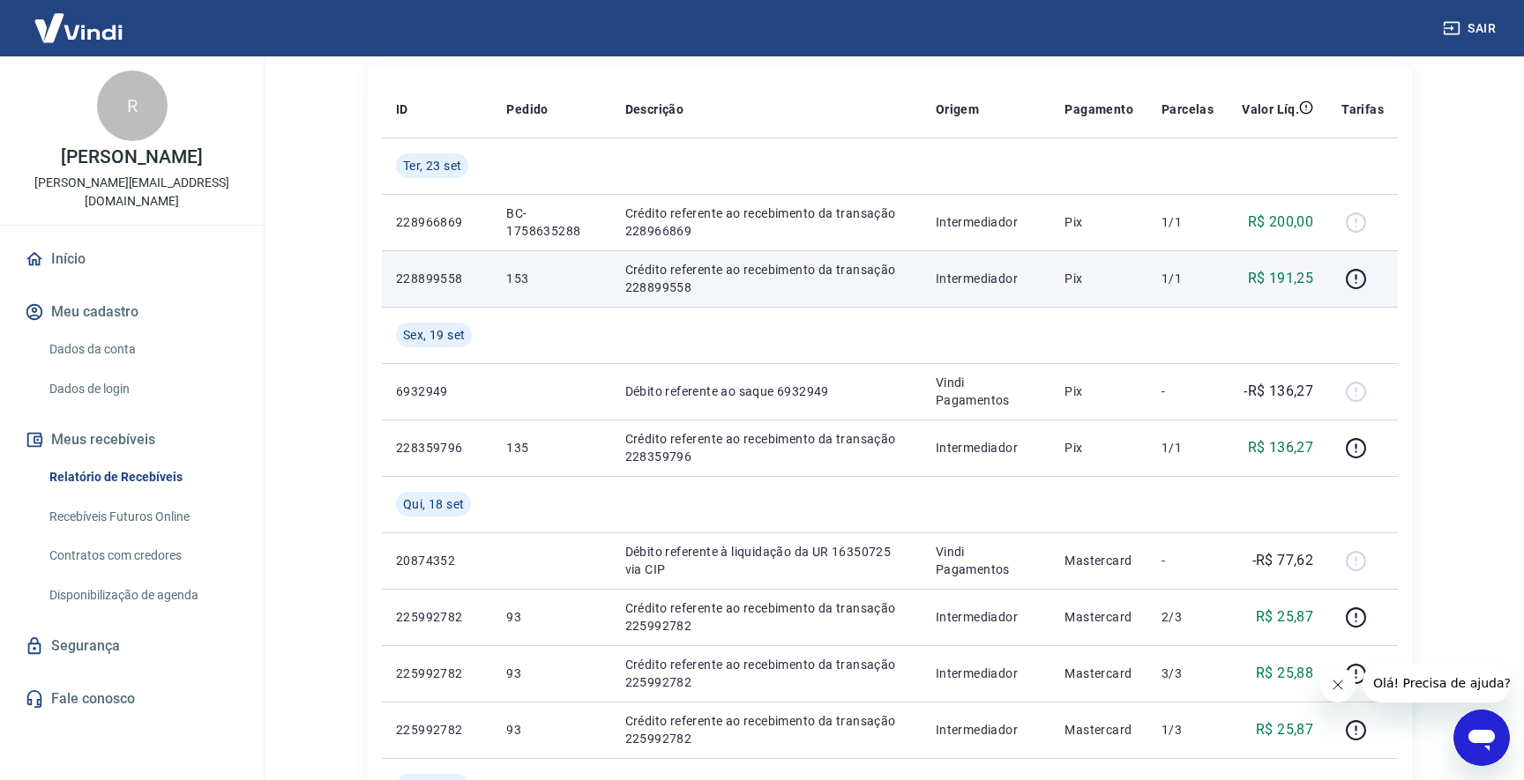
scroll to position [214, 0]
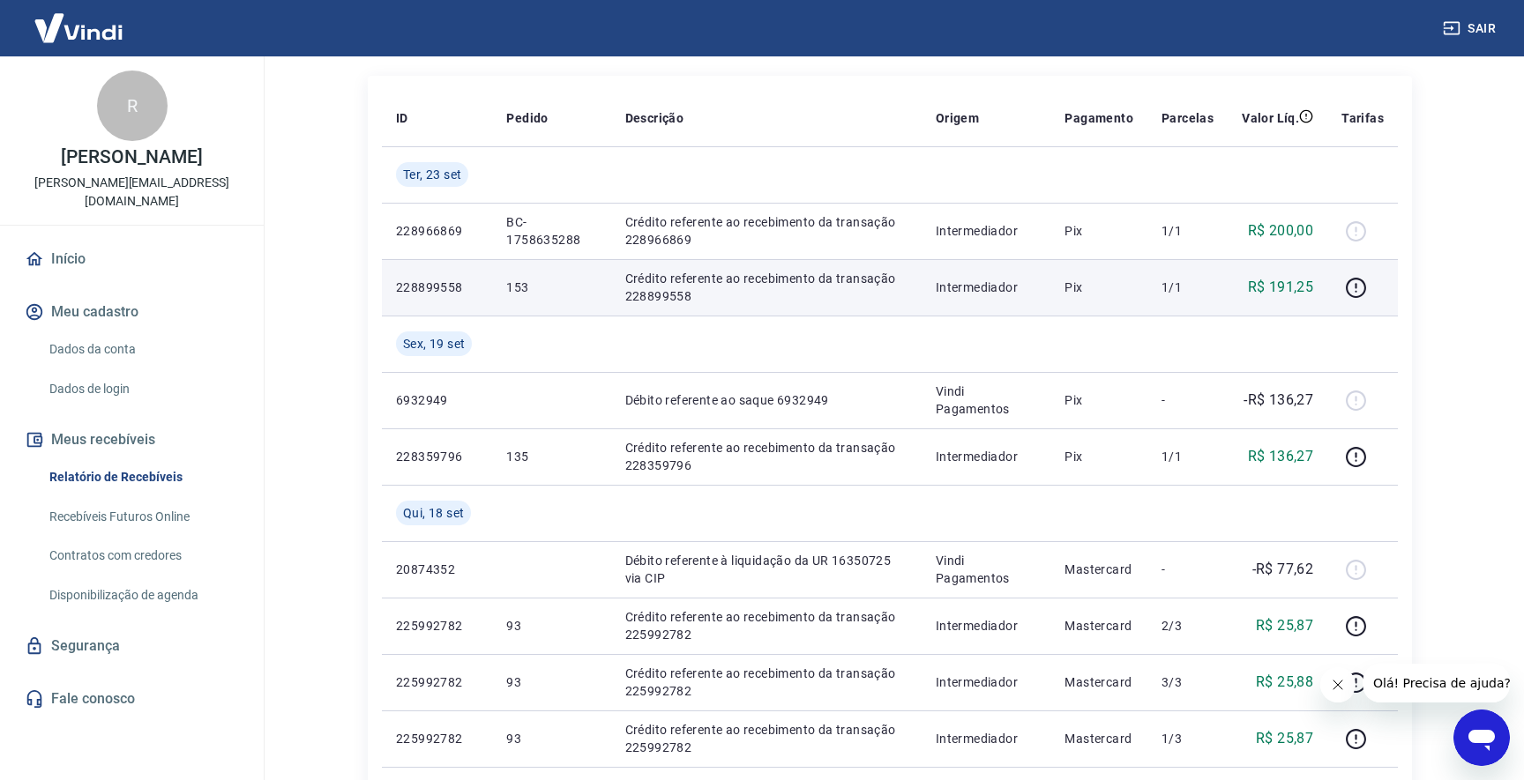
click at [97, 680] on link "Fale conosco" at bounding box center [131, 699] width 221 height 39
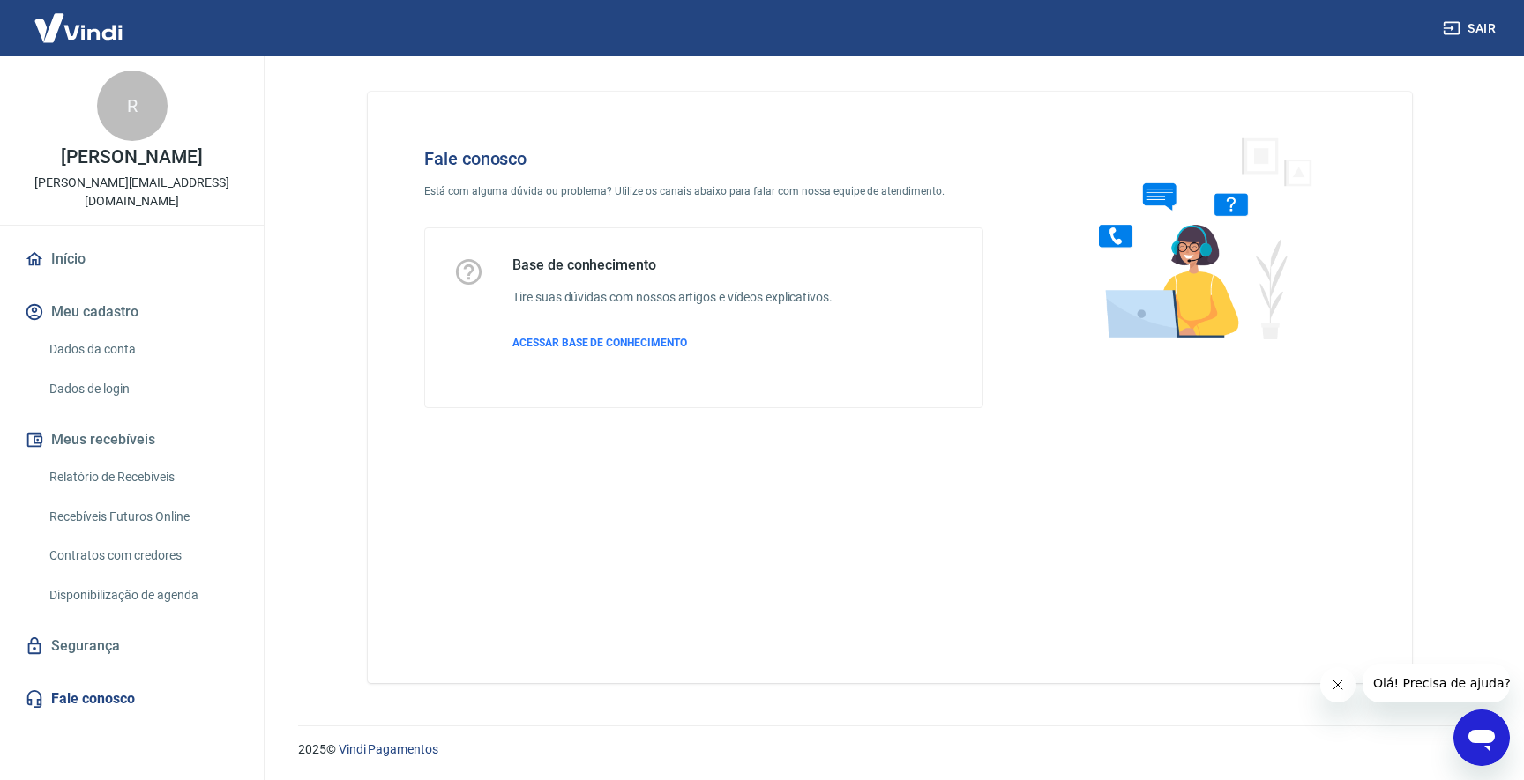
click at [112, 644] on link "Segurança" at bounding box center [131, 646] width 221 height 39
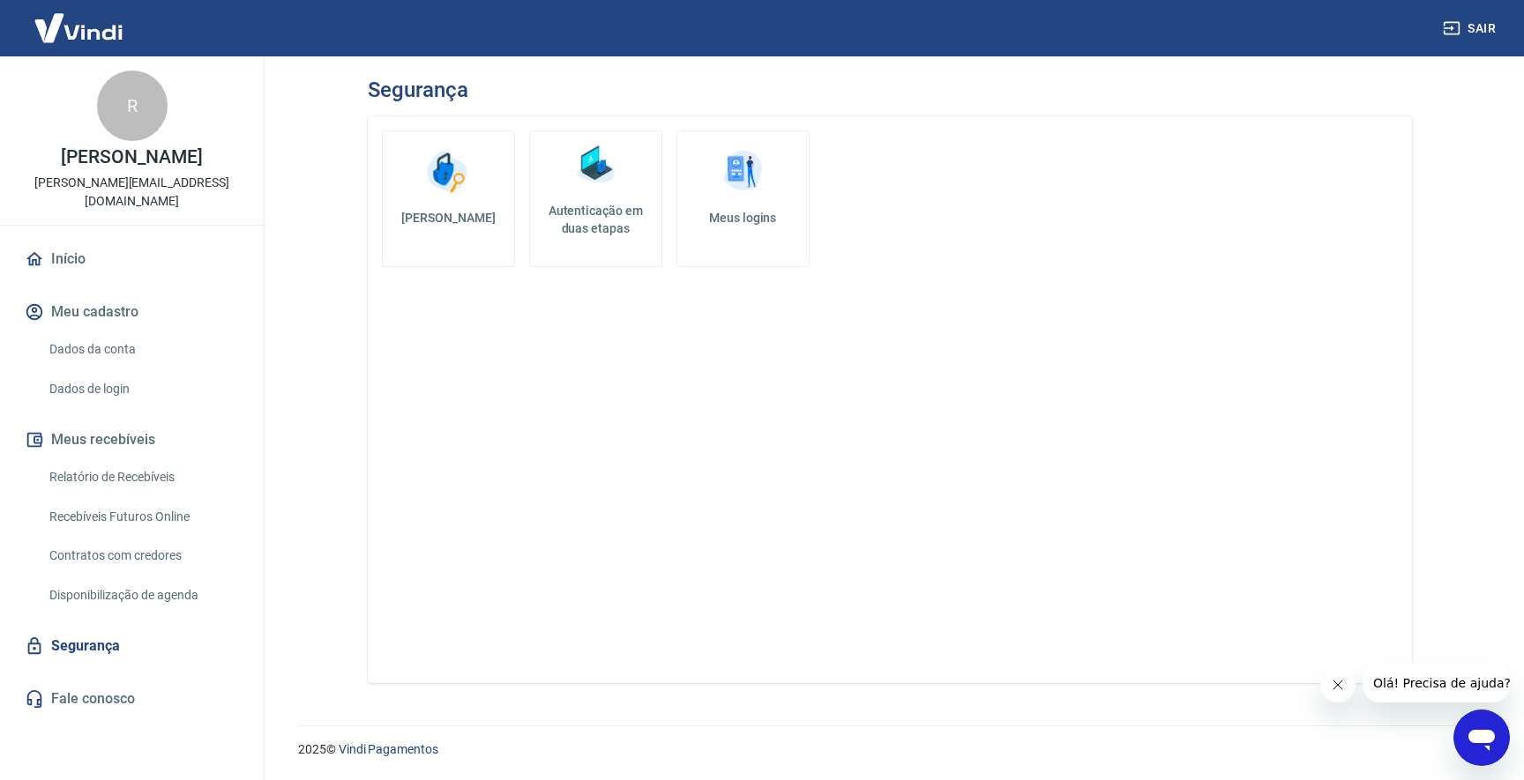
click at [131, 332] on link "Dados da conta" at bounding box center [142, 350] width 200 height 36
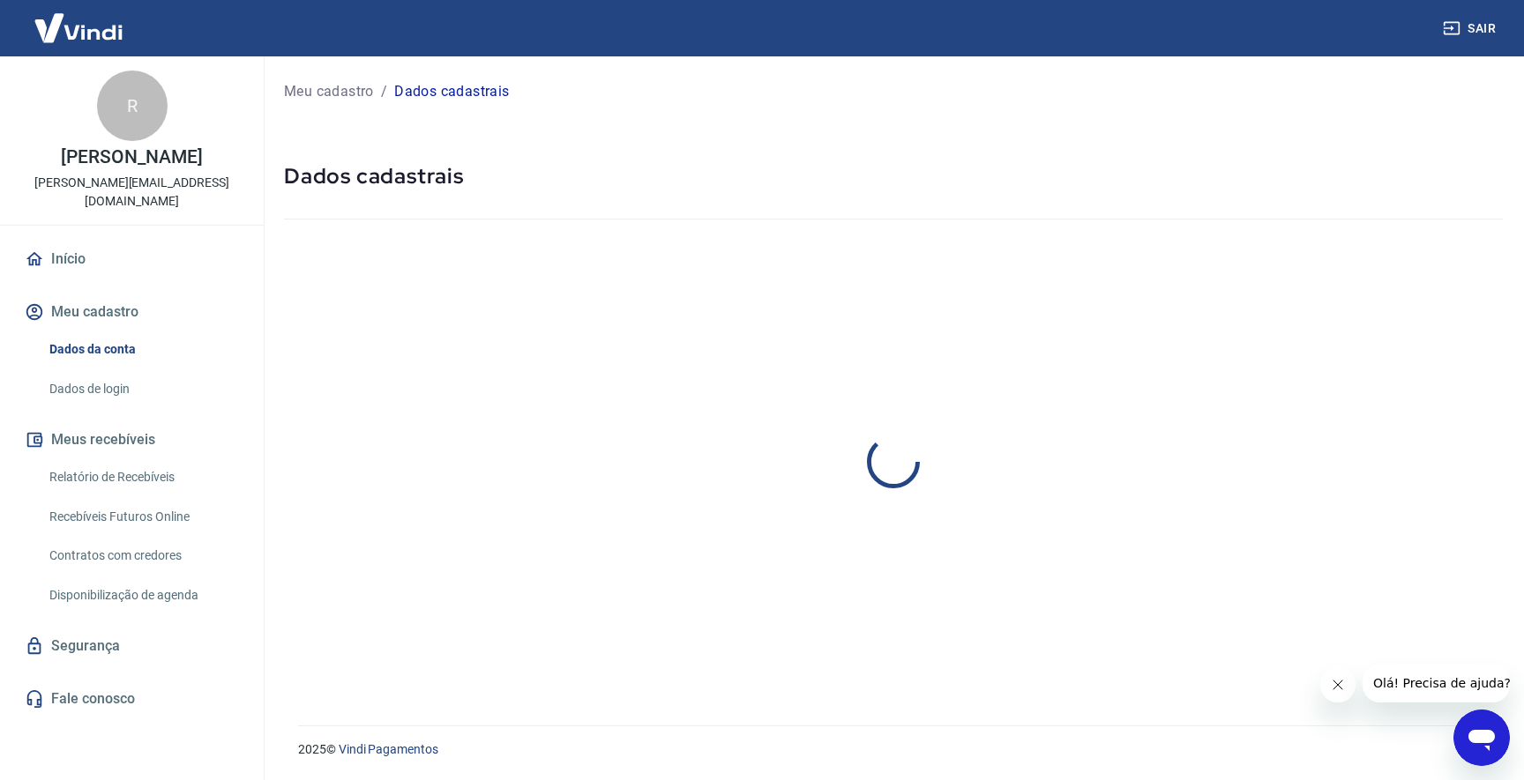
select select "PR"
select select "business"
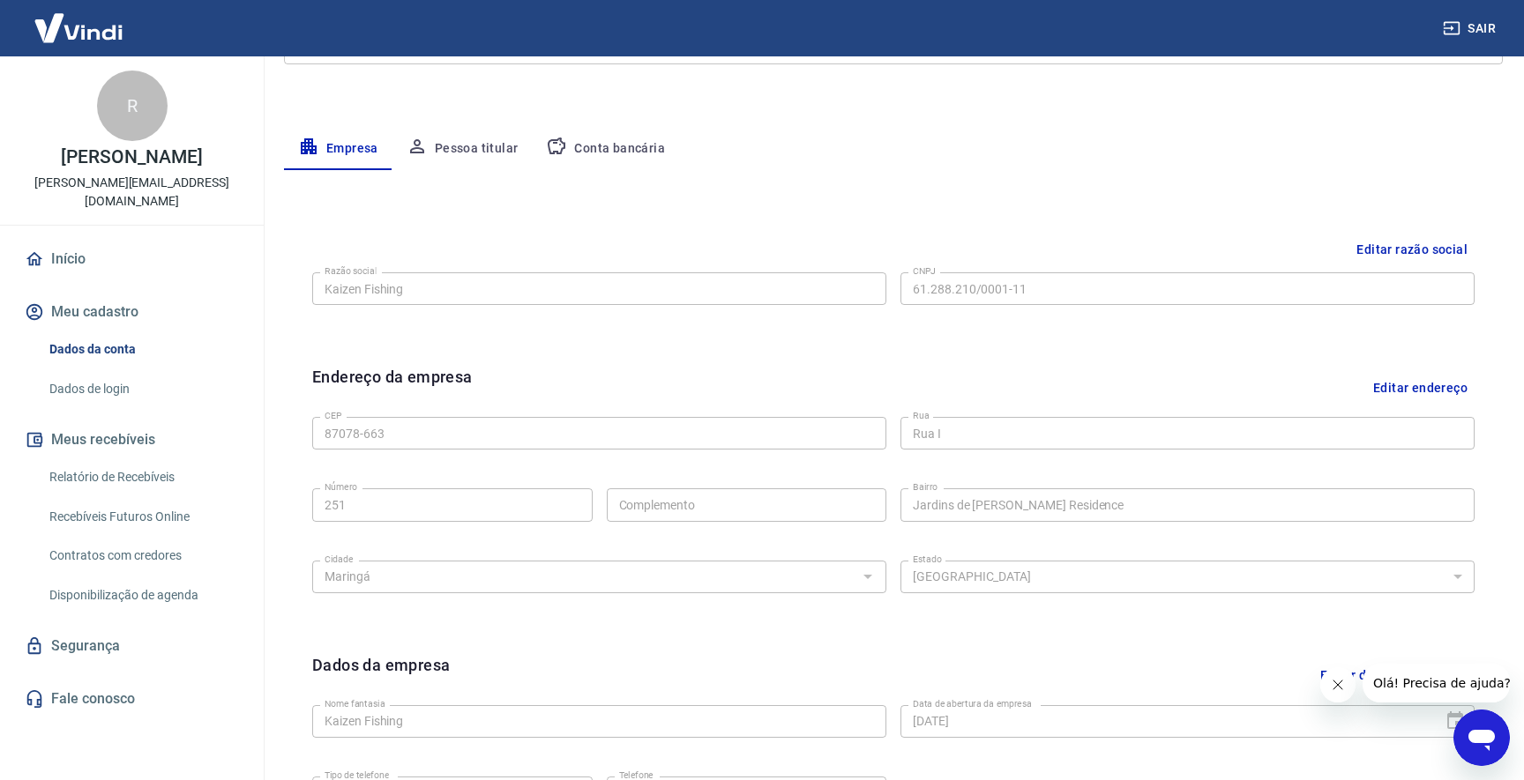
scroll to position [186, 0]
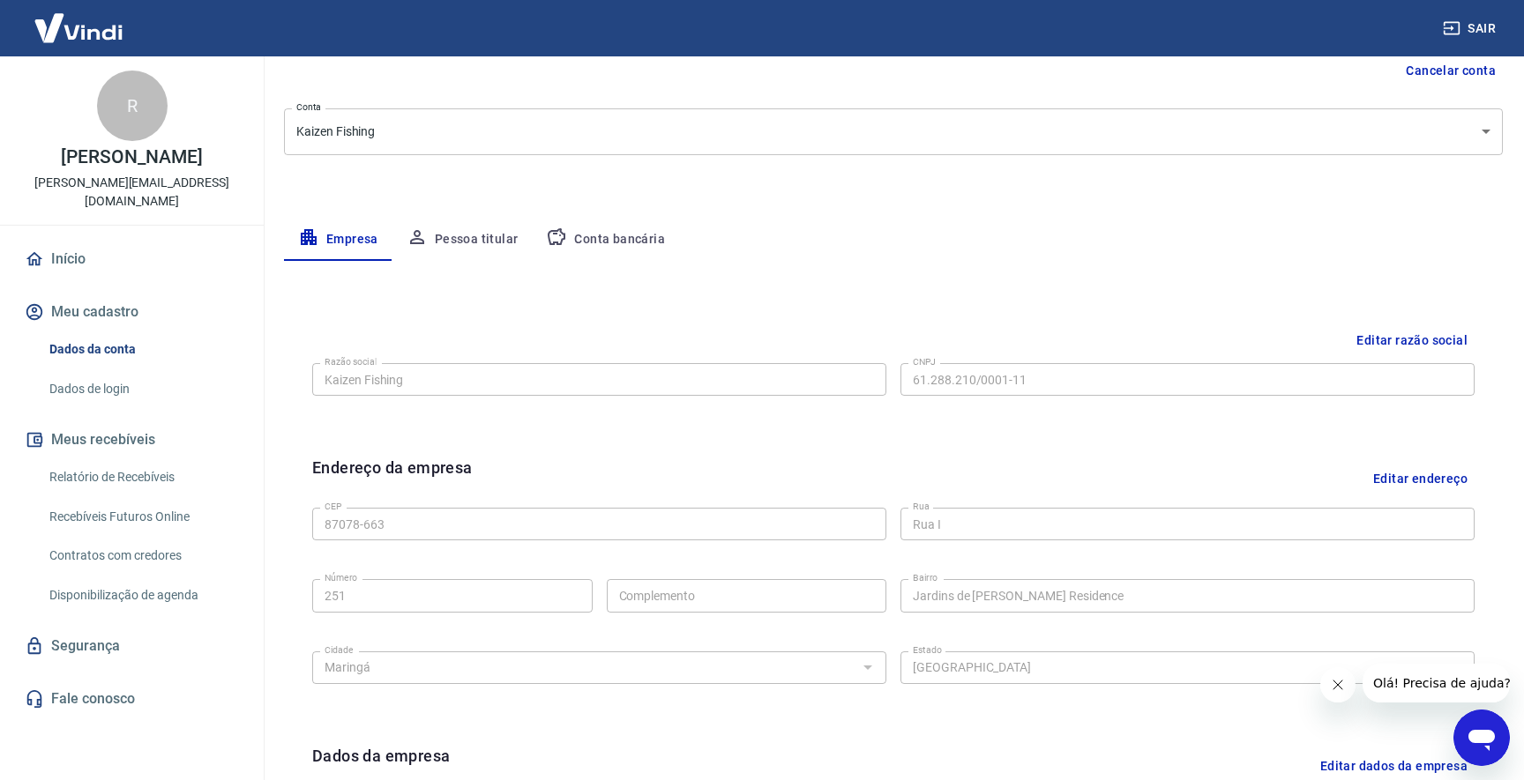
click at [47, 371] on link "Dados de login" at bounding box center [142, 389] width 200 height 36
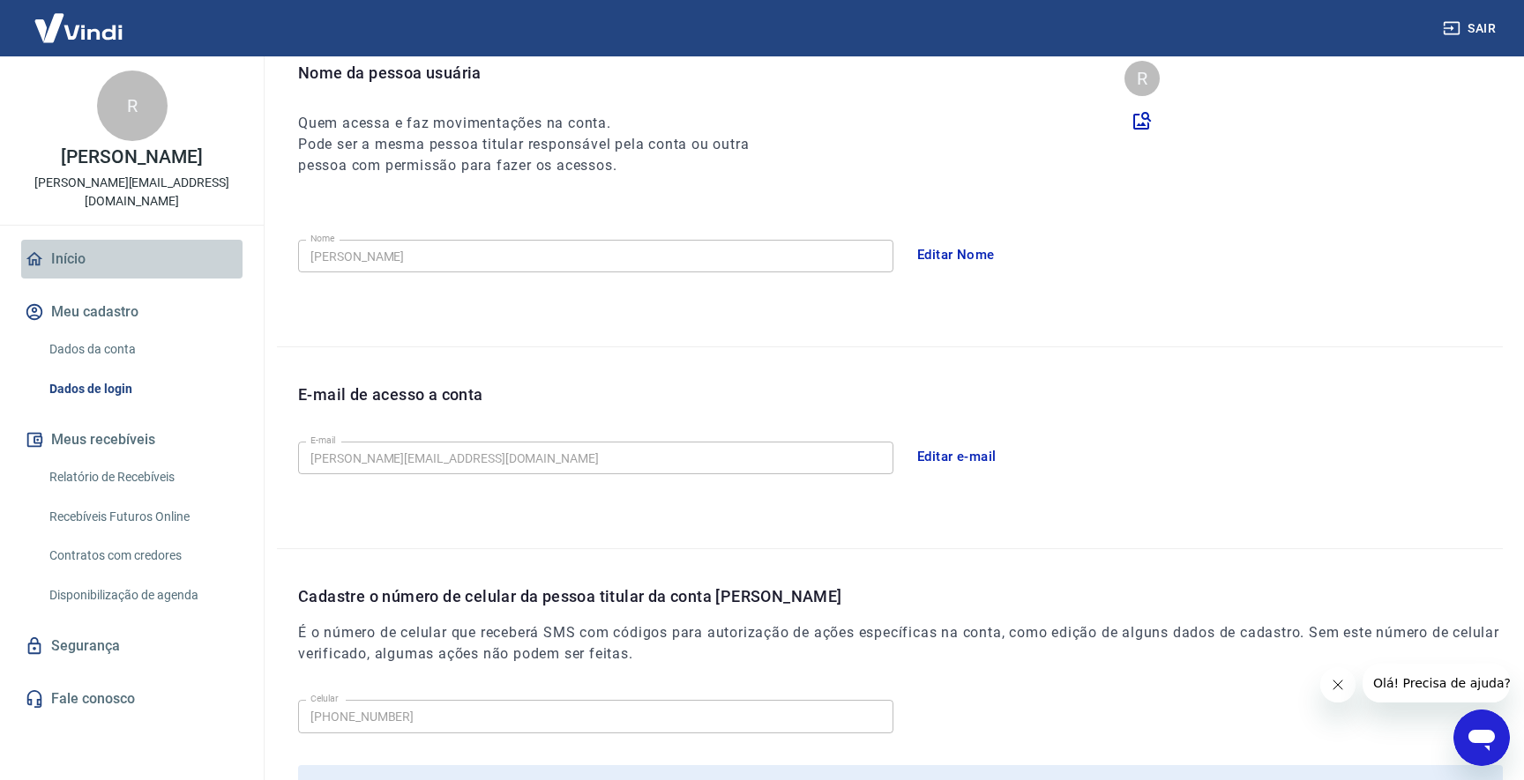
click at [79, 240] on link "Início" at bounding box center [131, 259] width 221 height 39
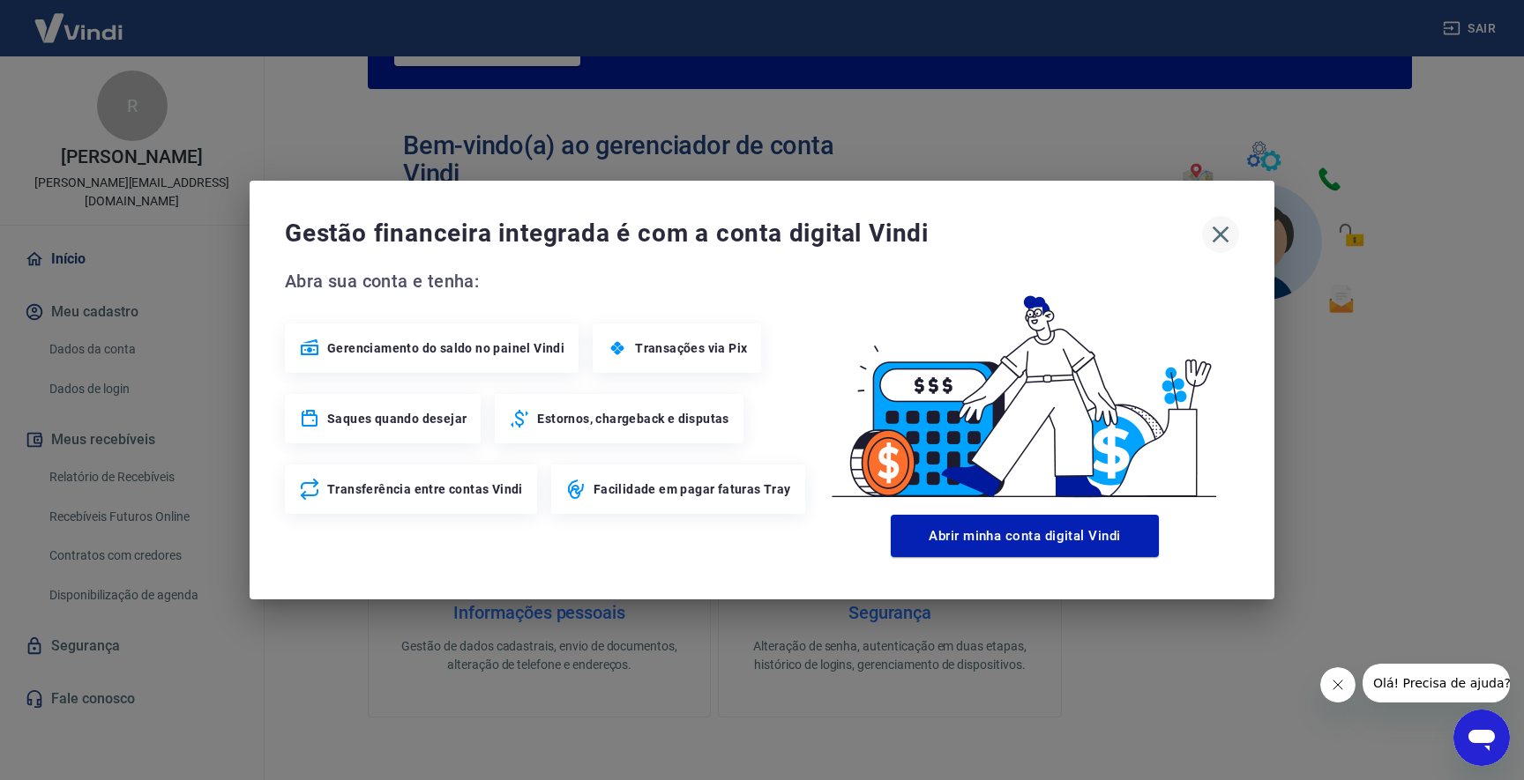
click at [1214, 226] on icon "button" at bounding box center [1220, 234] width 28 height 28
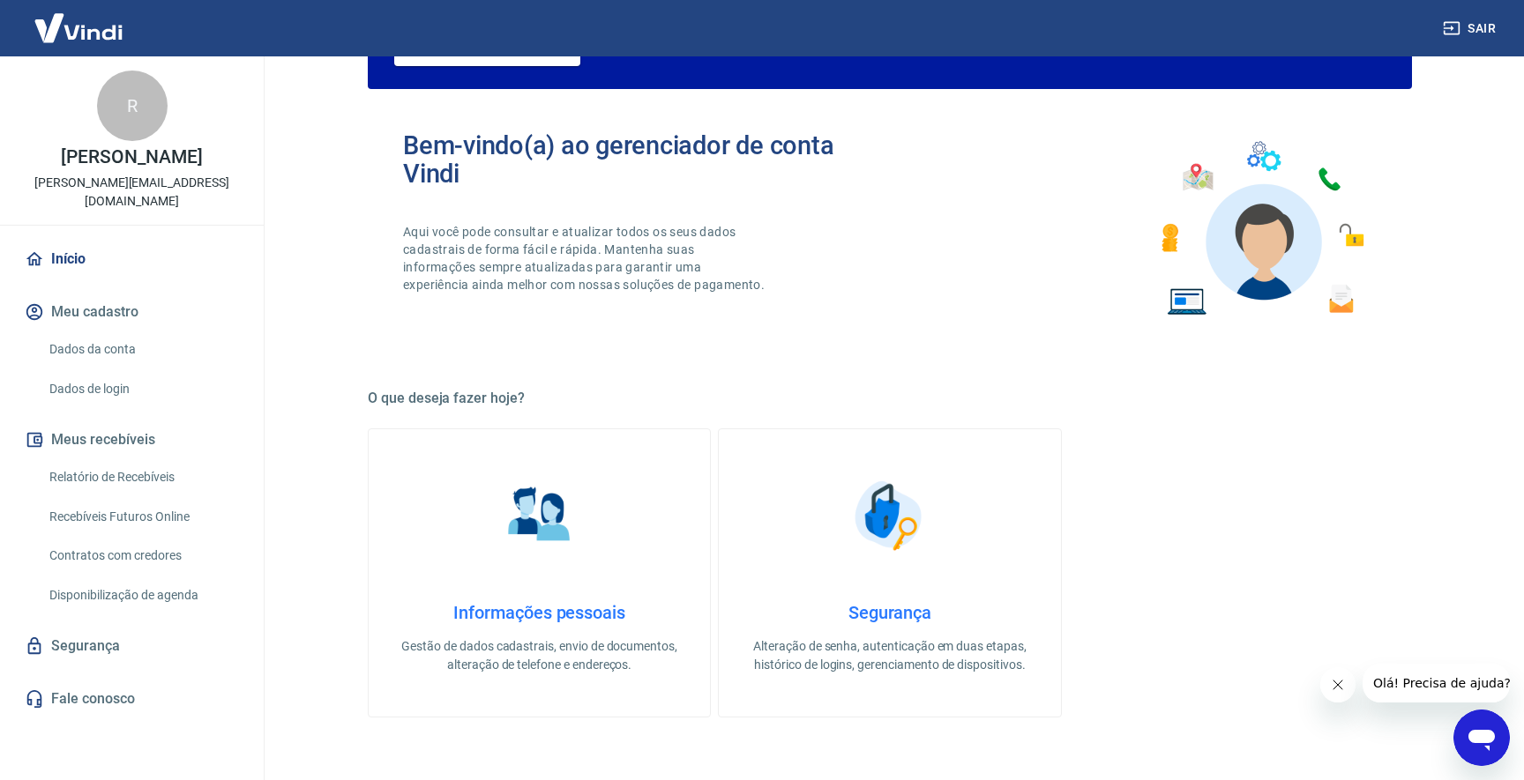
click at [85, 680] on link "Fale conosco" at bounding box center [131, 699] width 221 height 39
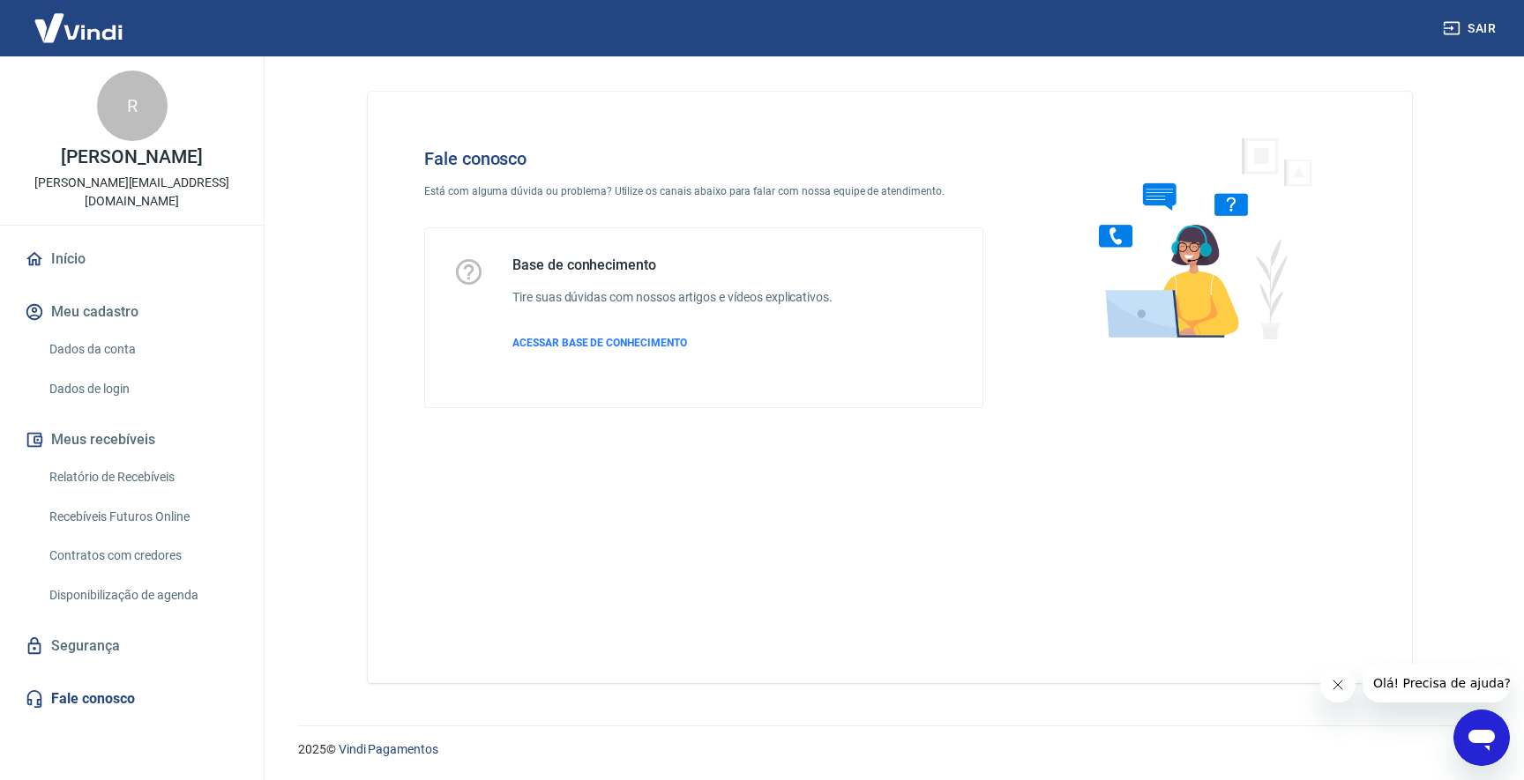
click at [104, 627] on link "Segurança" at bounding box center [131, 646] width 221 height 39
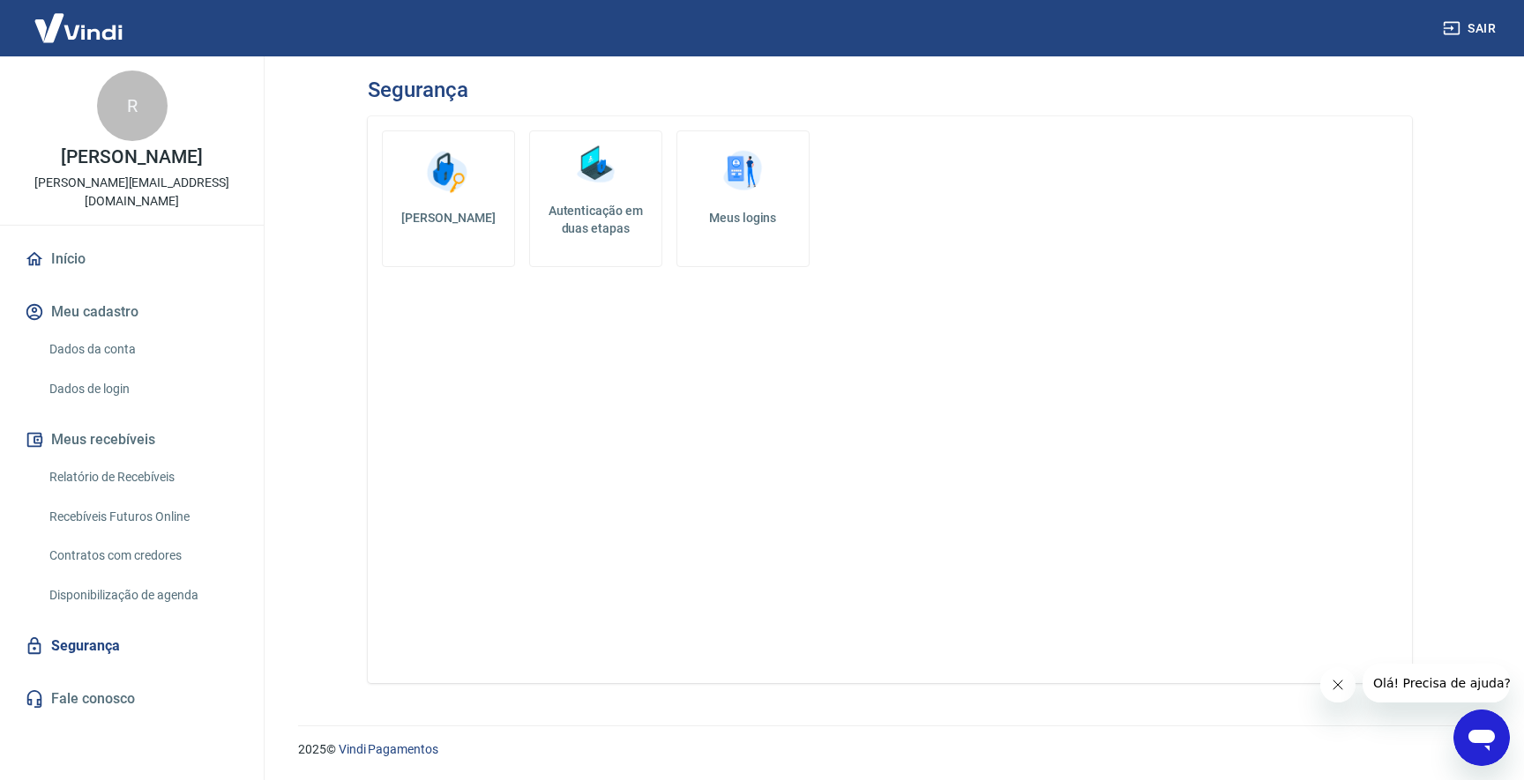
click at [123, 580] on link "Disponibilização de agenda" at bounding box center [142, 596] width 200 height 36
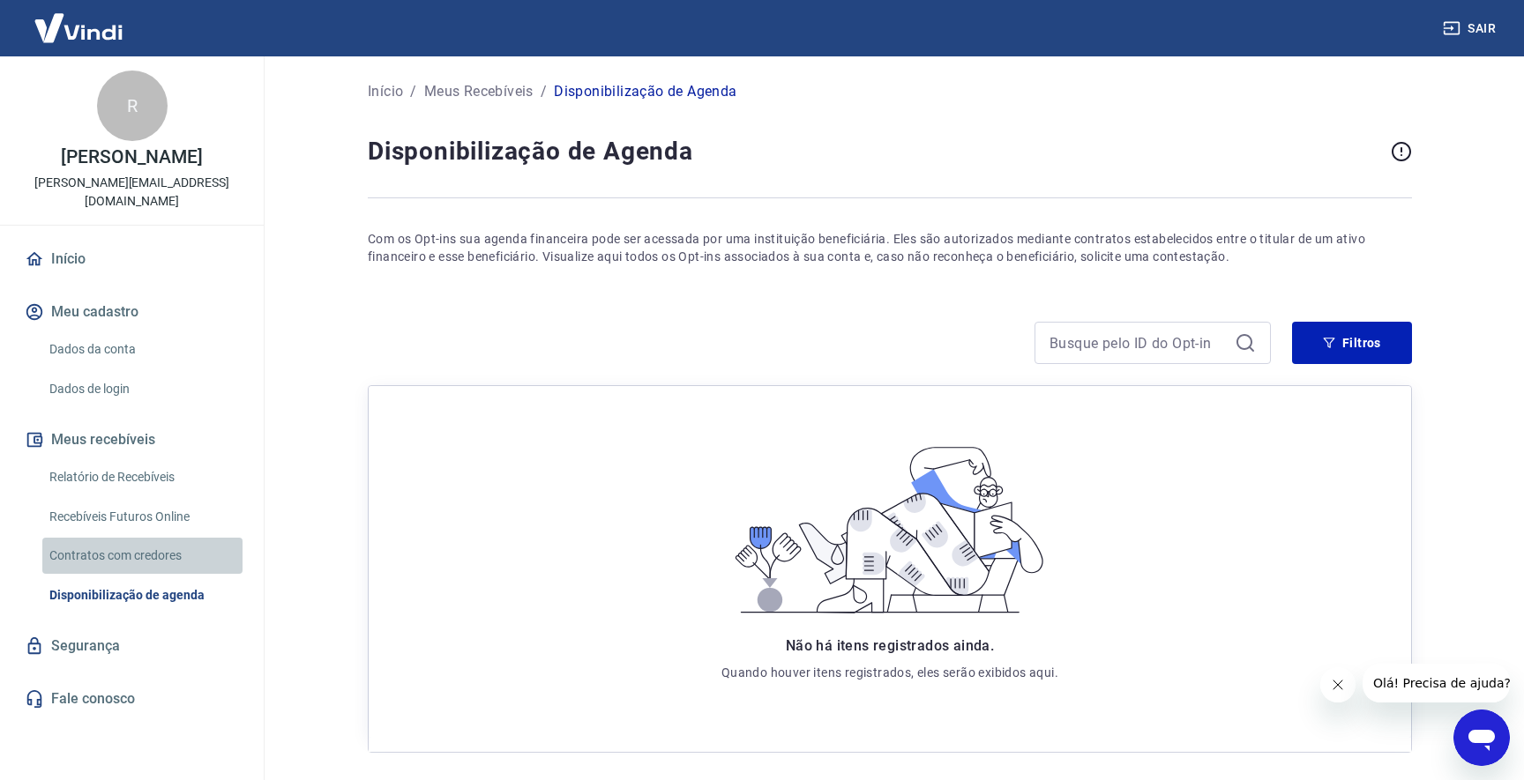
click at [135, 553] on link "Contratos com credores" at bounding box center [142, 556] width 200 height 36
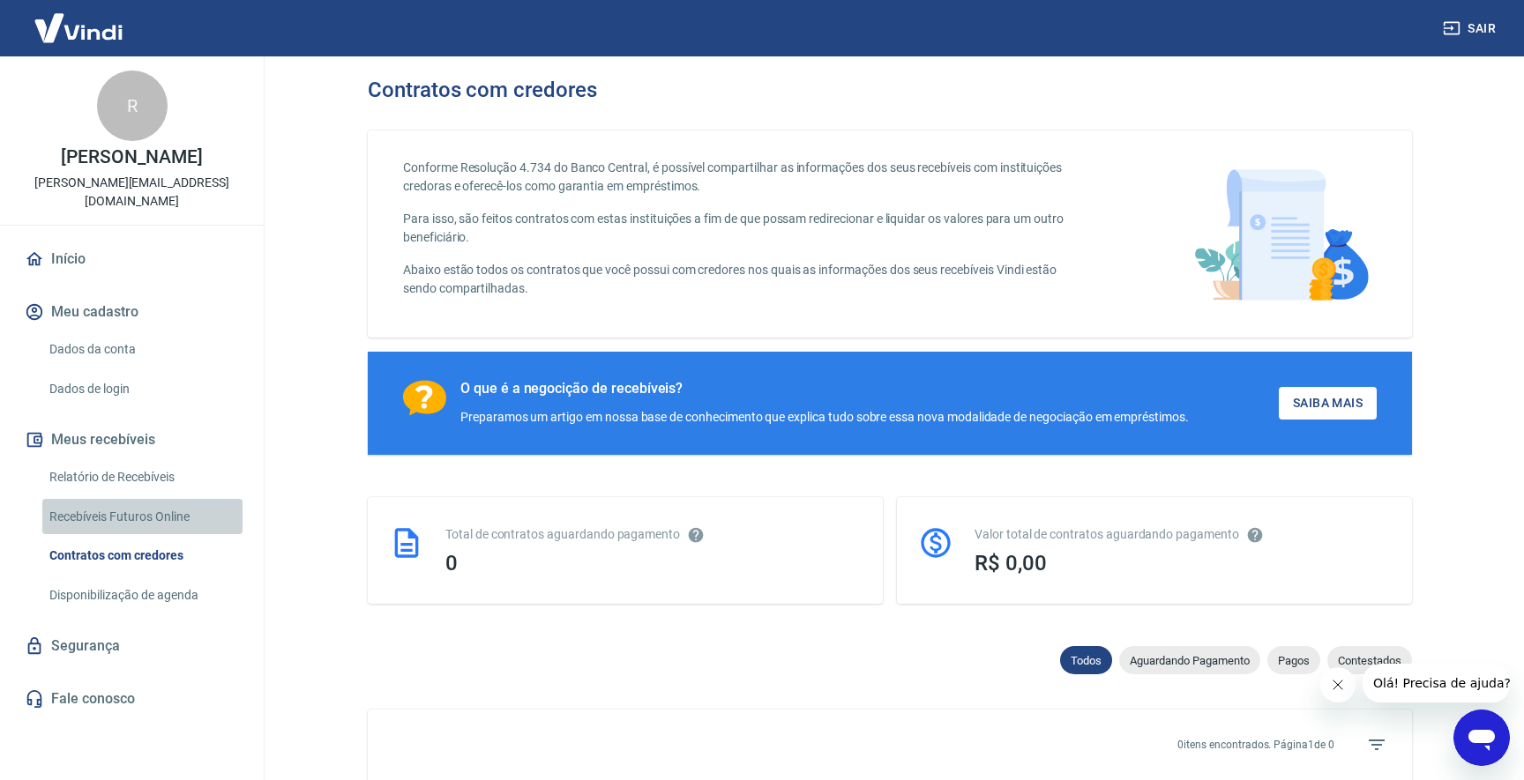
click at [138, 515] on link "Recebíveis Futuros Online" at bounding box center [142, 517] width 200 height 36
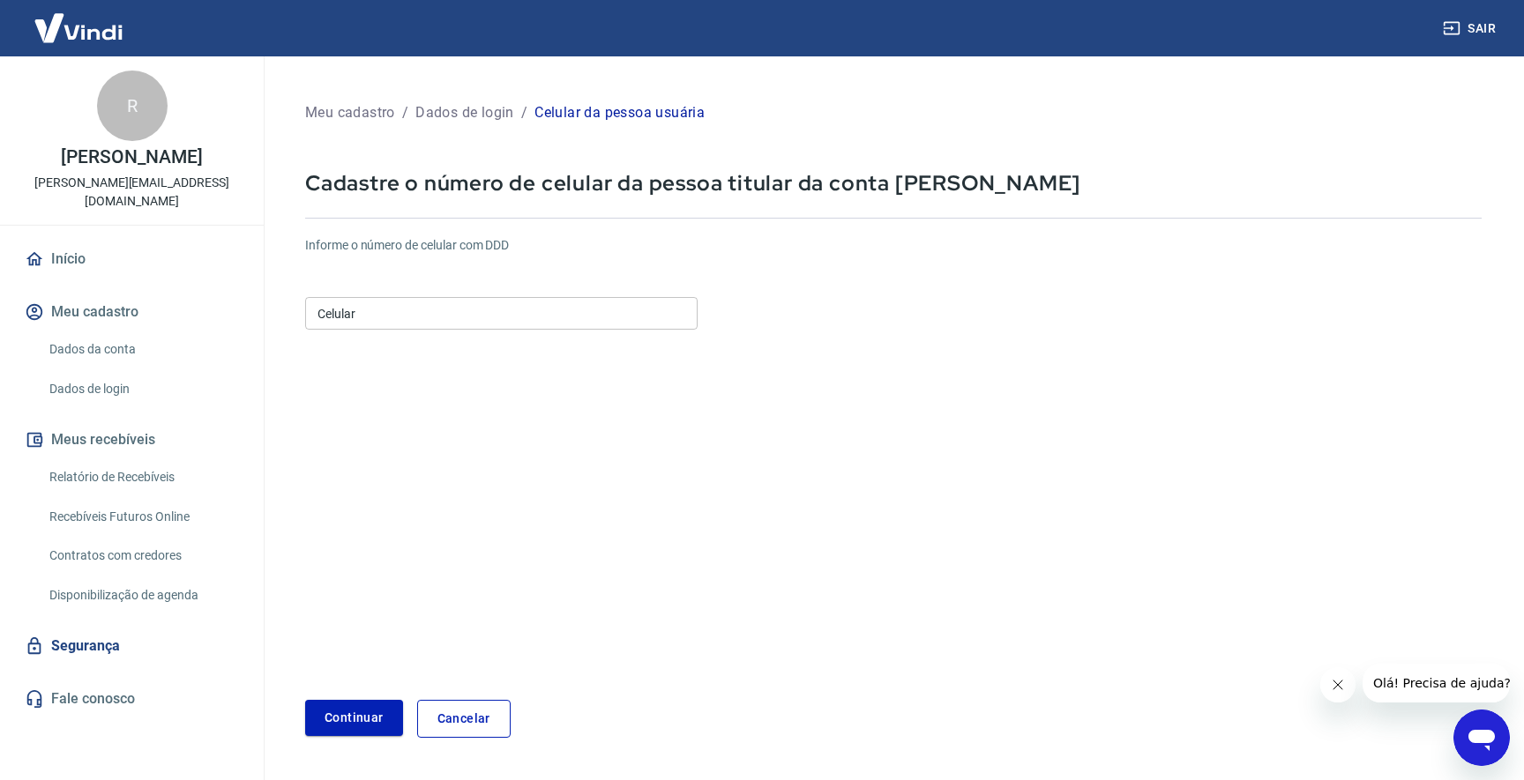
click at [453, 322] on input "Celular" at bounding box center [501, 313] width 392 height 33
